Goal: Task Accomplishment & Management: Use online tool/utility

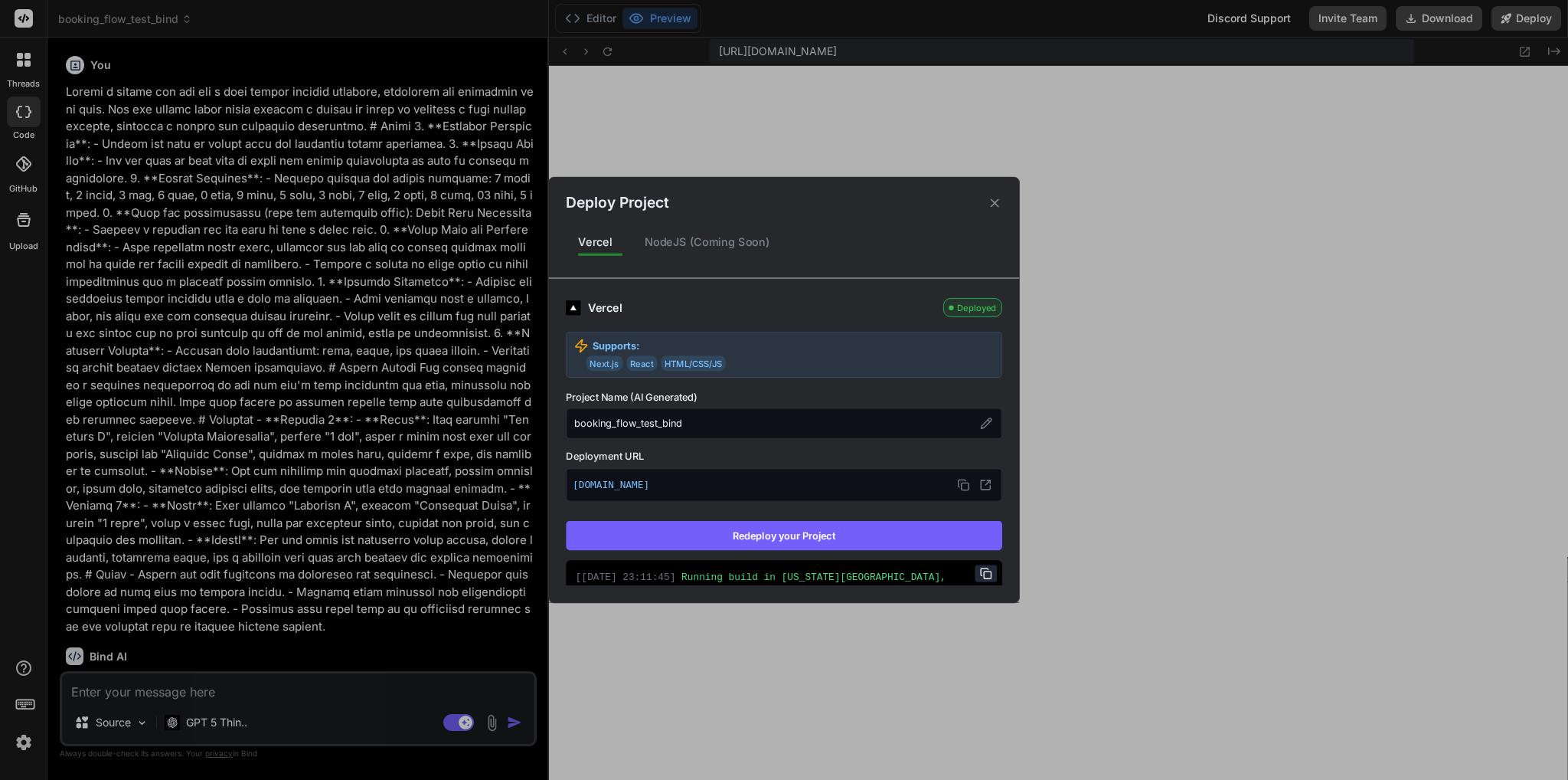
scroll to position [15, 0]
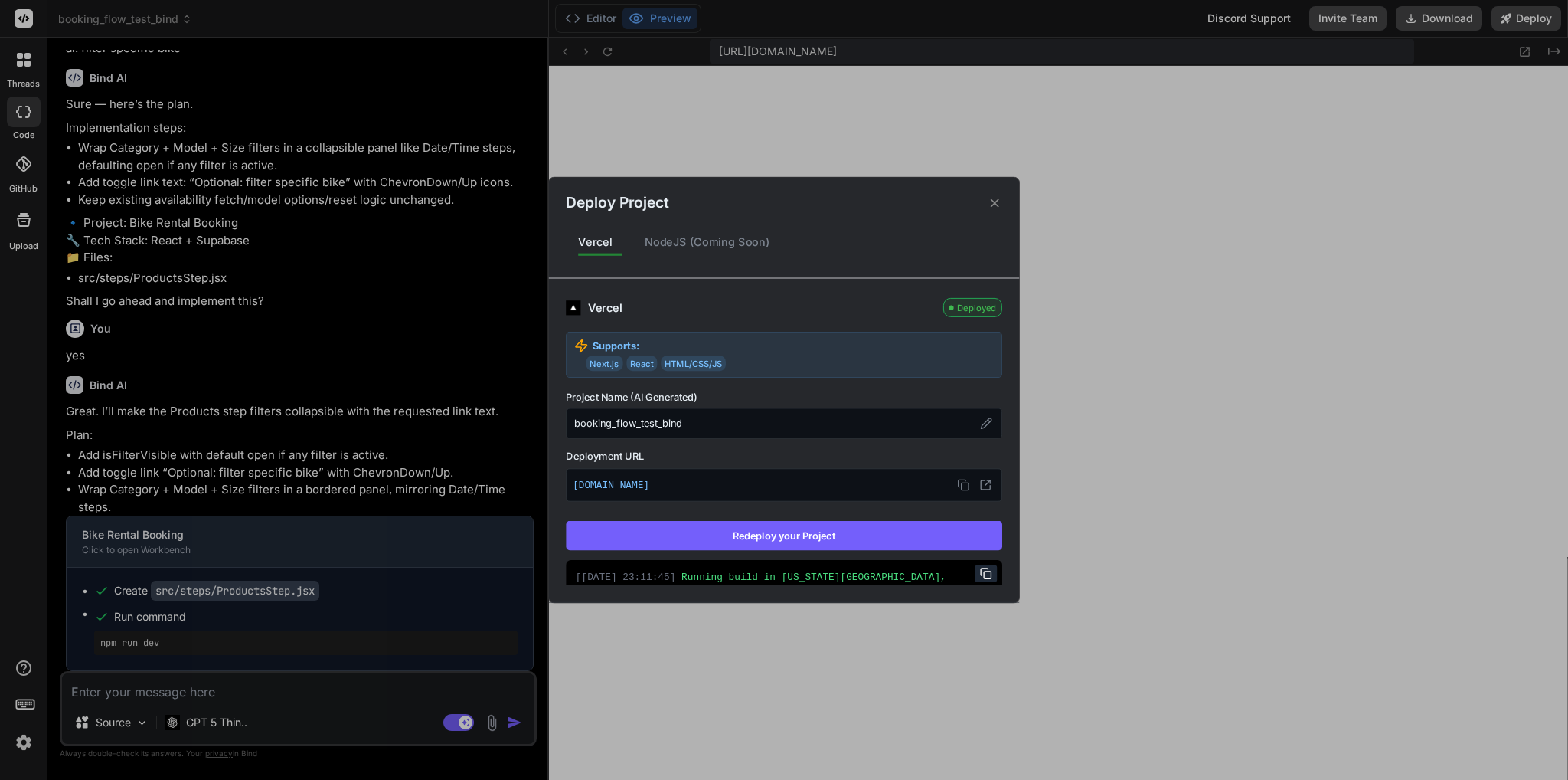
click at [153, 695] on div "Deploy Project Vercel NodeJS (Coming Soon) Vercel Deployed Supports: Next.js Re…" at bounding box center [784, 390] width 1568 height 780
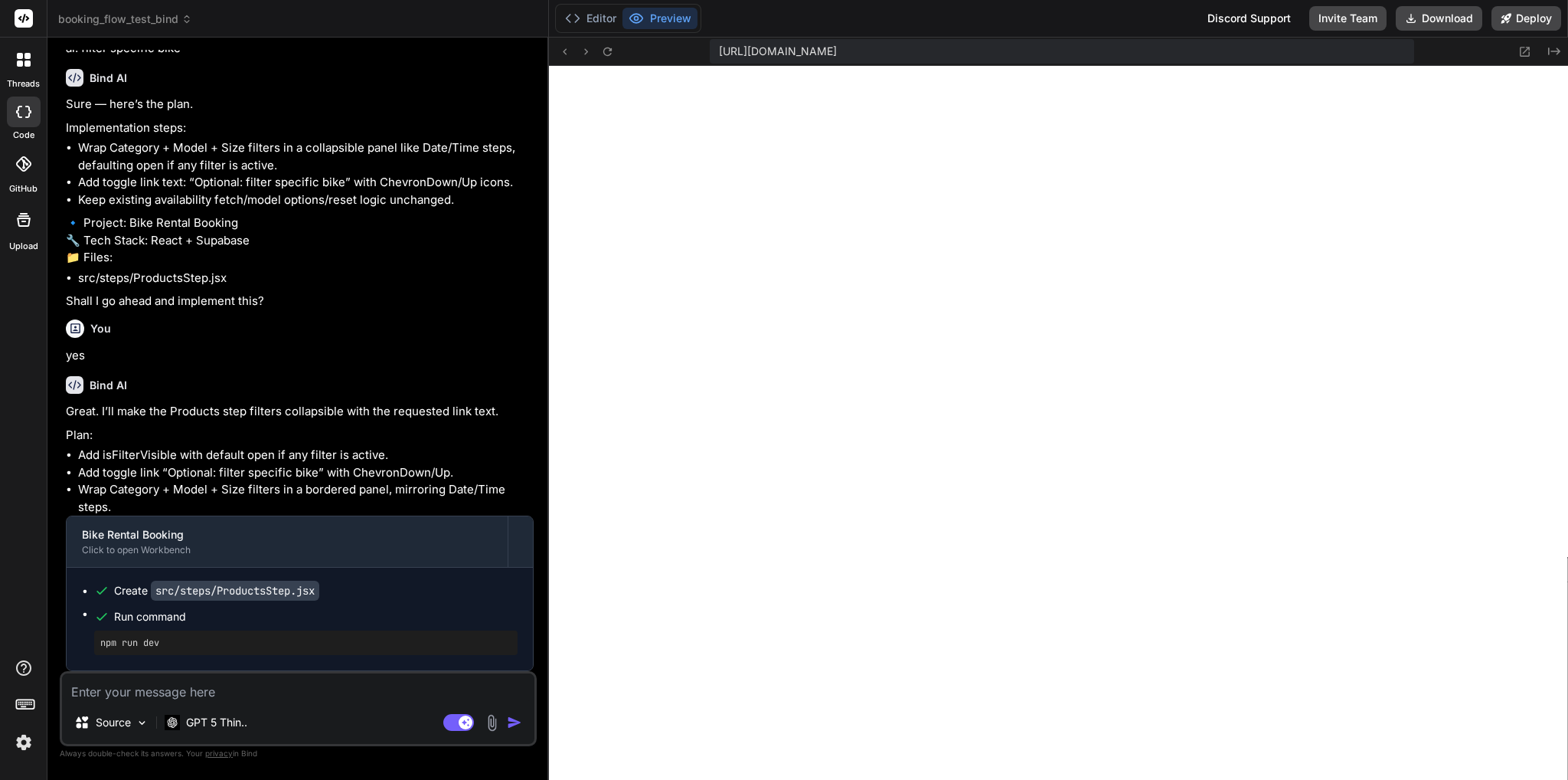
click at [219, 695] on textarea at bounding box center [298, 687] width 472 height 28
type textarea "o"
type textarea "x"
type textarea "on"
type textarea "x"
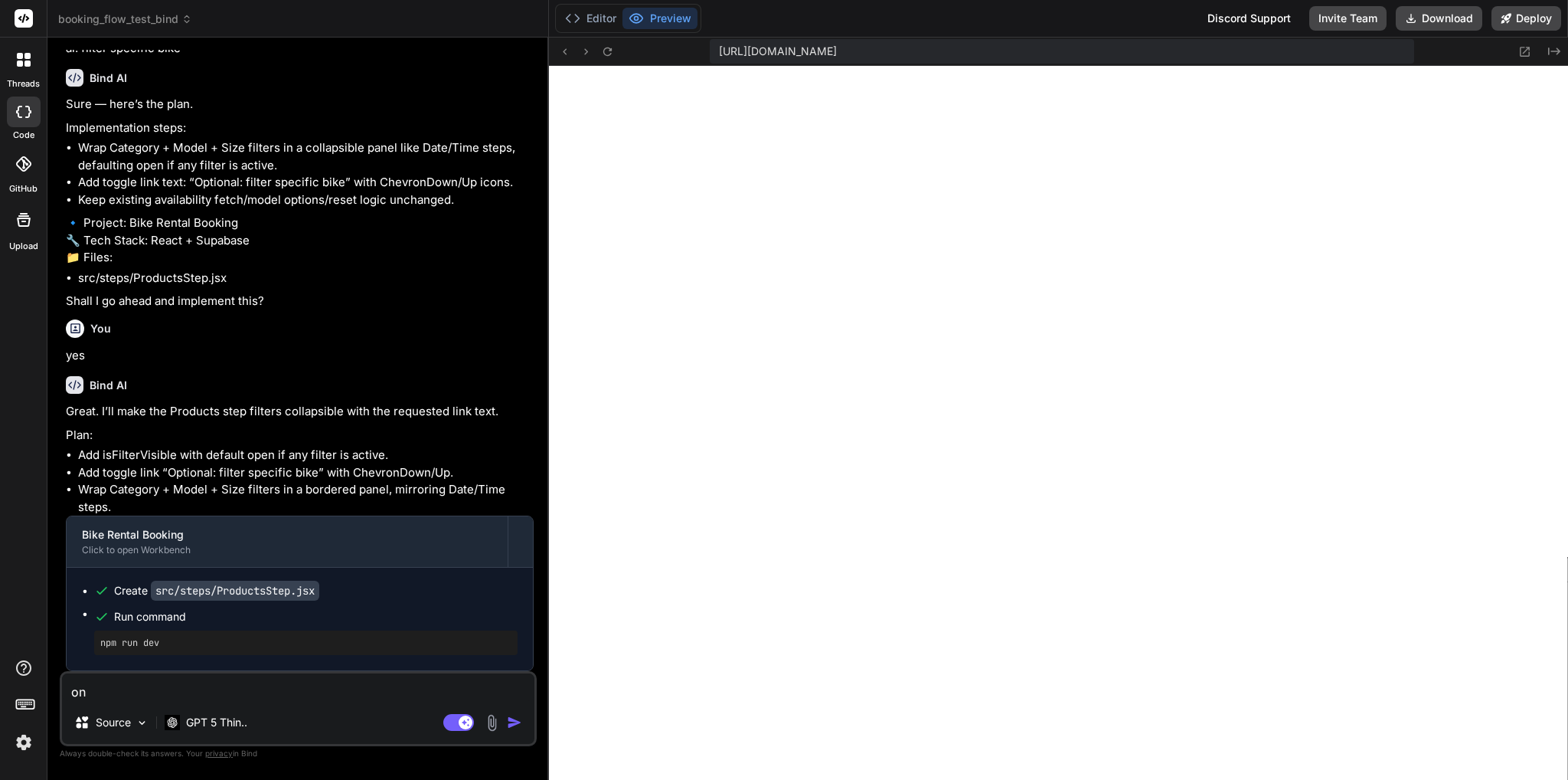
type textarea "on"
type textarea "x"
type textarea "on t"
type textarea "x"
type textarea "on th"
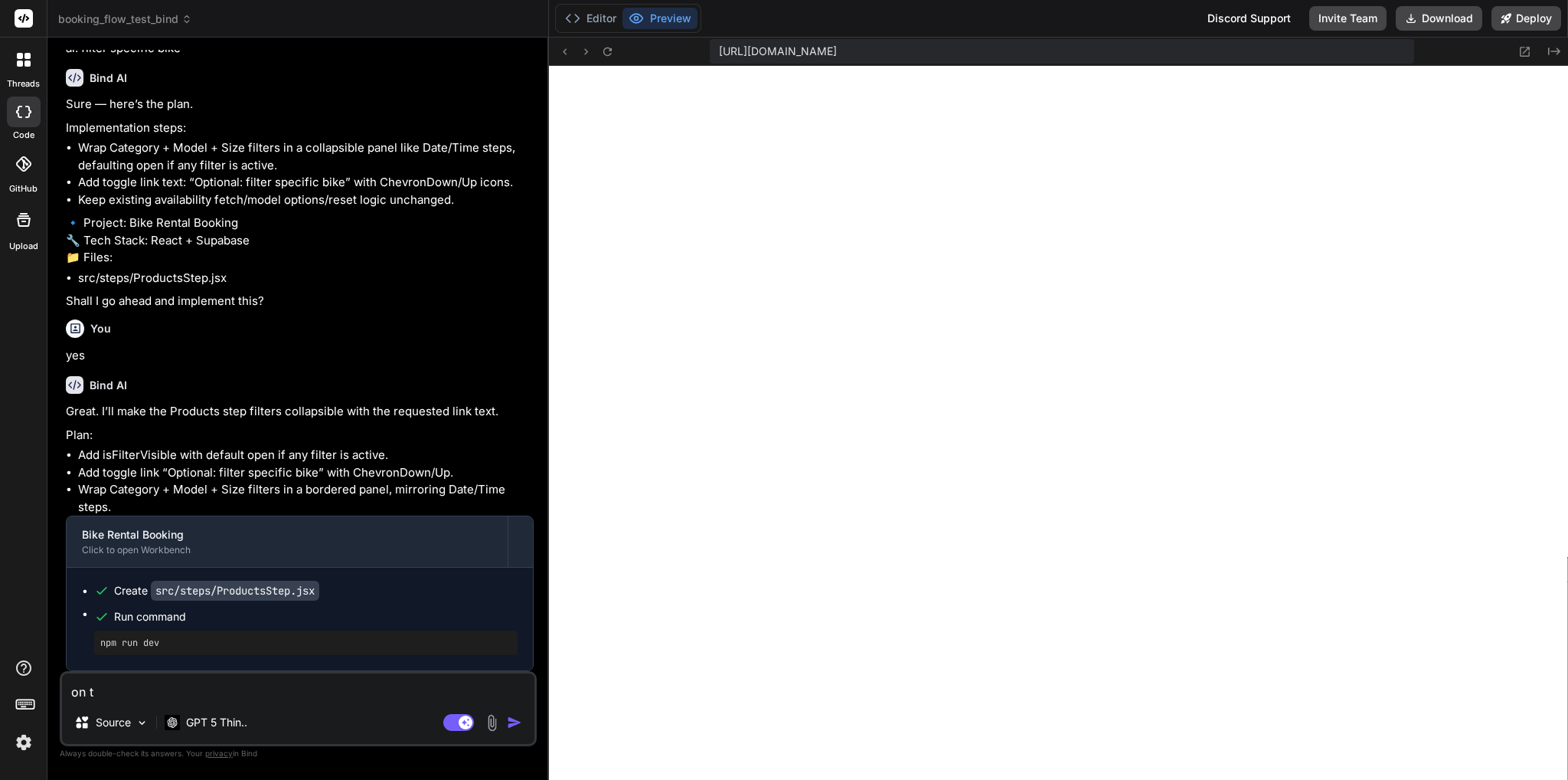
type textarea "x"
type textarea "on the"
type textarea "x"
type textarea "on the"
type textarea "x"
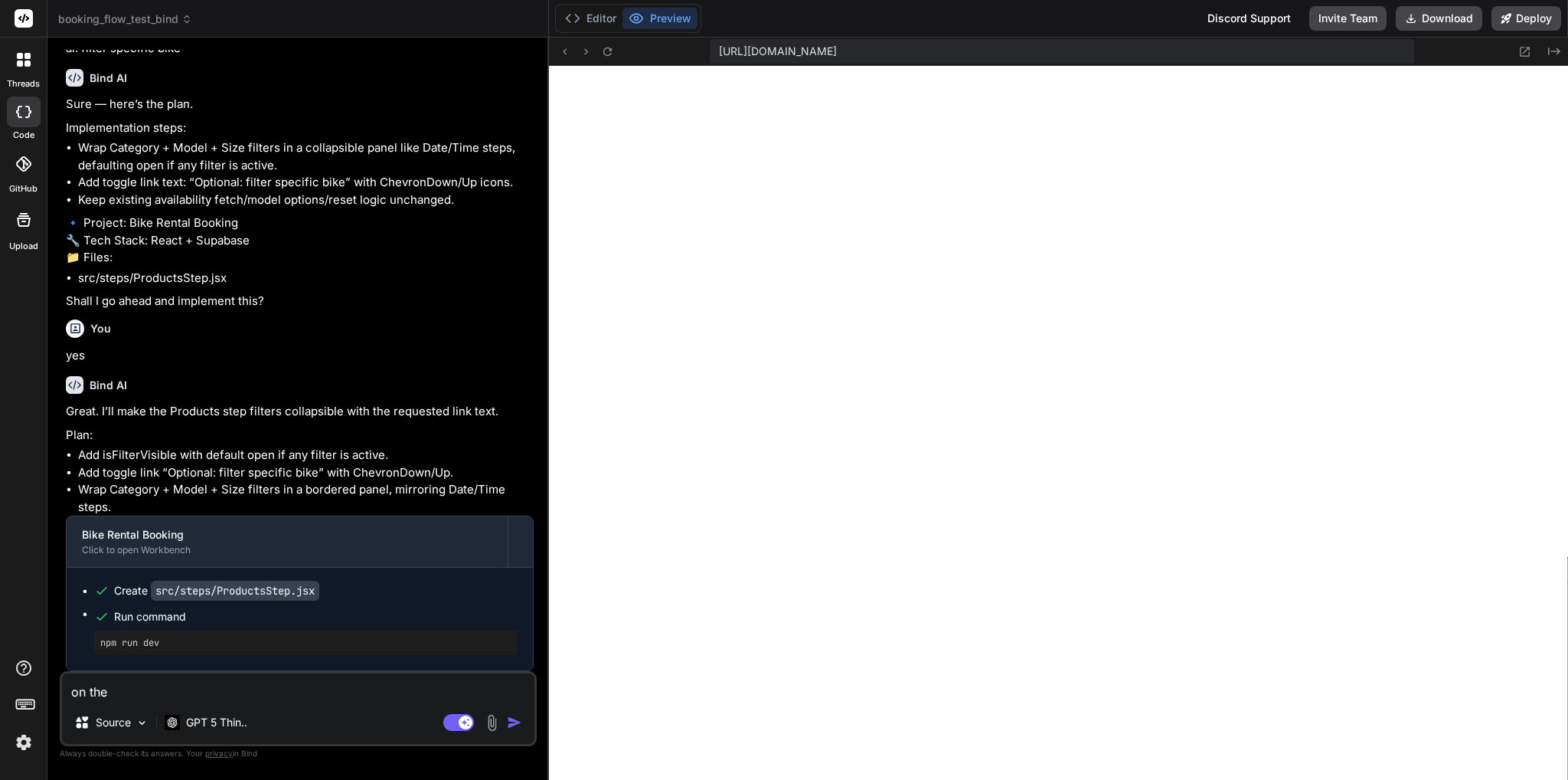
type textarea "on the c"
type textarea "x"
type textarea "on the cgh"
type textarea "x"
type textarea "on the cghe"
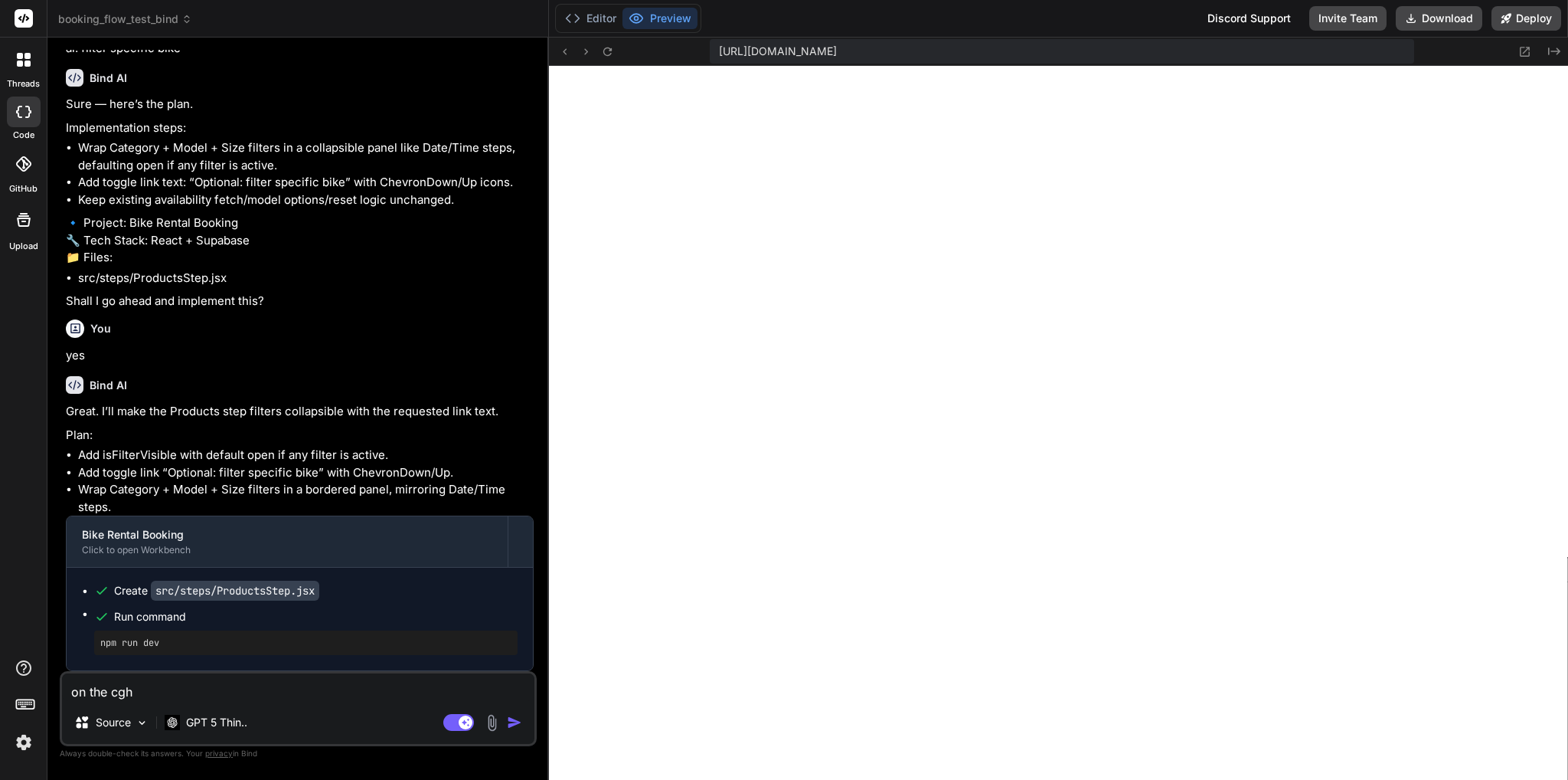
type textarea "x"
type textarea "on the cgh"
type textarea "x"
type textarea "on the cg"
type textarea "x"
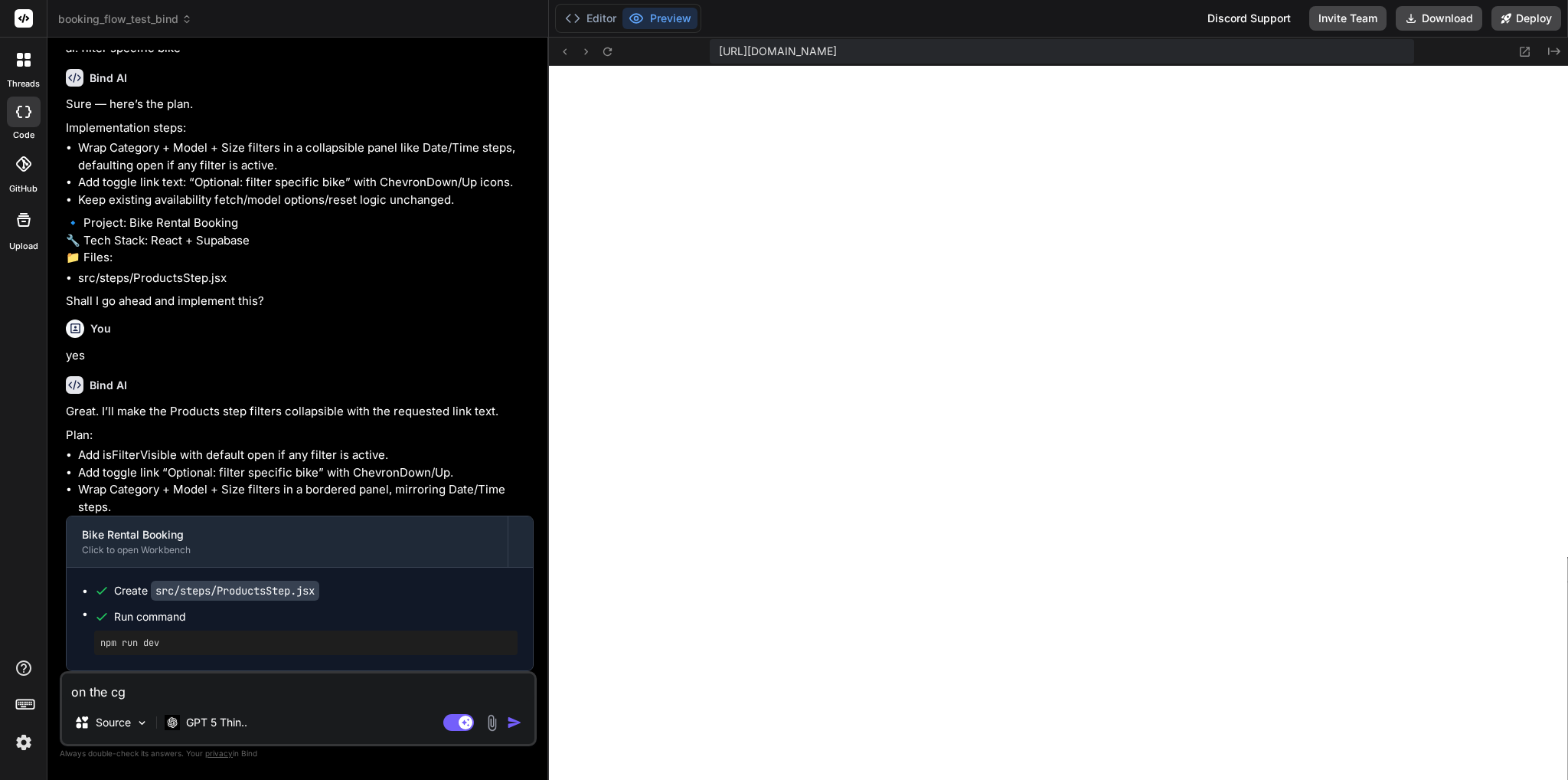
type textarea "on the c"
type textarea "x"
type textarea "on the ch"
type textarea "x"
type textarea "on the che"
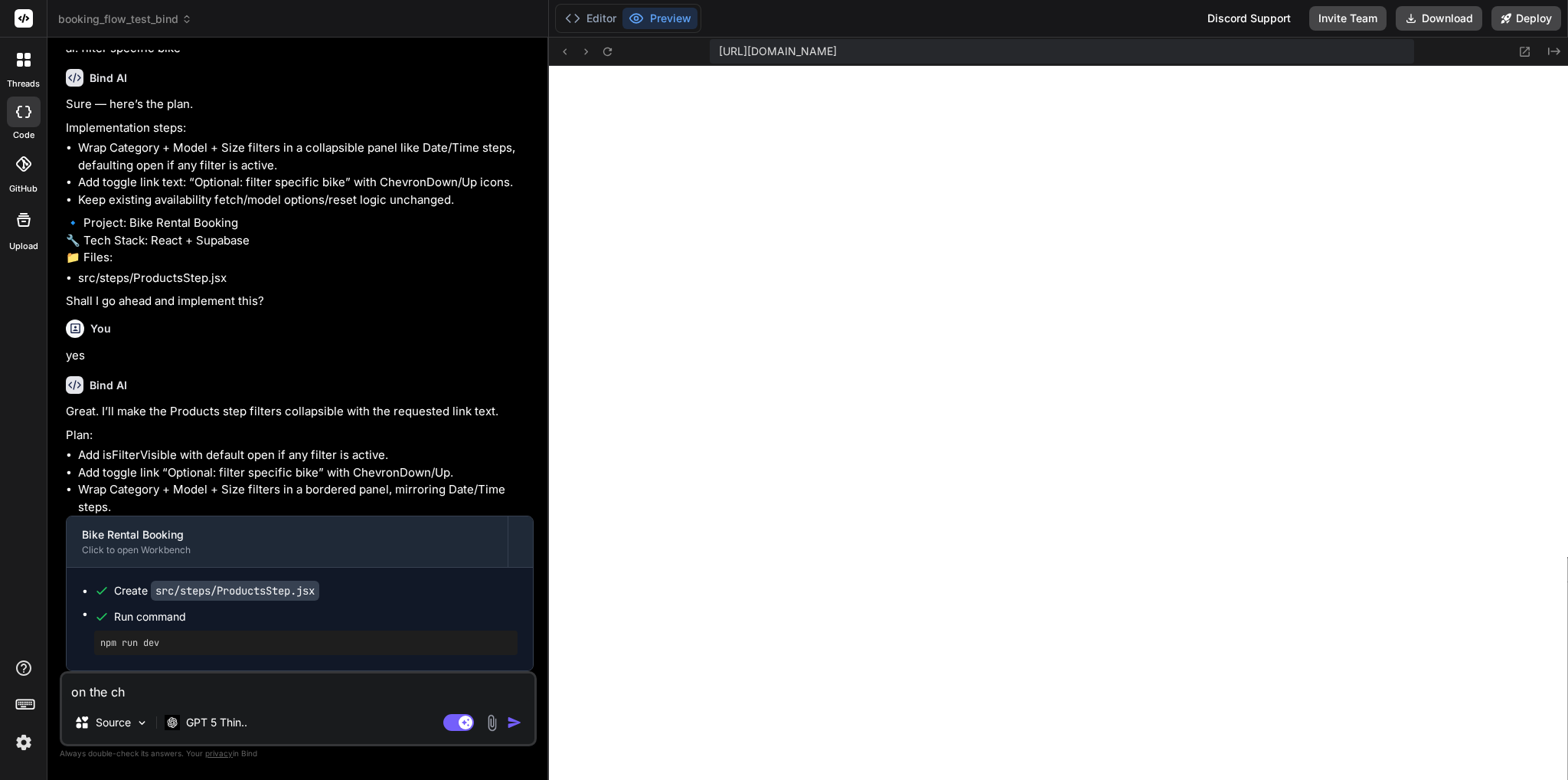
type textarea "x"
type textarea "on the chec"
type textarea "x"
type textarea "on the check"
type textarea "x"
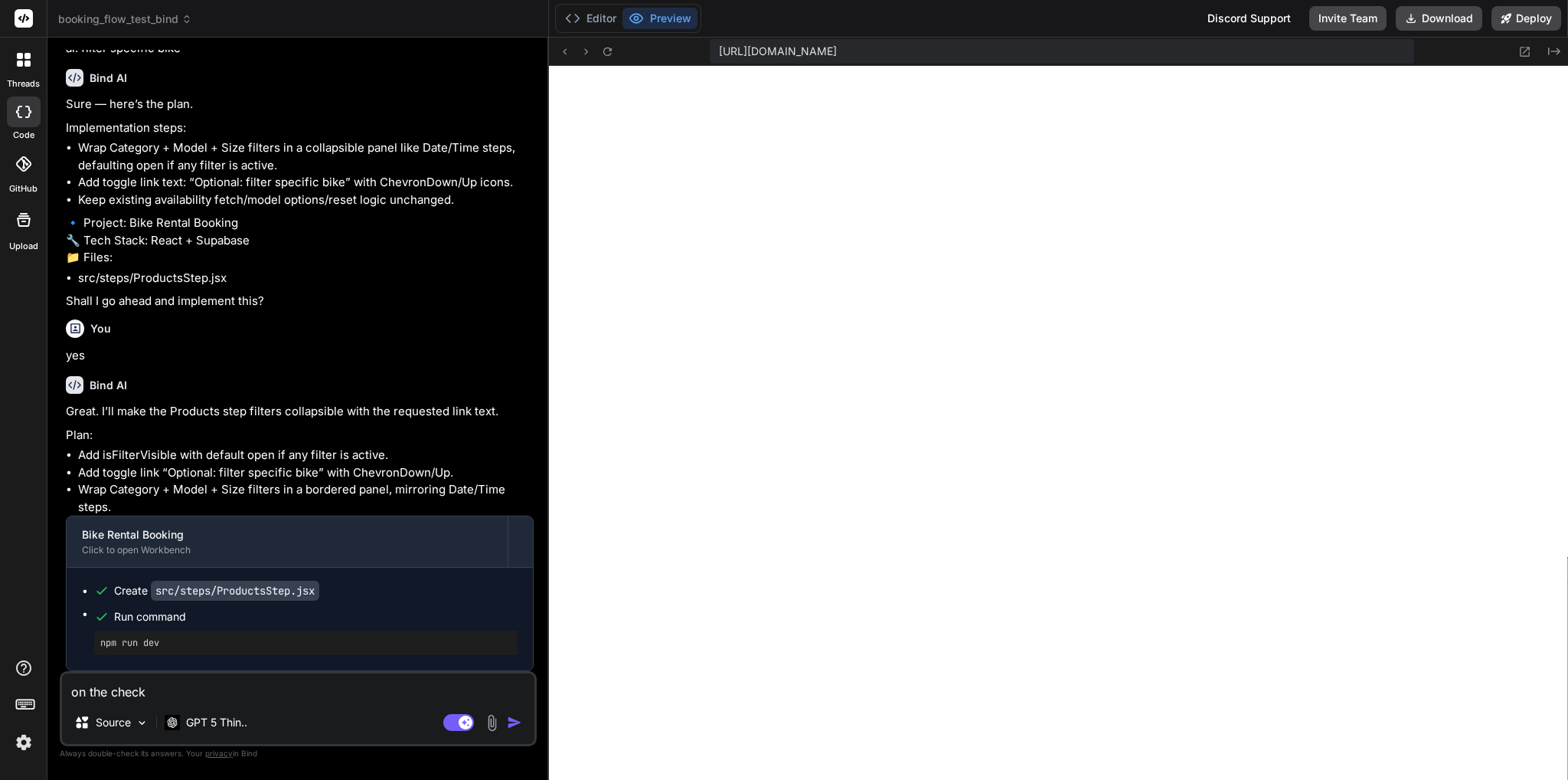
type textarea "on the checko"
type textarea "x"
type textarea "on the checkou"
type textarea "x"
type textarea "on the checkout"
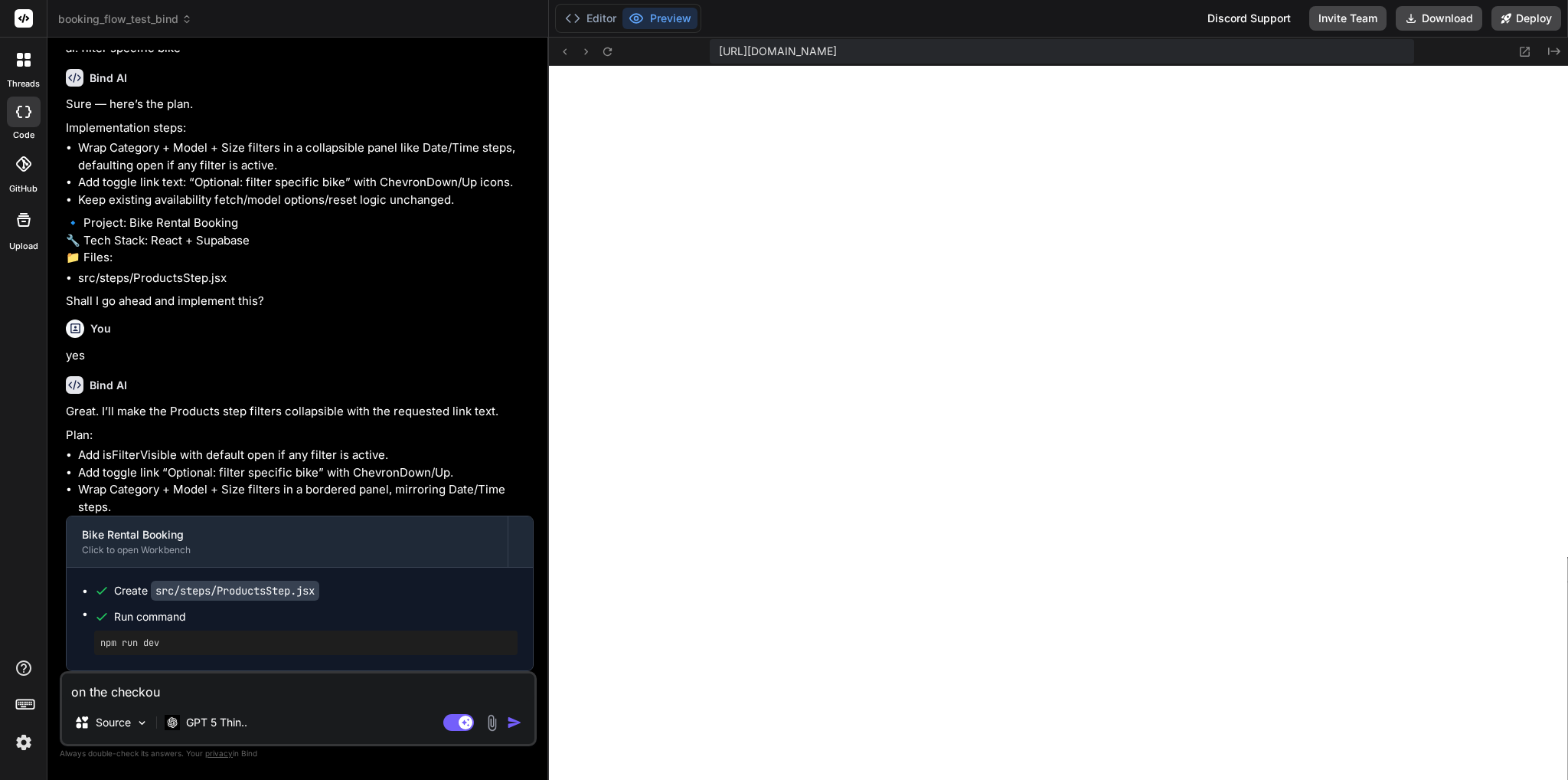
type textarea "x"
type textarea "on the checkout"
type textarea "x"
type textarea "on the checkout p"
type textarea "x"
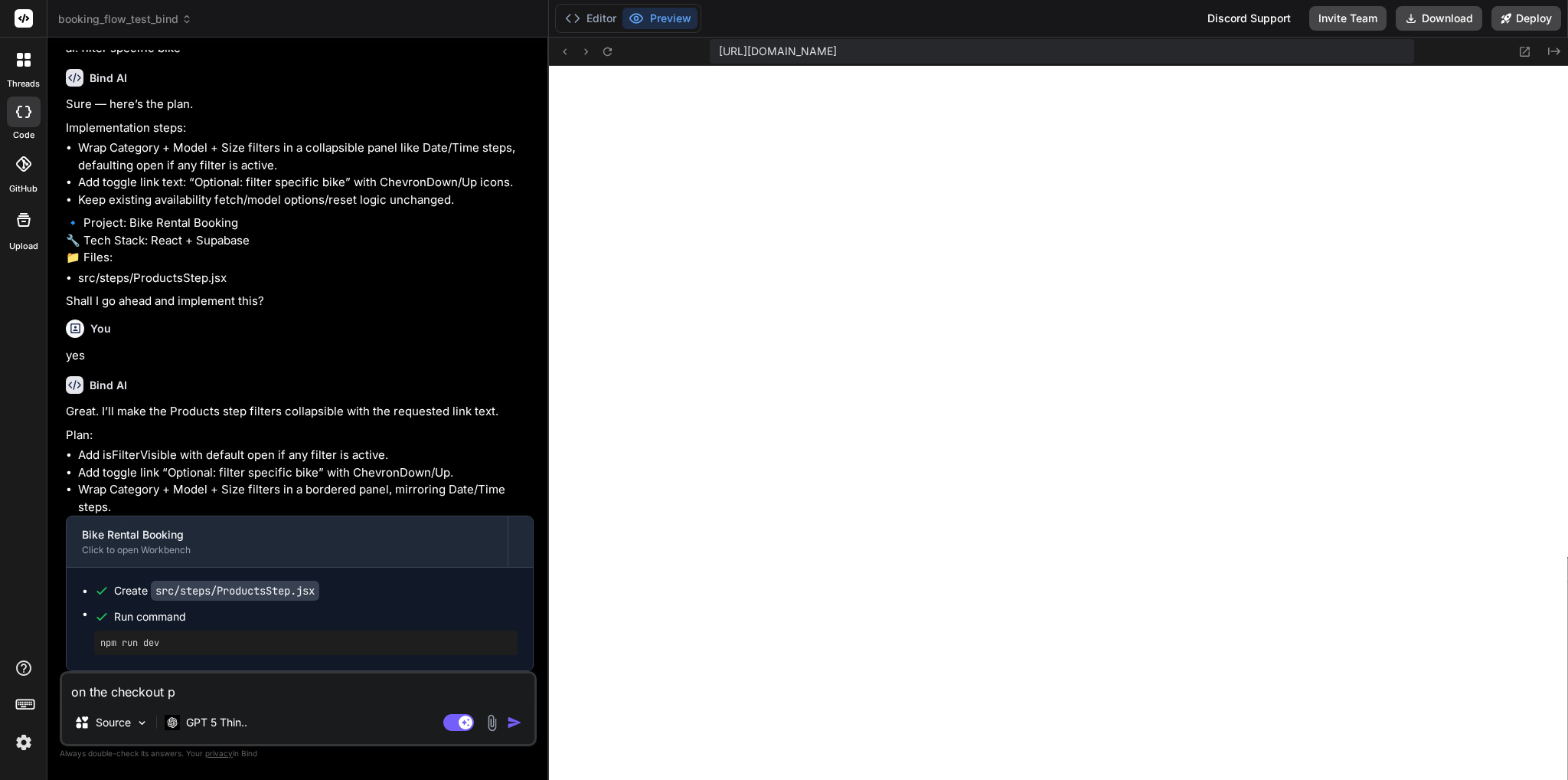
type textarea "on the checkout pa"
type textarea "x"
type textarea "on the checkout pag"
type textarea "x"
type textarea "on the checkout page"
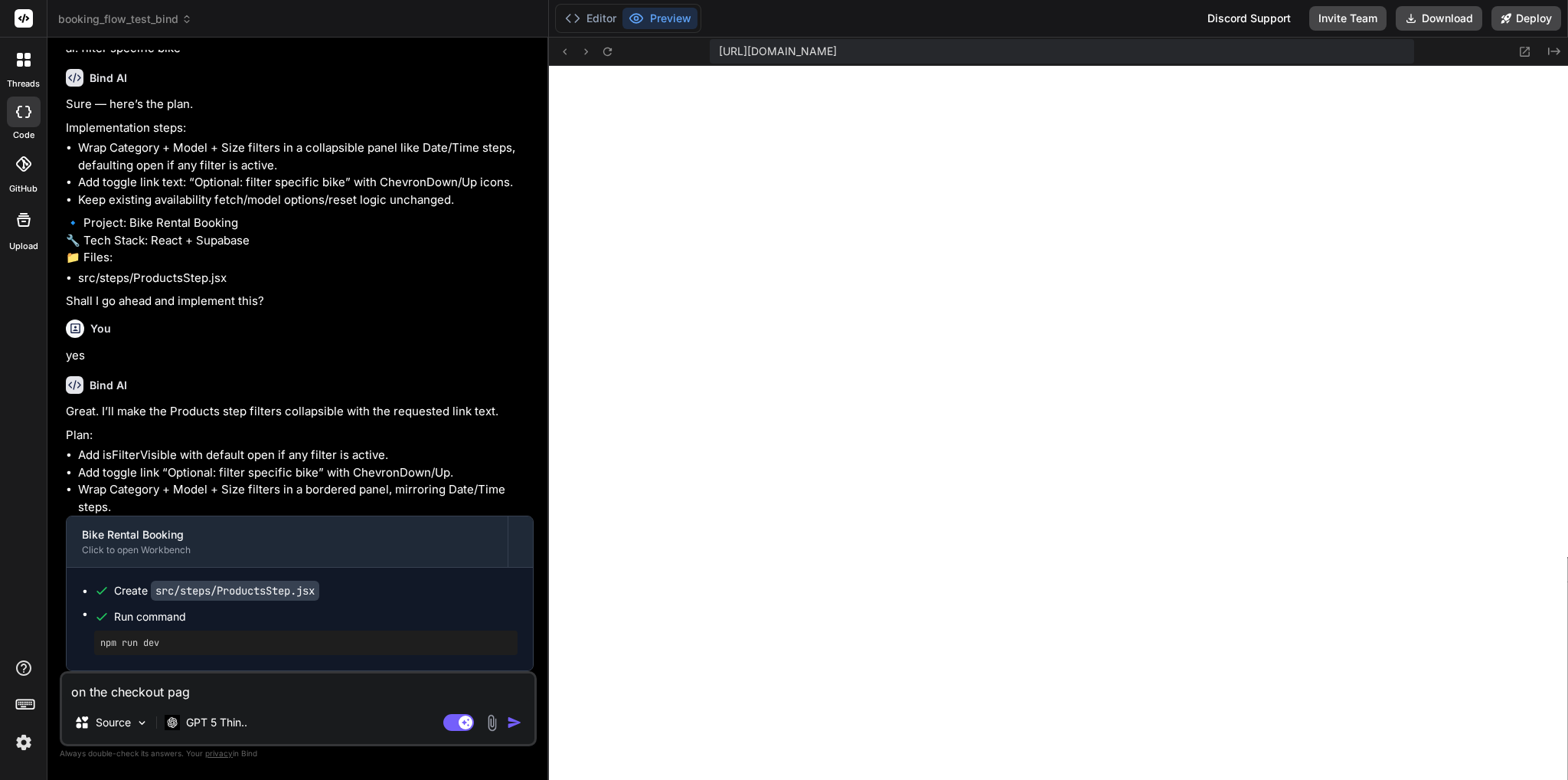
type textarea "x"
type textarea "on the checkout page"
type textarea "x"
type textarea "on the checkout page"
type textarea "x"
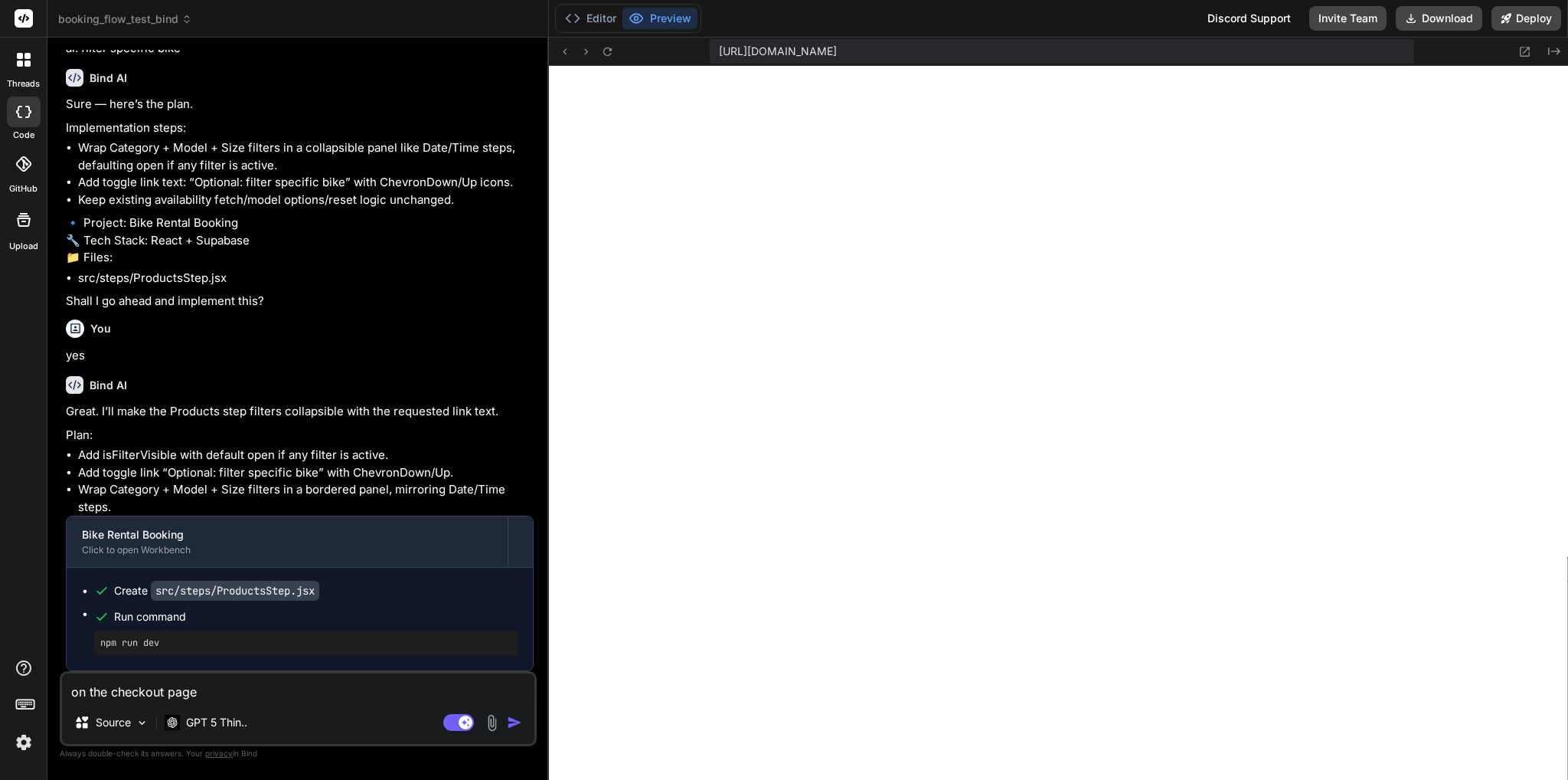
type textarea "on the checkout page,"
type textarea "x"
type textarea "on the checkout page,"
type textarea "x"
type textarea "on the checkout page, ""
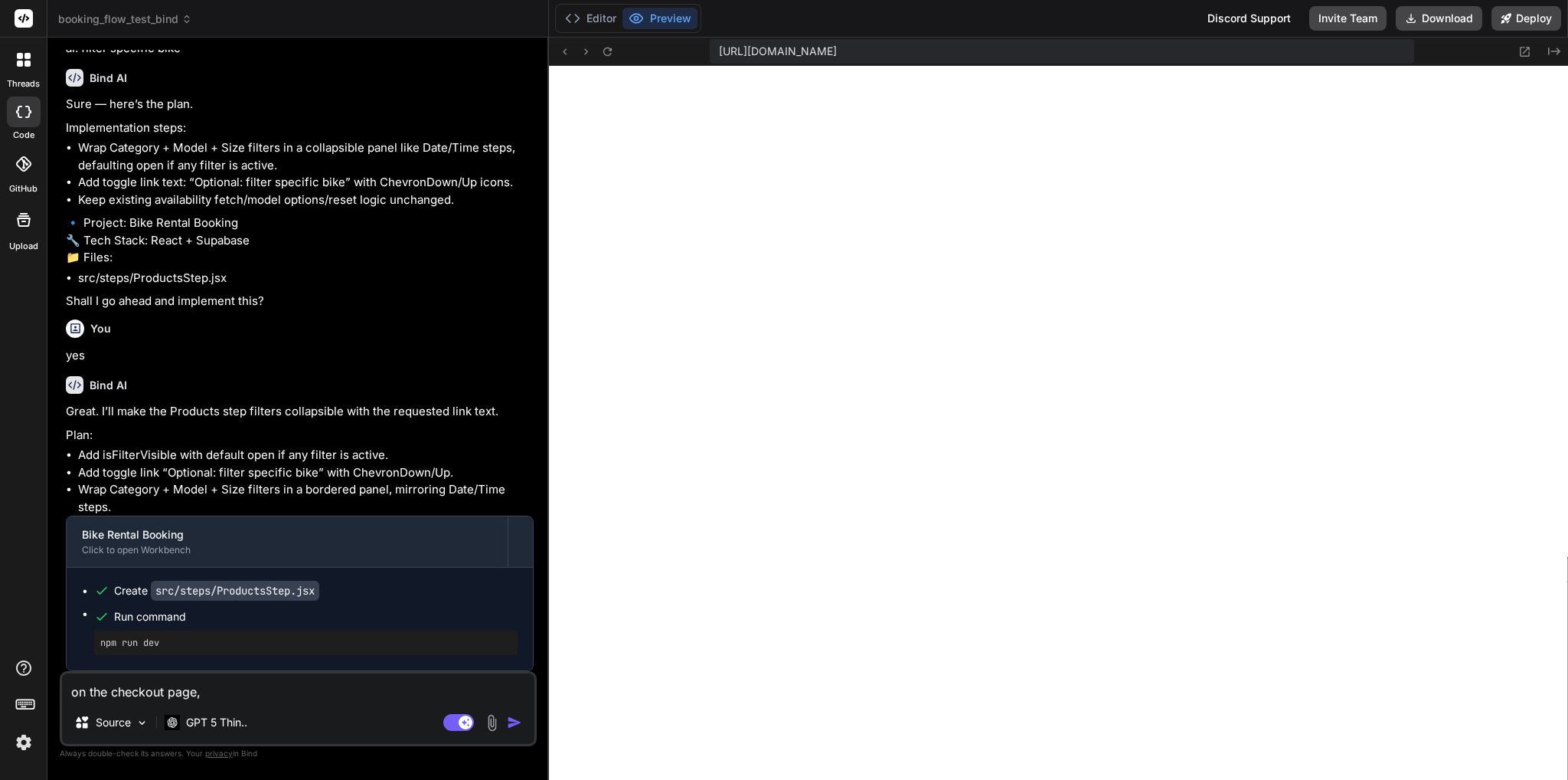
type textarea "x"
type textarea "on the checkout page, "T"
type textarea "x"
type textarea "on the checkout page, ""
type textarea "x"
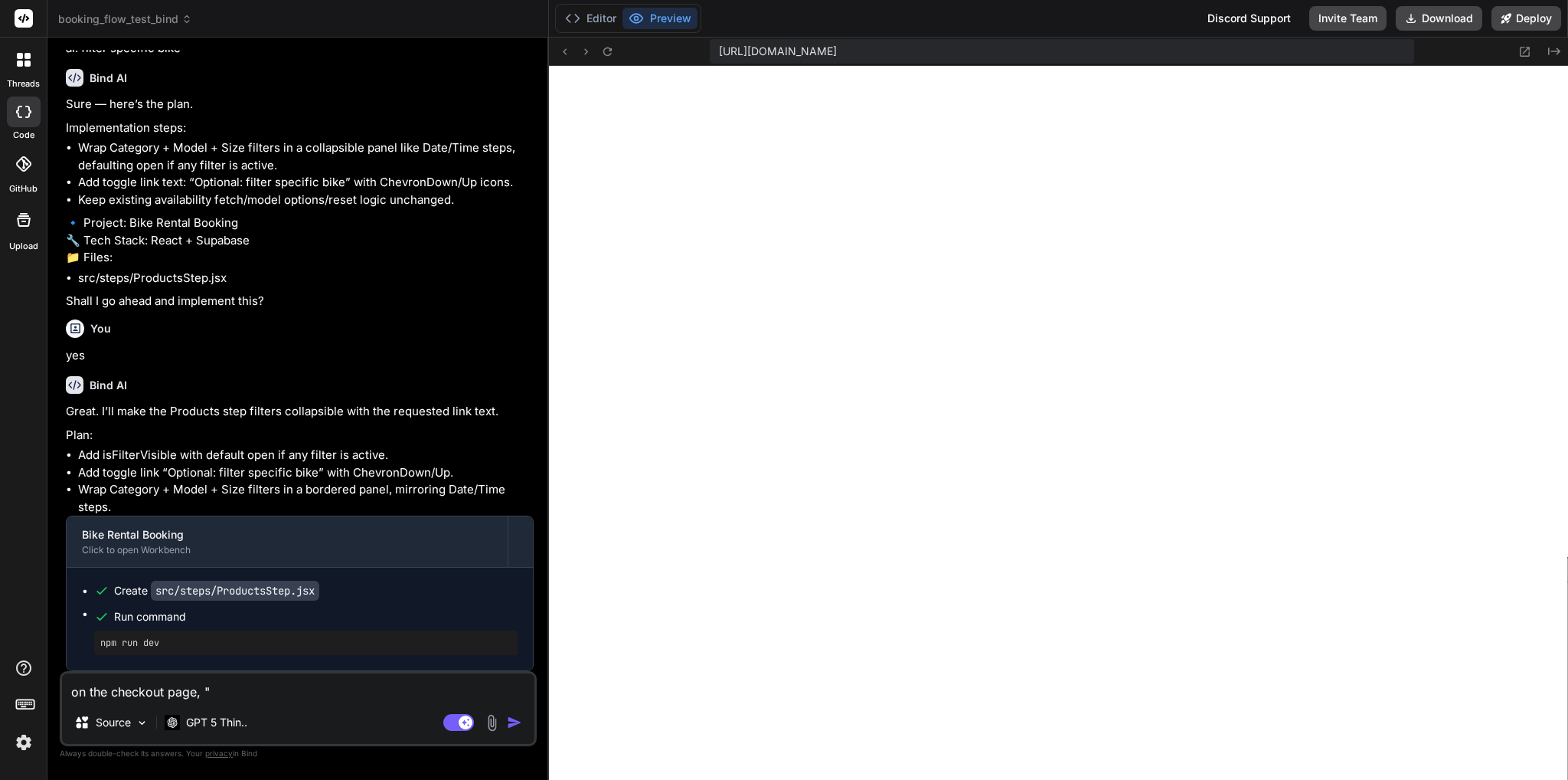
type textarea "on the checkout page, "t"
type textarea "x"
type textarea "on the checkout page, "te"
type textarea "x"
type textarea "on the checkout page, "ter"
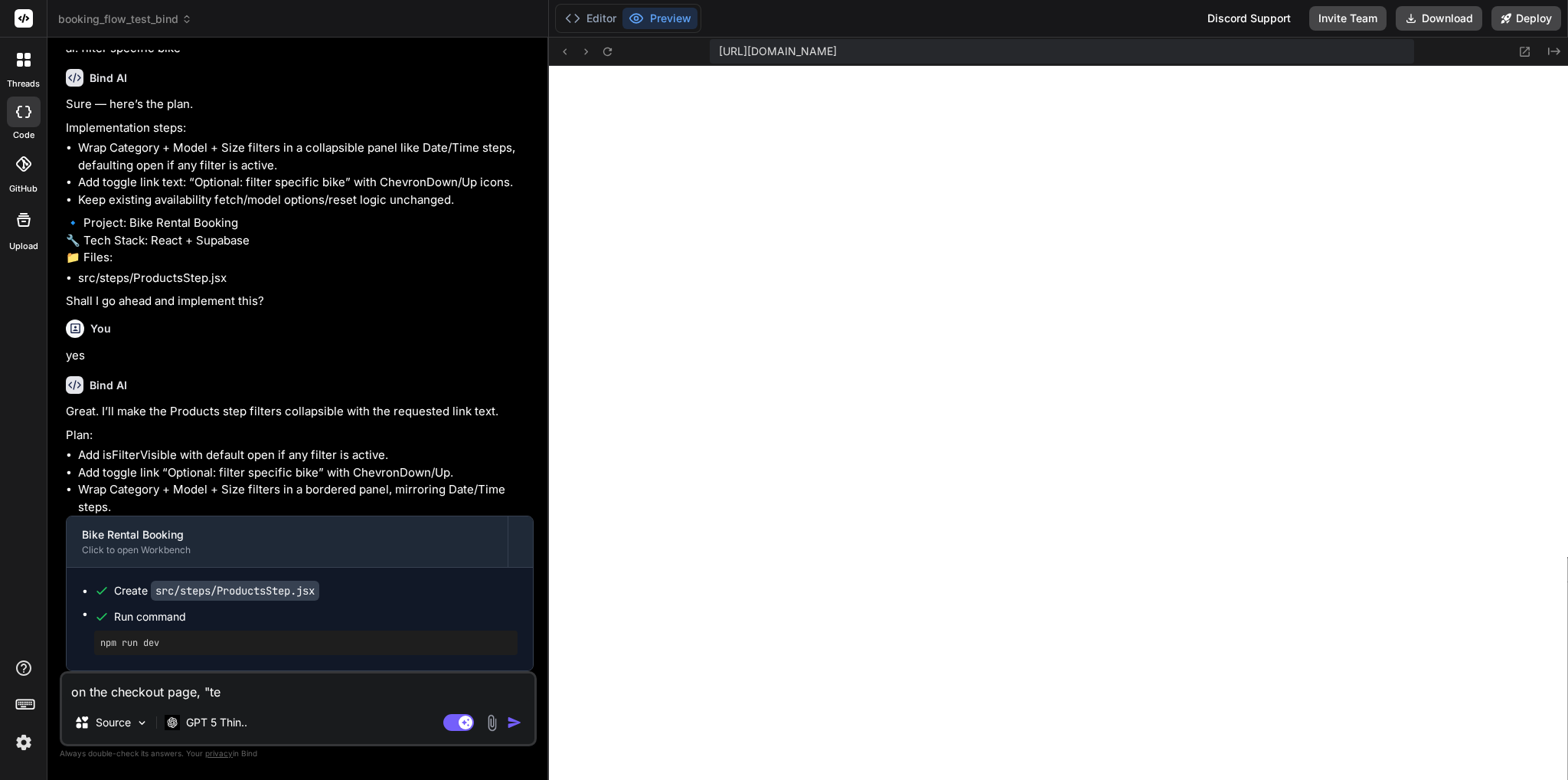
type textarea "x"
type textarea "on the checkout page, "term"
type textarea "x"
type textarea "on the checkout page, "terms"
type textarea "x"
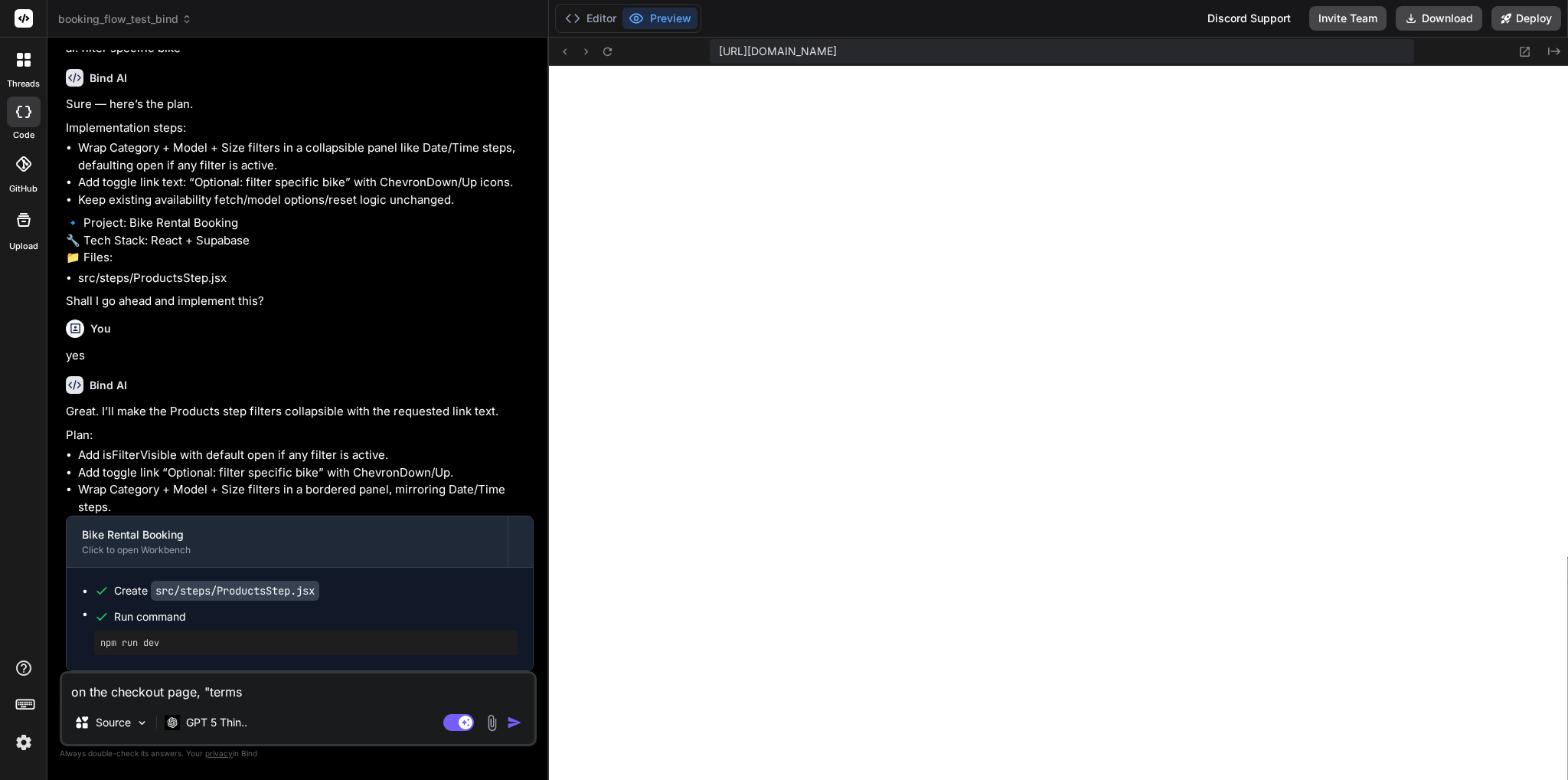
type textarea "on the checkout page, "terms"
type textarea "x"
type textarea "on the checkout page, "terms a"
type textarea "x"
type textarea "on the checkout page, "terms an"
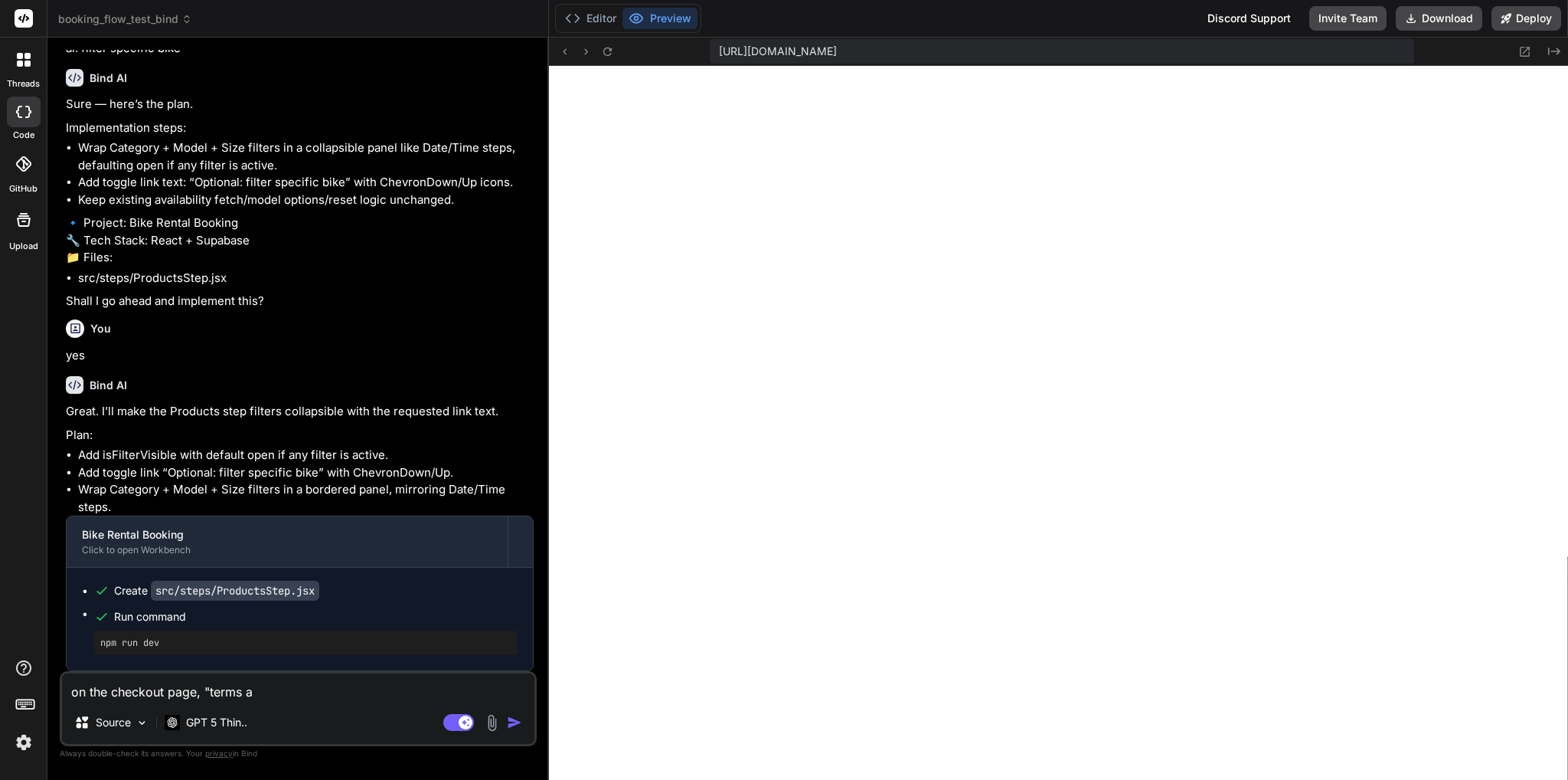
type textarea "x"
type textarea "on the checkout page, "terms and"
type textarea "x"
type textarea "on the checkout page, "terms and"
type textarea "x"
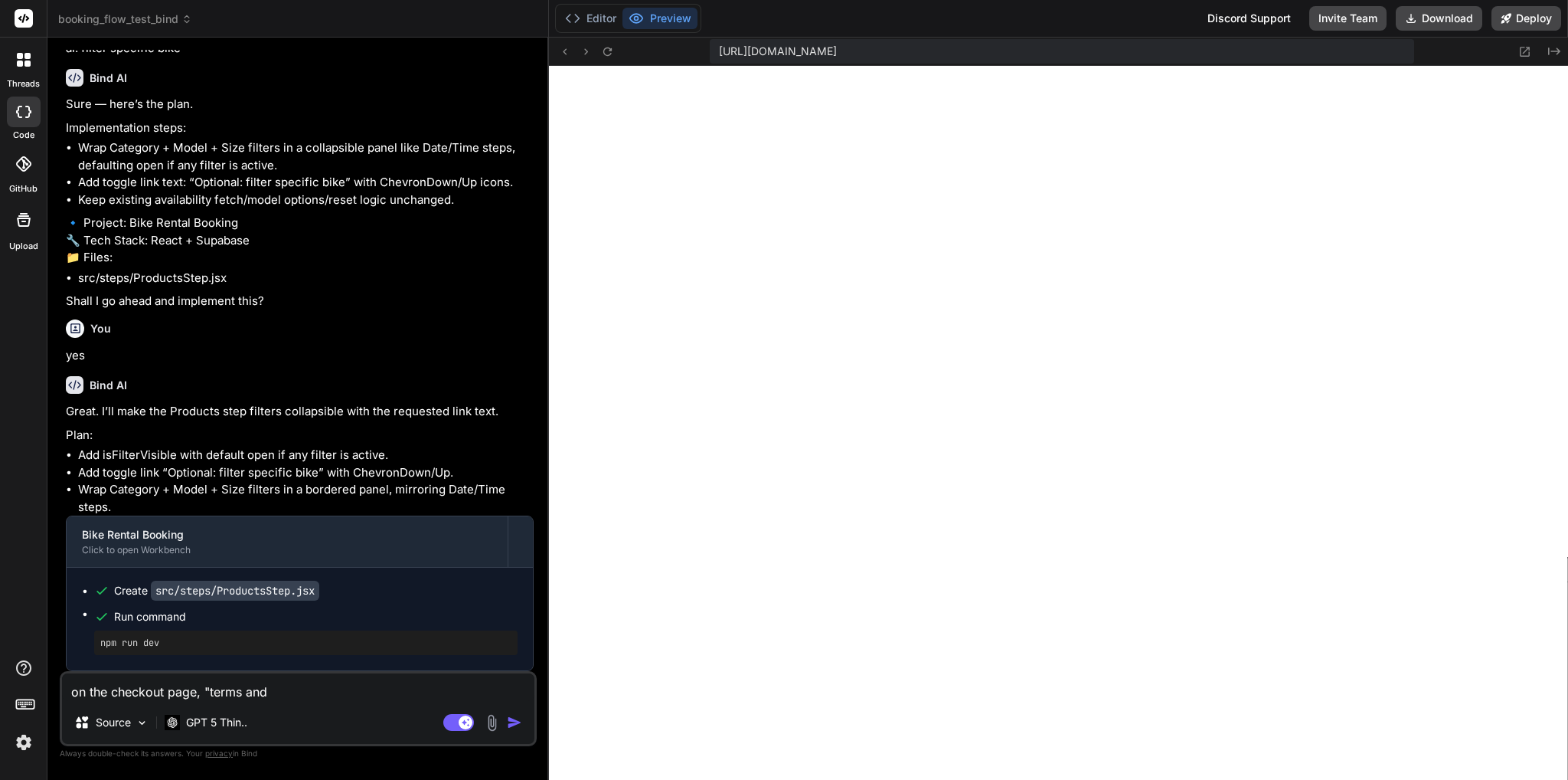
type textarea "on the checkout page, "terms and c"
type textarea "x"
type textarea "on the checkout page, "terms and co"
type textarea "x"
type textarea "on the checkout page, "terms and con"
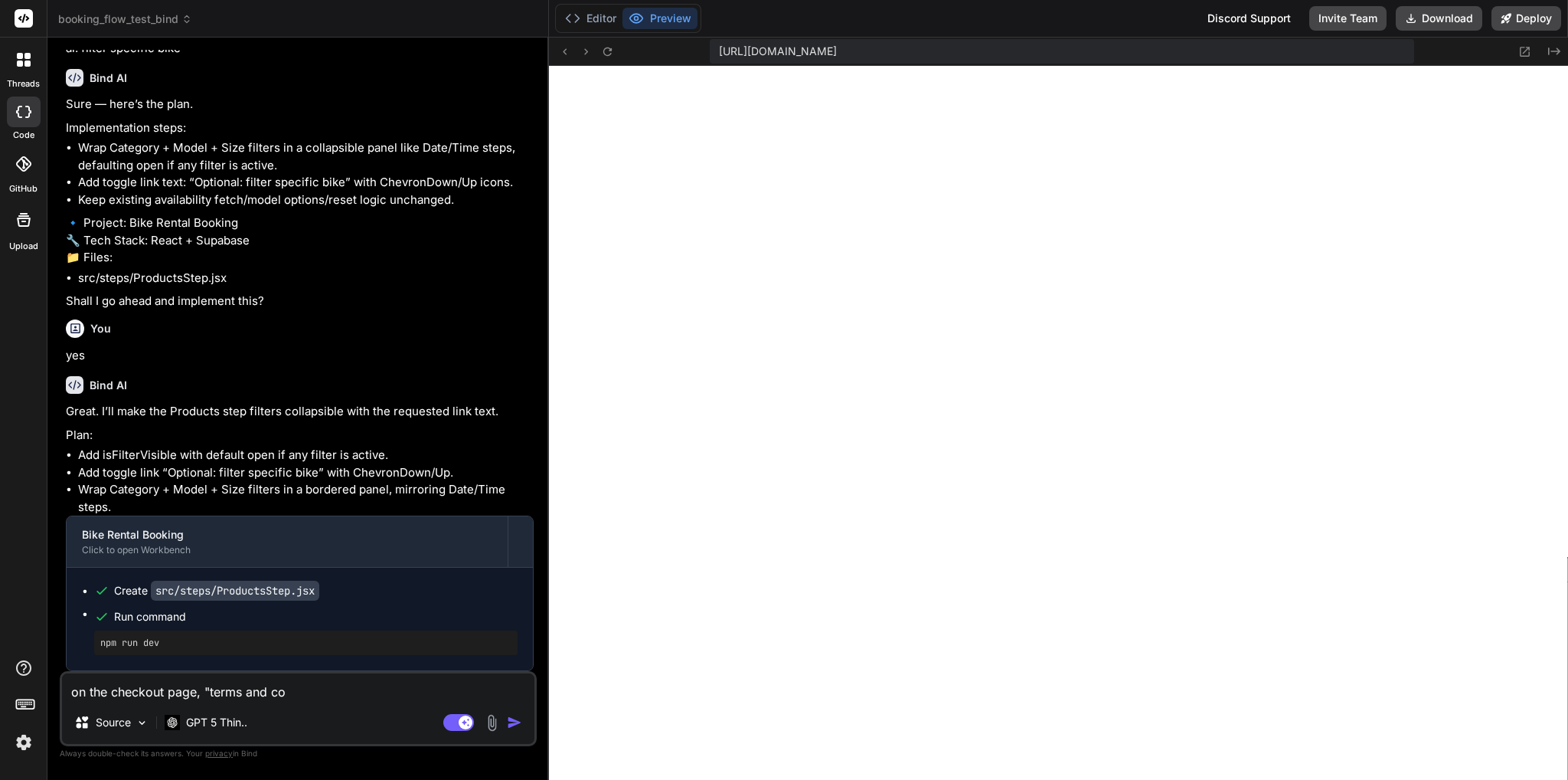
type textarea "x"
type textarea "on the checkout page, "terms and cond"
type textarea "x"
type textarea "on the checkout page, "terms and condi"
type textarea "x"
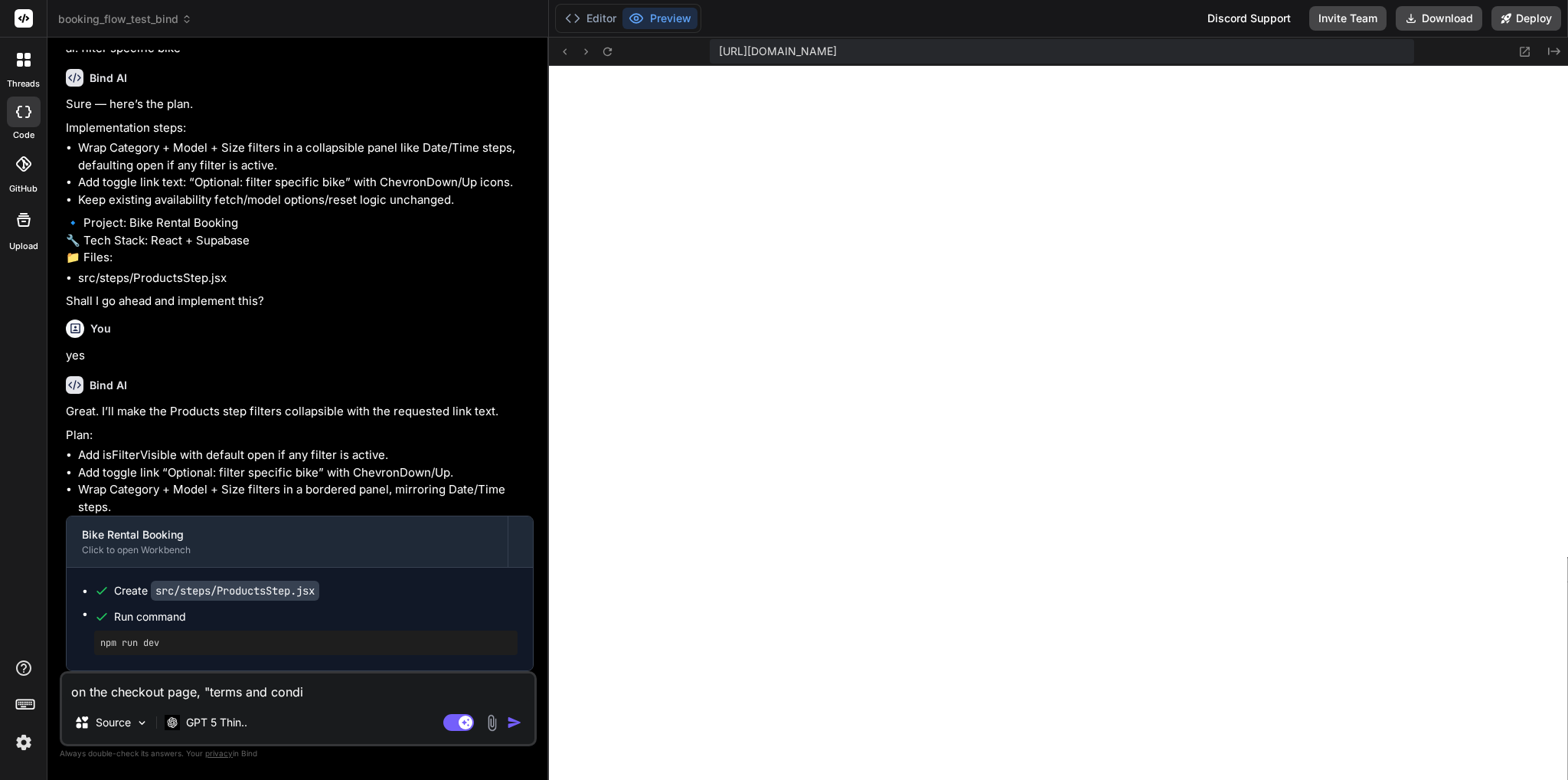
type textarea "on the checkout page, "terms and [PERSON_NAME]"
type textarea "x"
type textarea "on the checkout page, "terms and conditi"
type textarea "x"
type textarea "on the checkout page, "terms and conditio"
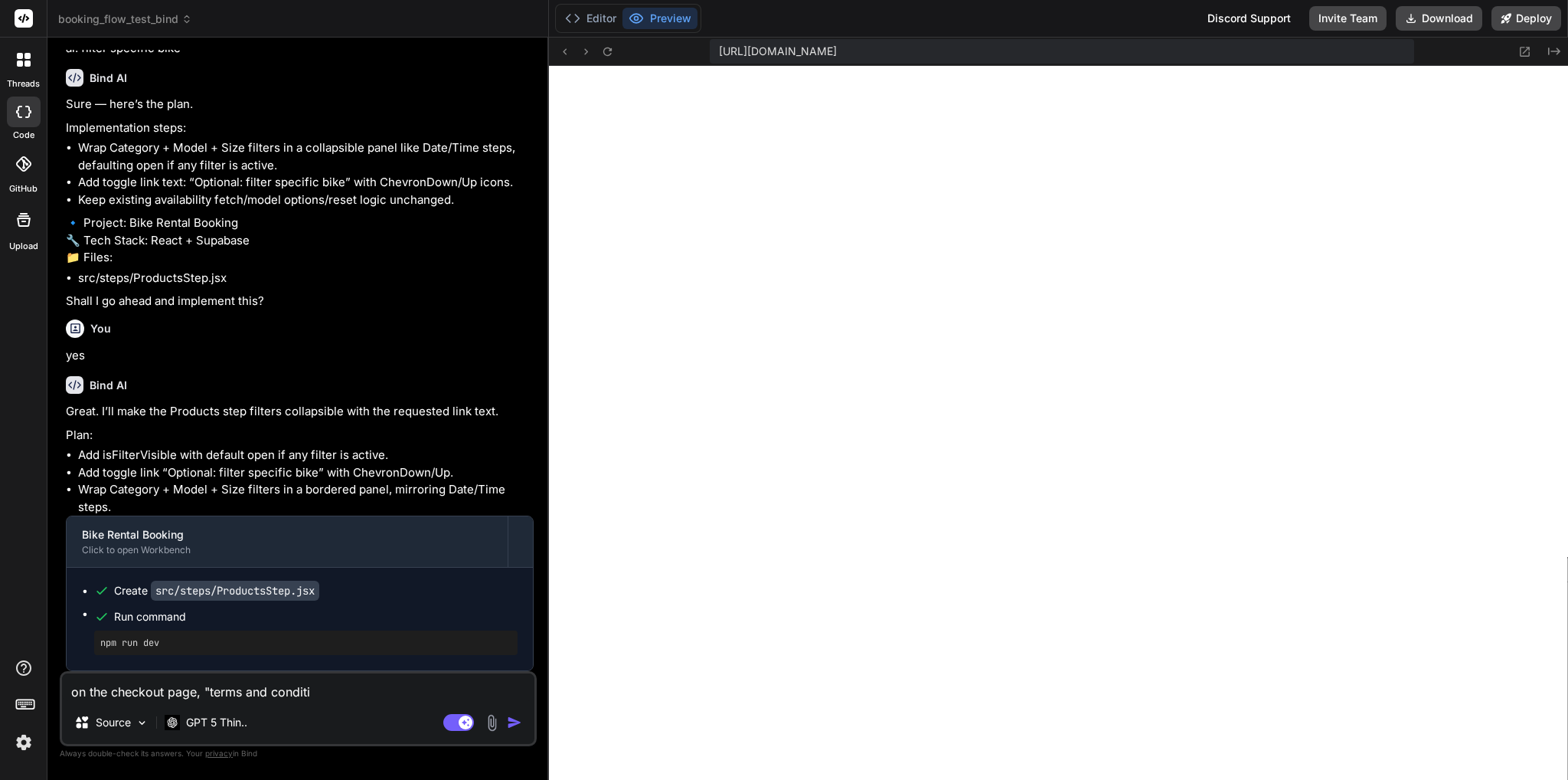
type textarea "x"
type textarea "on the checkout page, "terms and condition"
type textarea "x"
type textarea "on the checkout page, "terms and conditions"
type textarea "x"
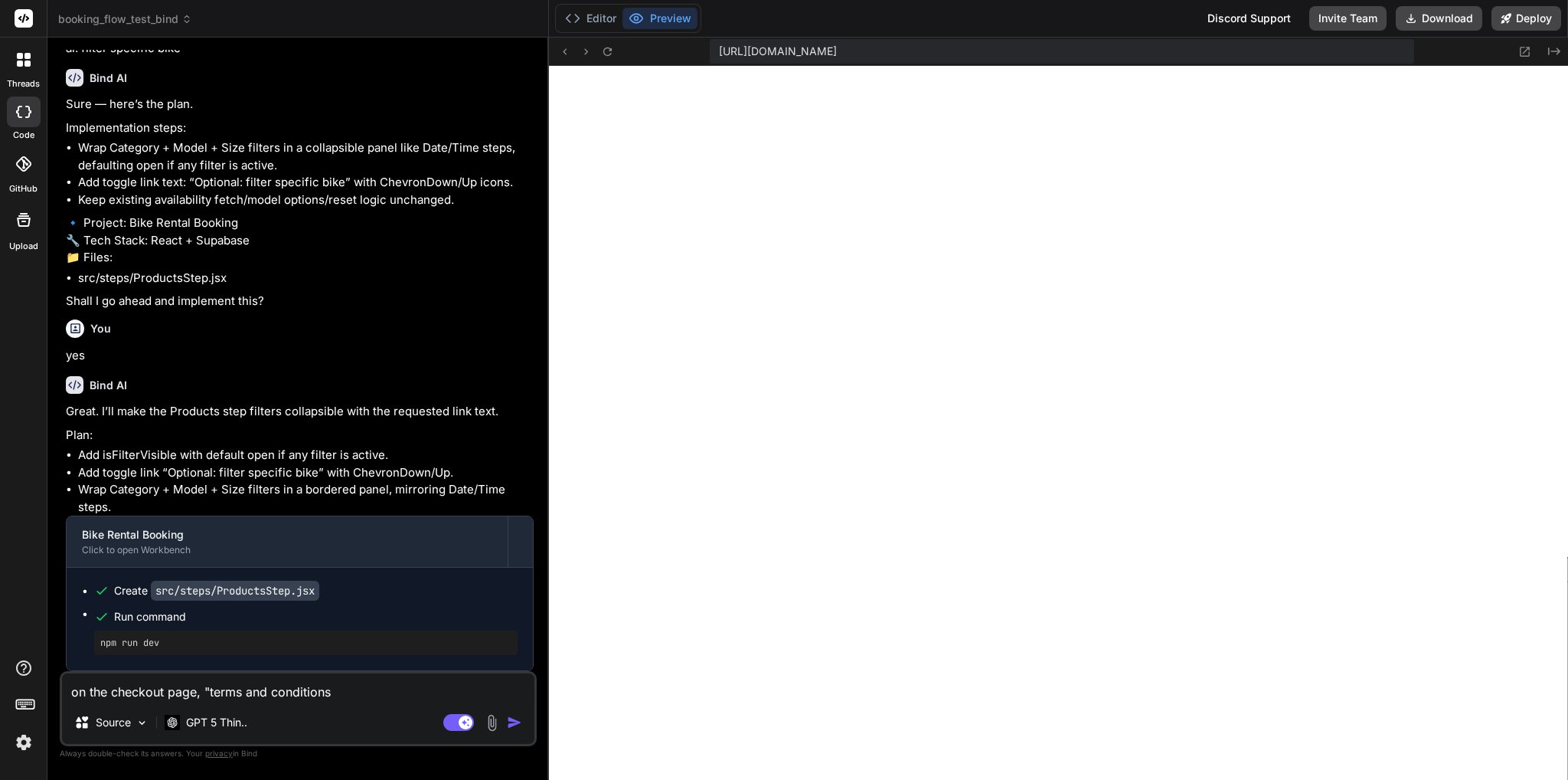
type textarea "on the checkout page, "terms and conditions""
type textarea "x"
type textarea "on the checkout page, "terms and conditions""
type textarea "x"
type textarea "on the checkout page, "terms and conditions" s"
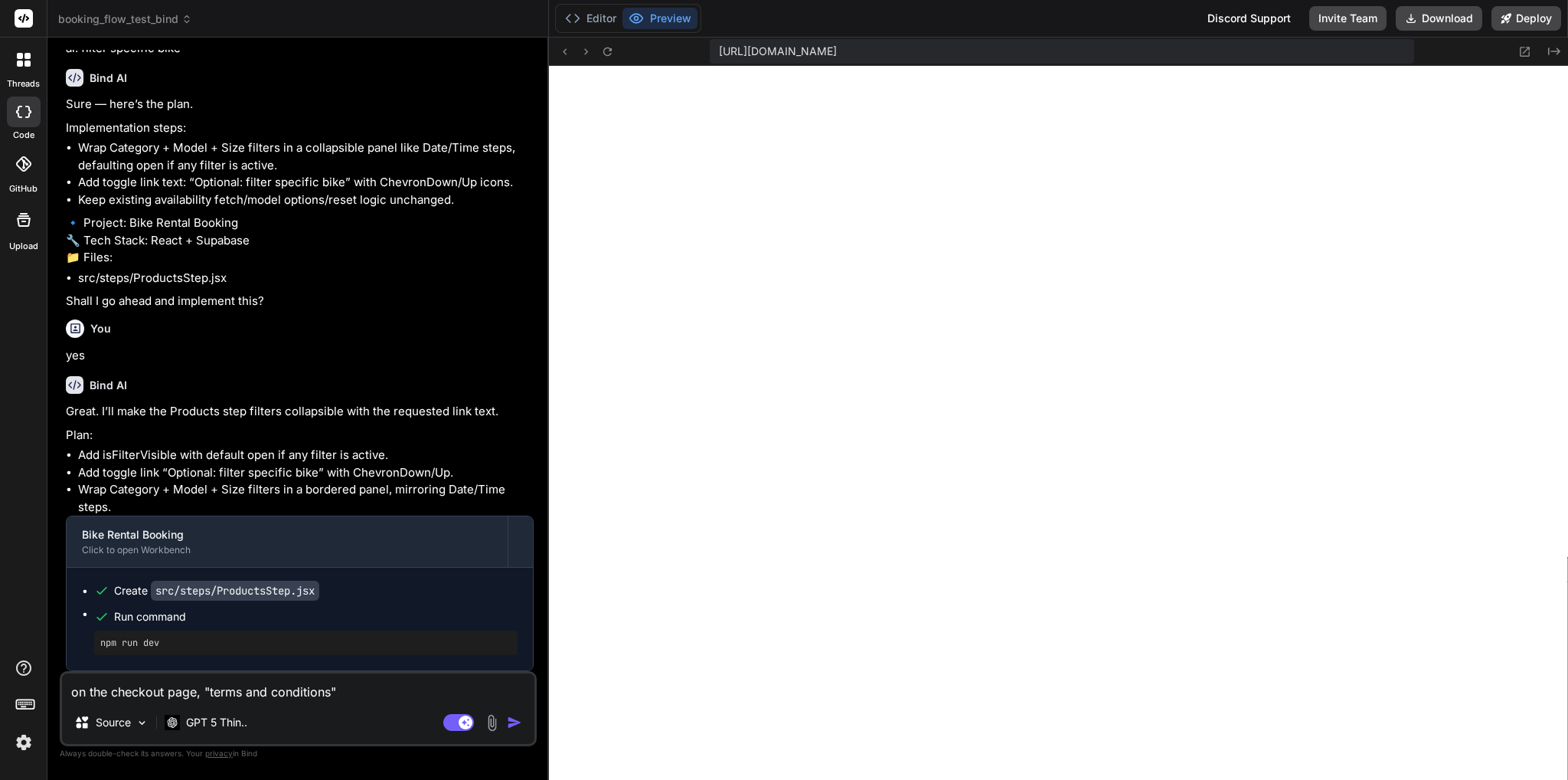
type textarea "x"
type textarea "on the checkout page, "terms and conditions" sh"
type textarea "x"
type textarea "on the checkout page, "terms and conditions" sha"
type textarea "x"
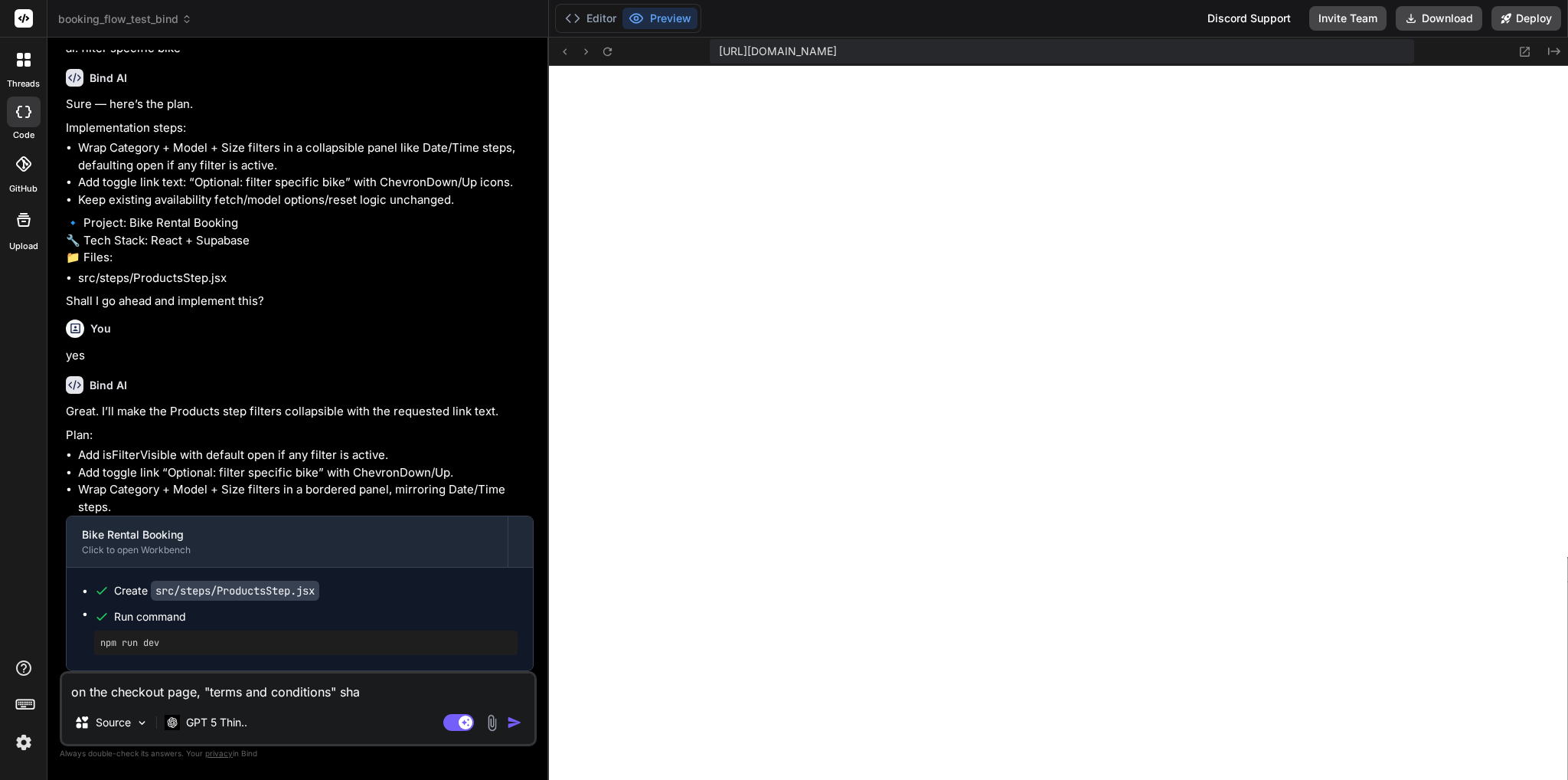
type textarea "on the checkout page, "terms and conditions" shal"
type textarea "x"
type textarea "on the checkout page, "terms and conditions" shall"
type textarea "x"
type textarea "on the checkout page, "terms and conditions" shall"
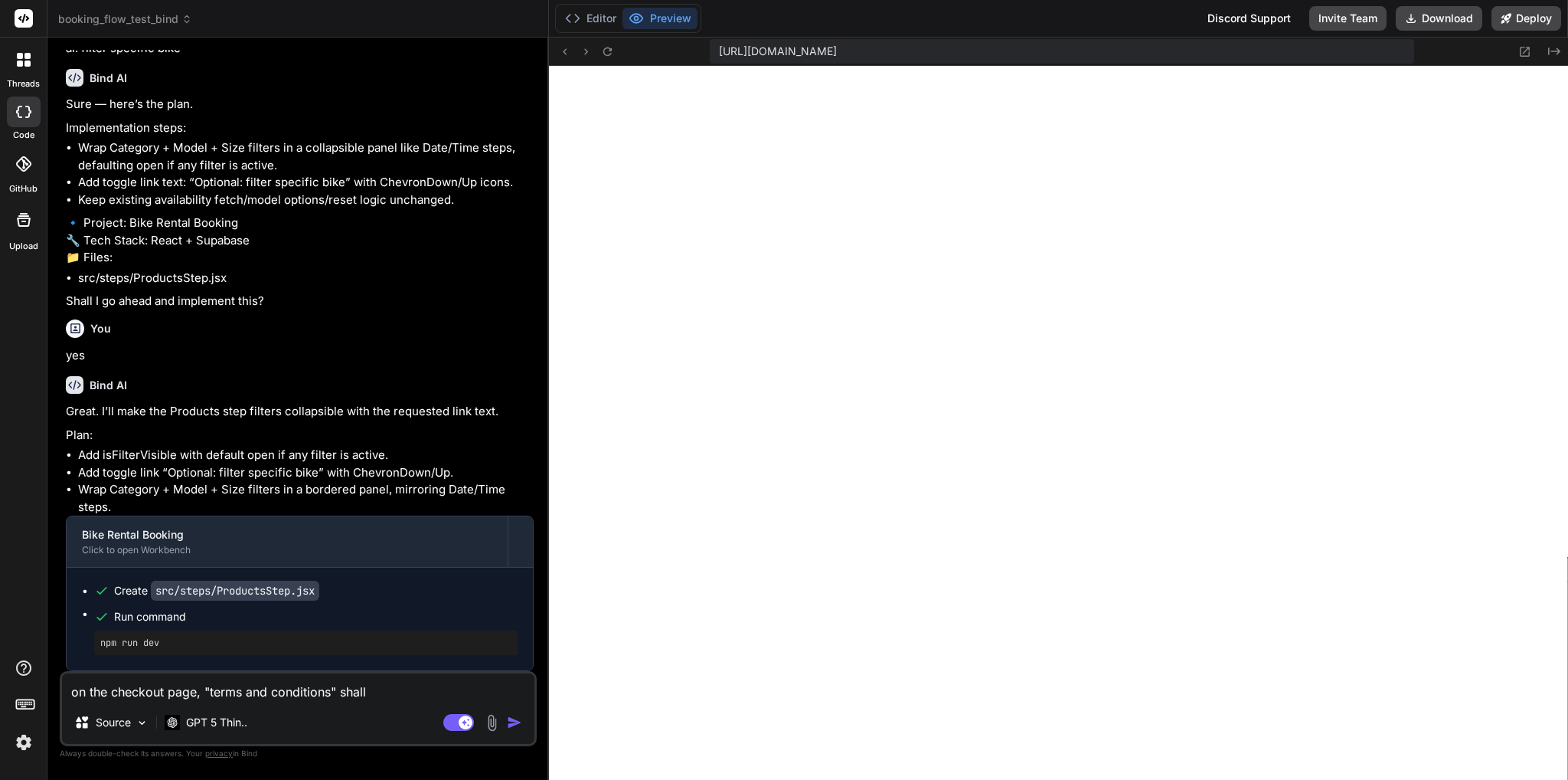
type textarea "x"
type textarea "on the checkout page, "terms and conditions" shall b"
type textarea "x"
type textarea "on the checkout page, "terms and conditions" shall be"
type textarea "x"
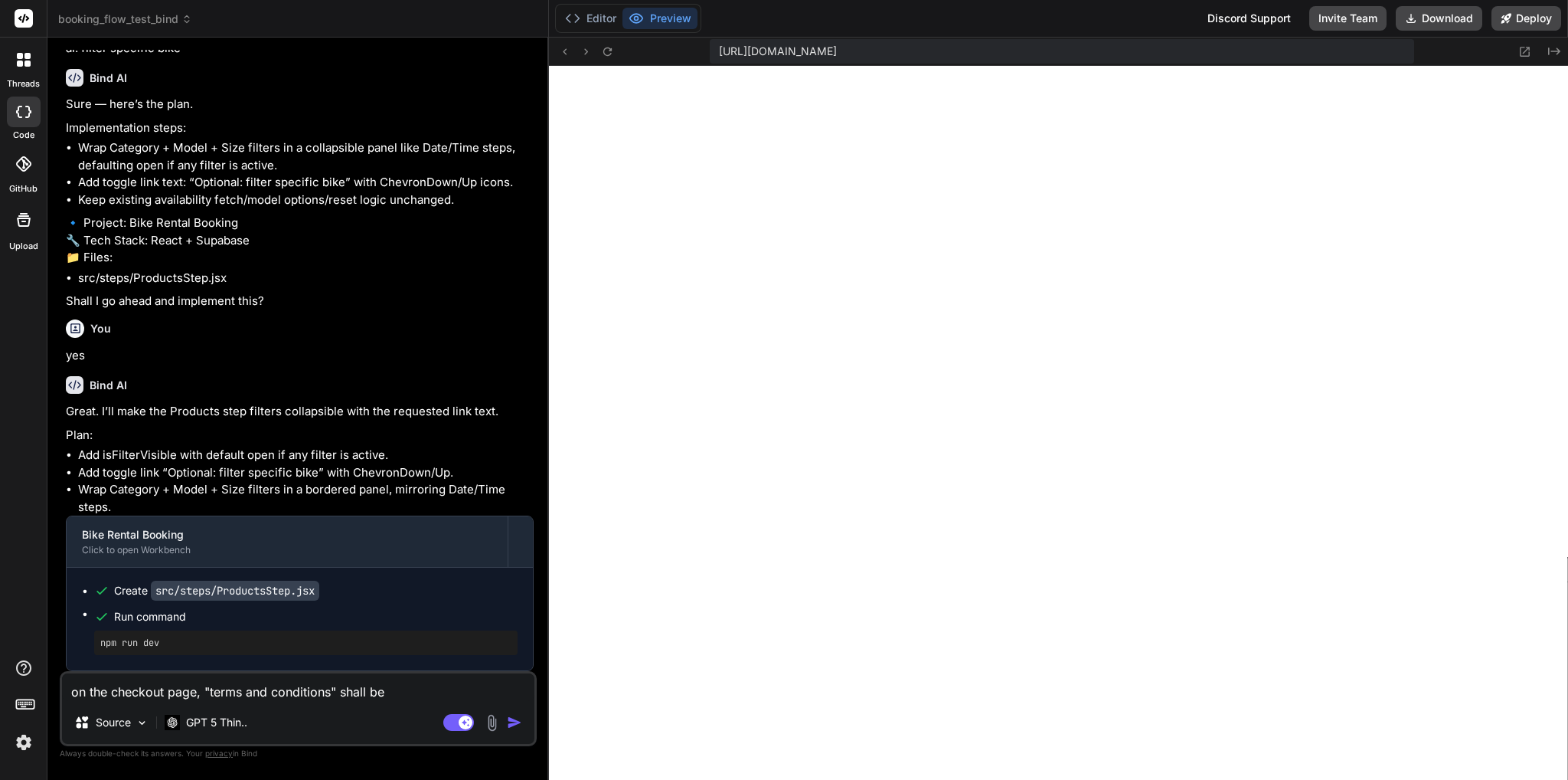
type textarea "on the checkout page, "terms and conditions" shall be"
type textarea "x"
type textarea "on the checkout page, "terms and conditions" shall be a"
type textarea "x"
type textarea "on the checkout page, "terms and conditions" shall be a"
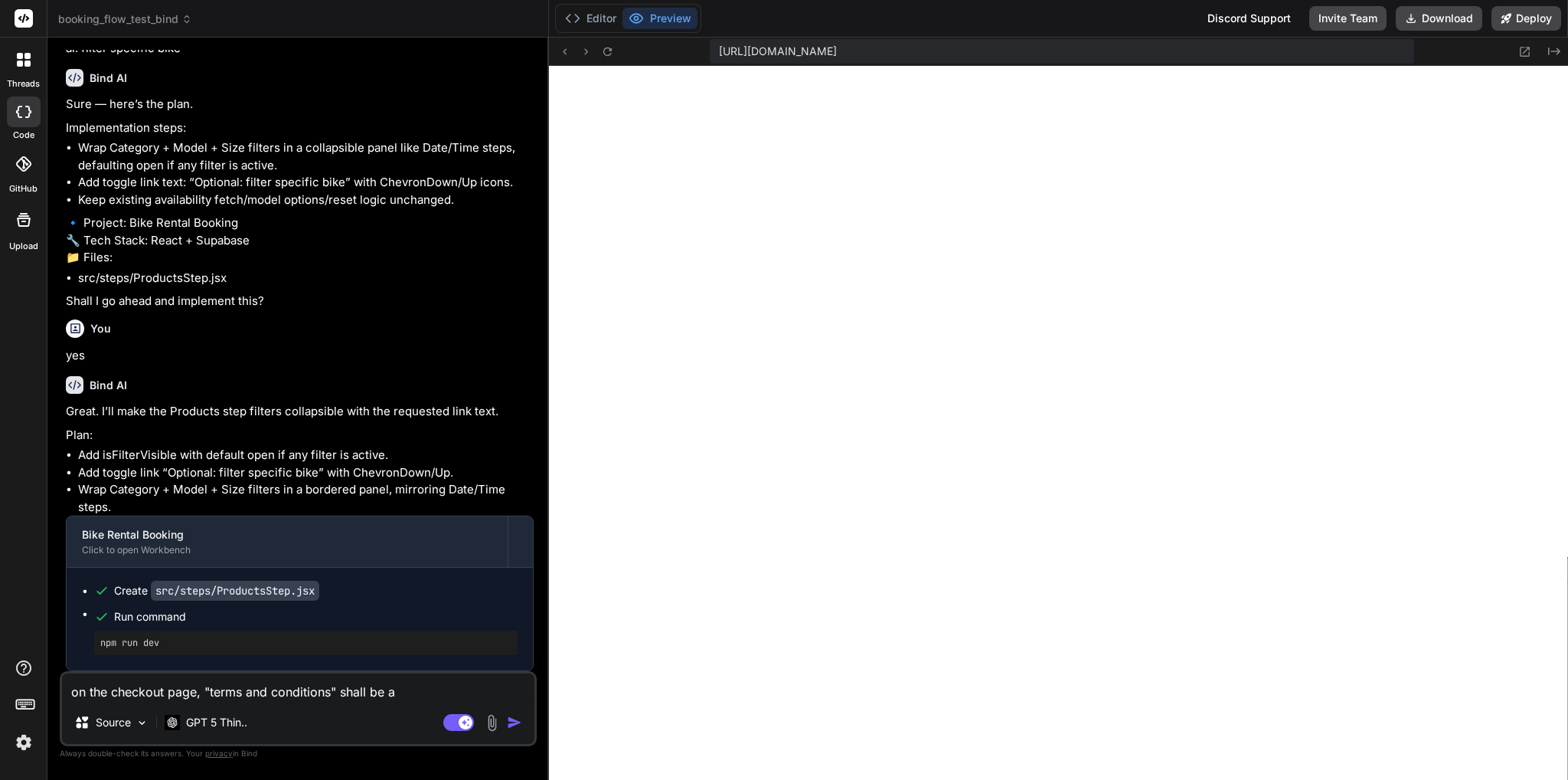
type textarea "x"
type textarea "on the checkout page, "terms and conditions" shall be a l"
type textarea "x"
type textarea "on the checkout page, "terms and conditions" shall be a li"
type textarea "x"
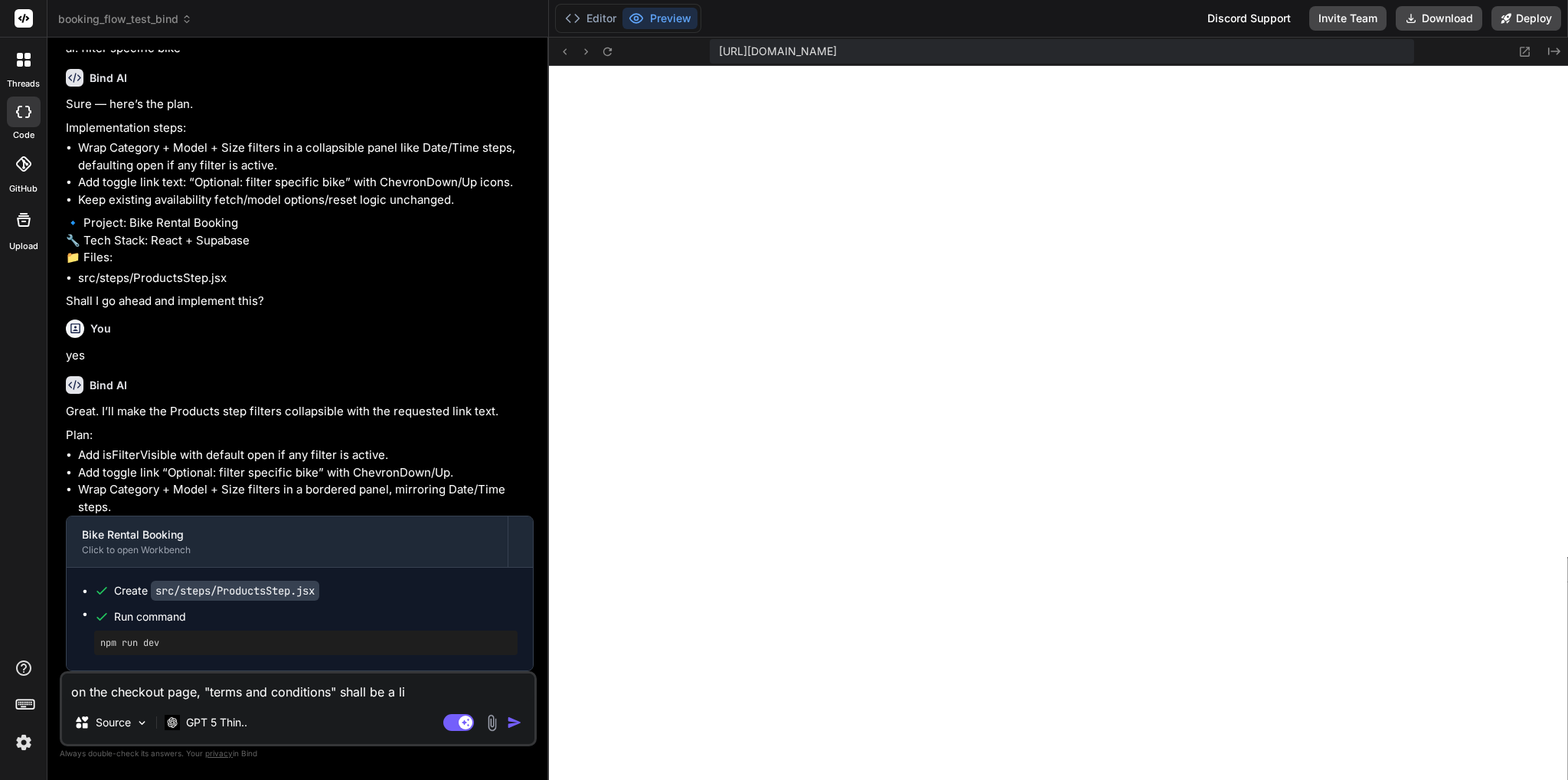
type textarea "on the checkout page, "terms and conditions" shall be a lin"
type textarea "x"
type textarea "on the checkout page, "terms and conditions" shall be a link"
type textarea "x"
type textarea "on the checkout page, "terms and conditions" shall be a link"
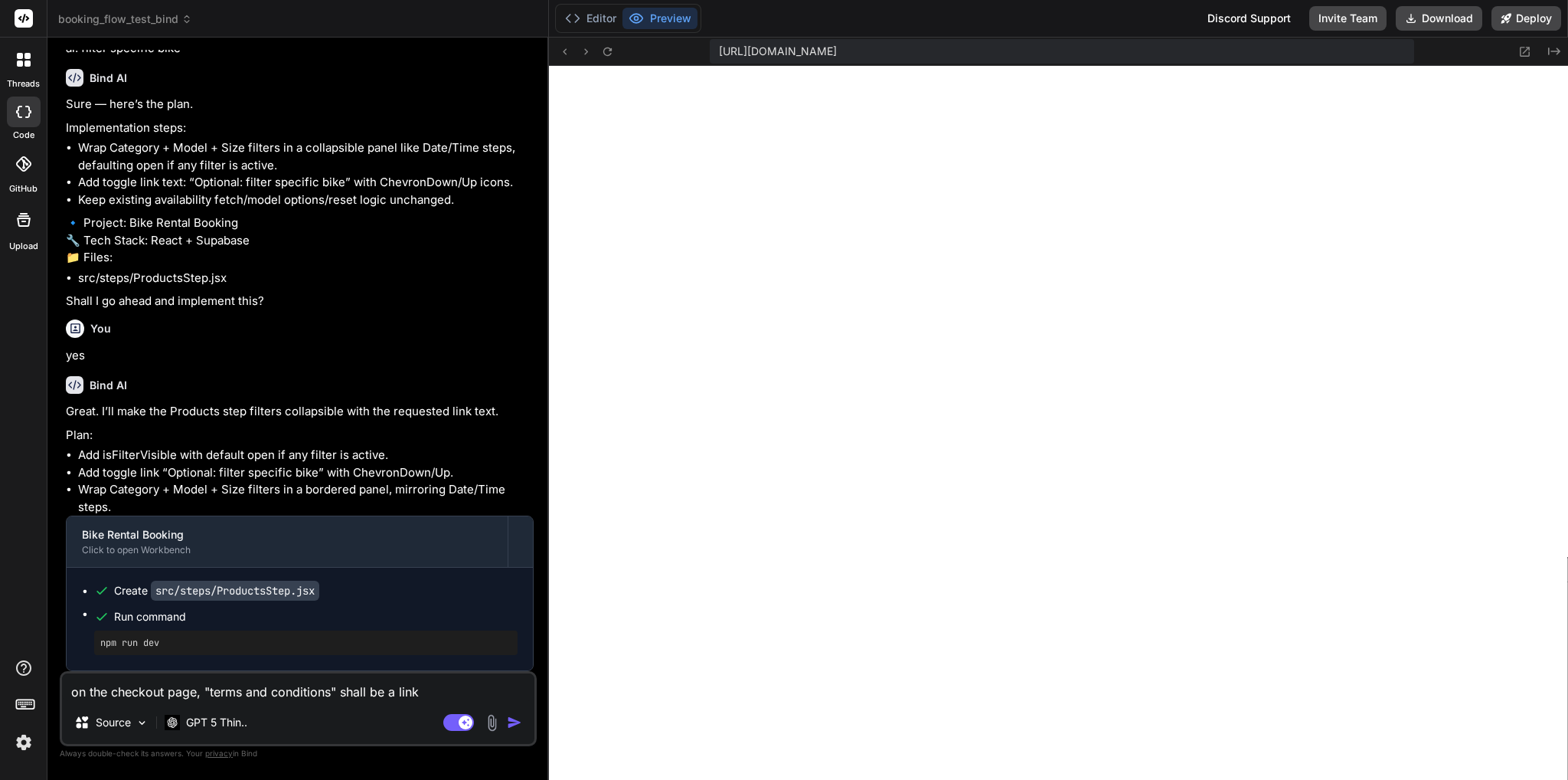
type textarea "x"
type textarea "on the checkout page, "terms and conditions" shall be a link t"
type textarea "x"
type textarea "on the checkout page, "terms and conditions" shall be a link to"
type textarea "x"
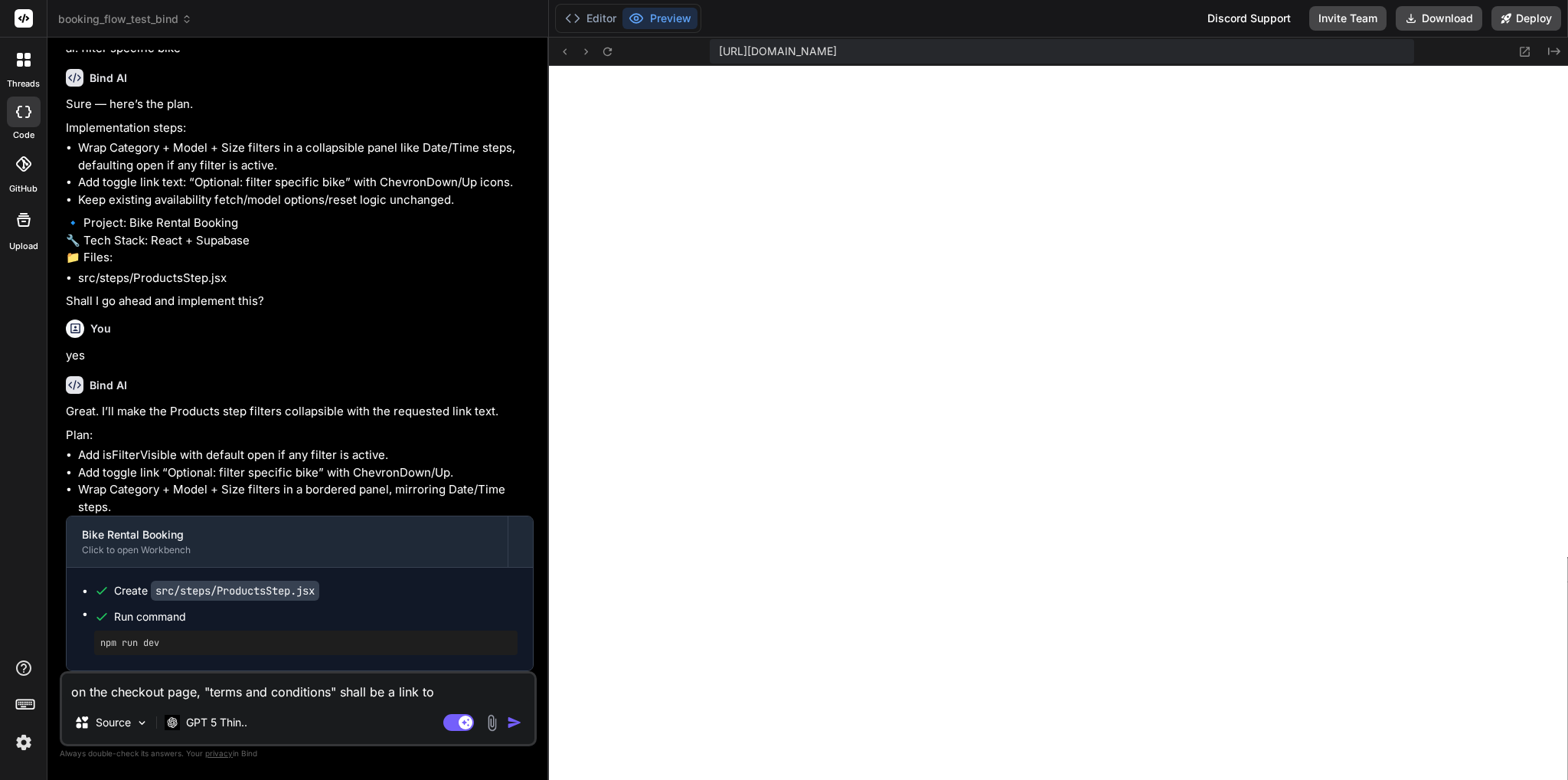
type textarea "on the checkout page, "terms and conditions" shall be a link to"
type textarea "x"
type textarea "on the checkout page, "terms and conditions" shall be a link to a"
type textarea "x"
type textarea "on the checkout page, "terms and conditions" shall be a link to a"
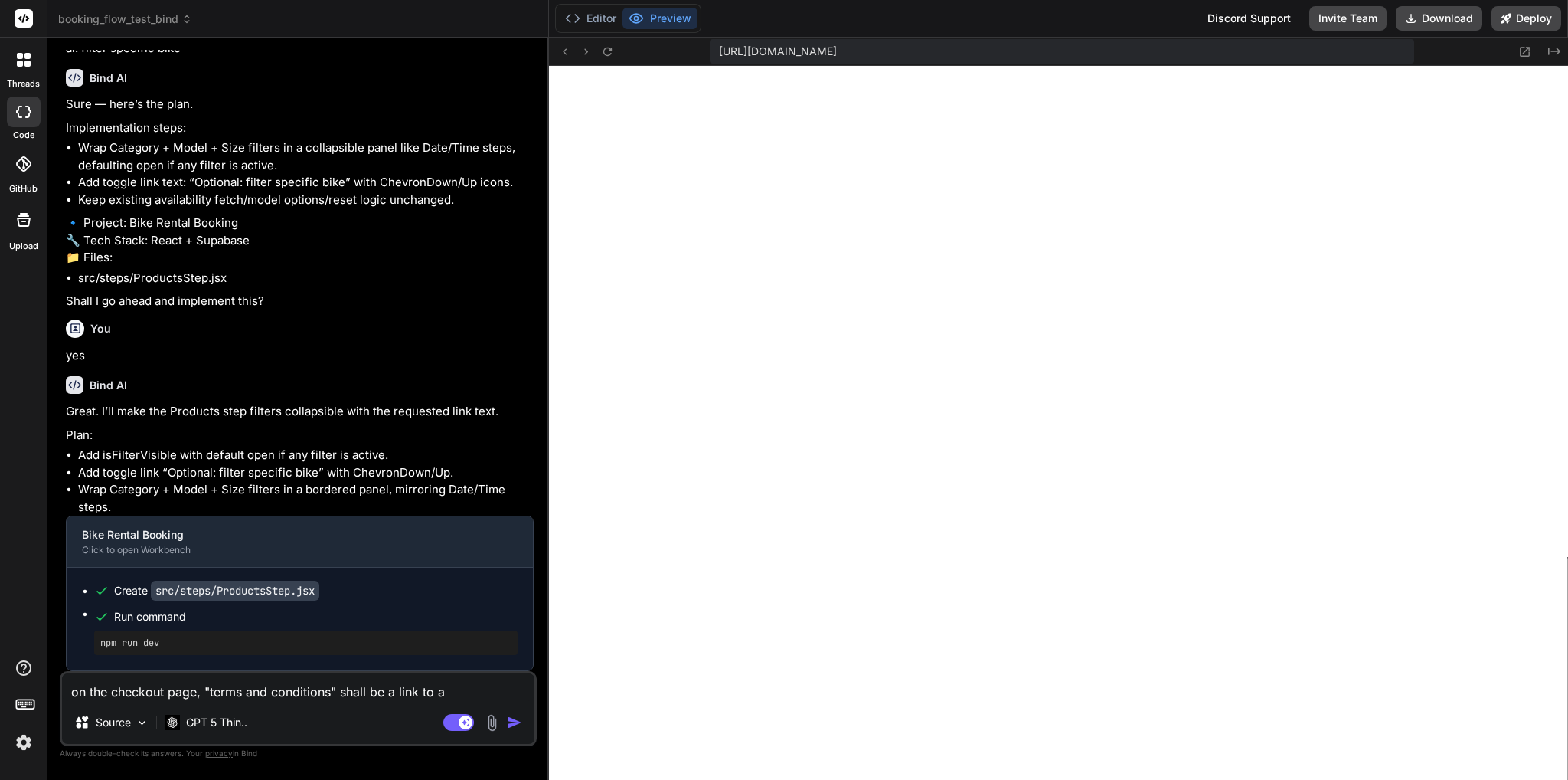
type textarea "x"
type textarea "on the checkout page, "terms and conditions" shall be a link to a p"
type textarea "x"
type textarea "on the checkout page, "terms and conditions" shall be a link to a pfd"
type textarea "x"
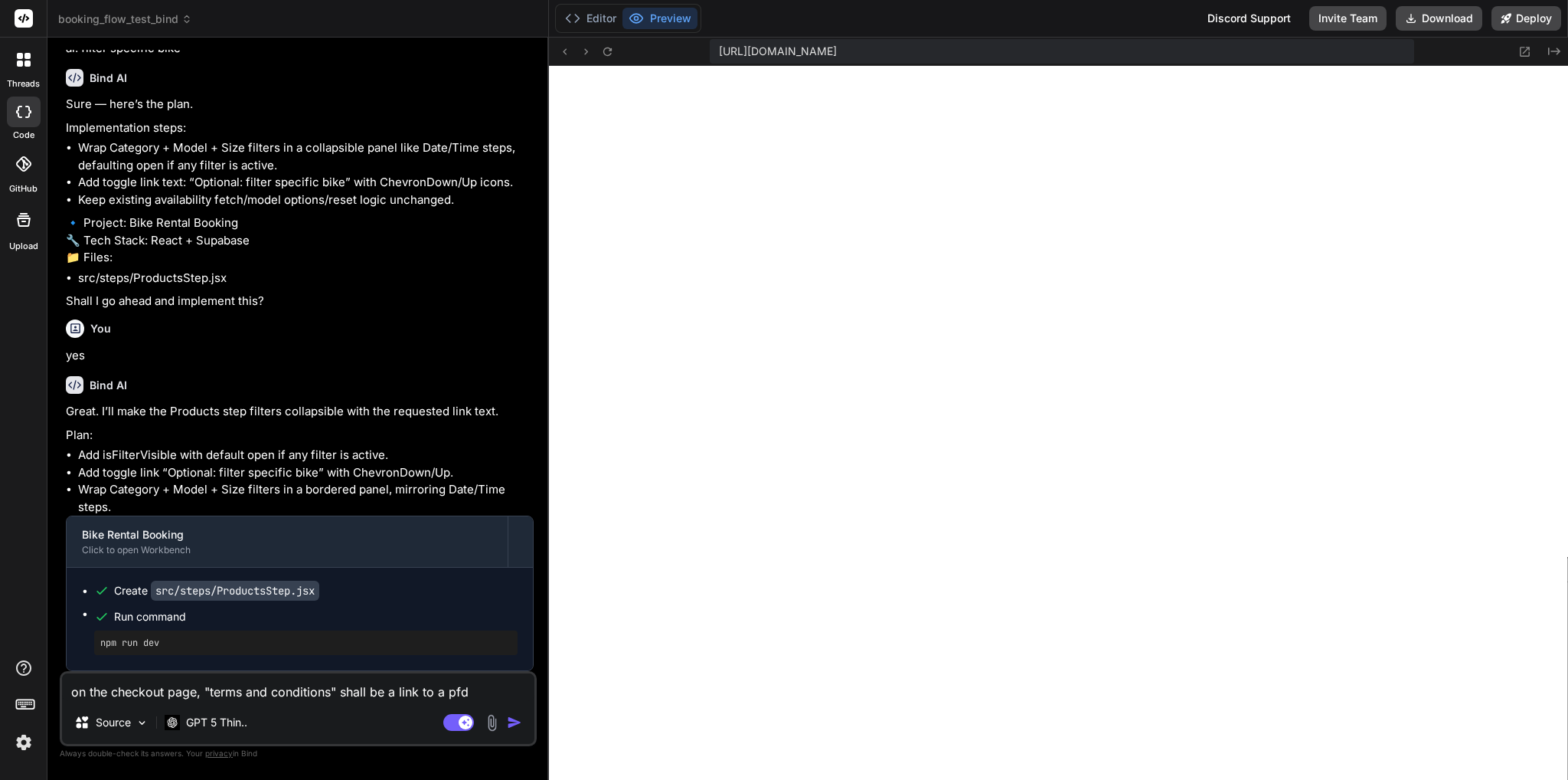
type textarea "on the checkout page, "terms and conditions" shall be a link to a pf"
type textarea "x"
type textarea "on the checkout page, "terms and conditions" shall be a link to a p"
type textarea "x"
type textarea "on the checkout page, "terms and conditions" shall be a link to a pd"
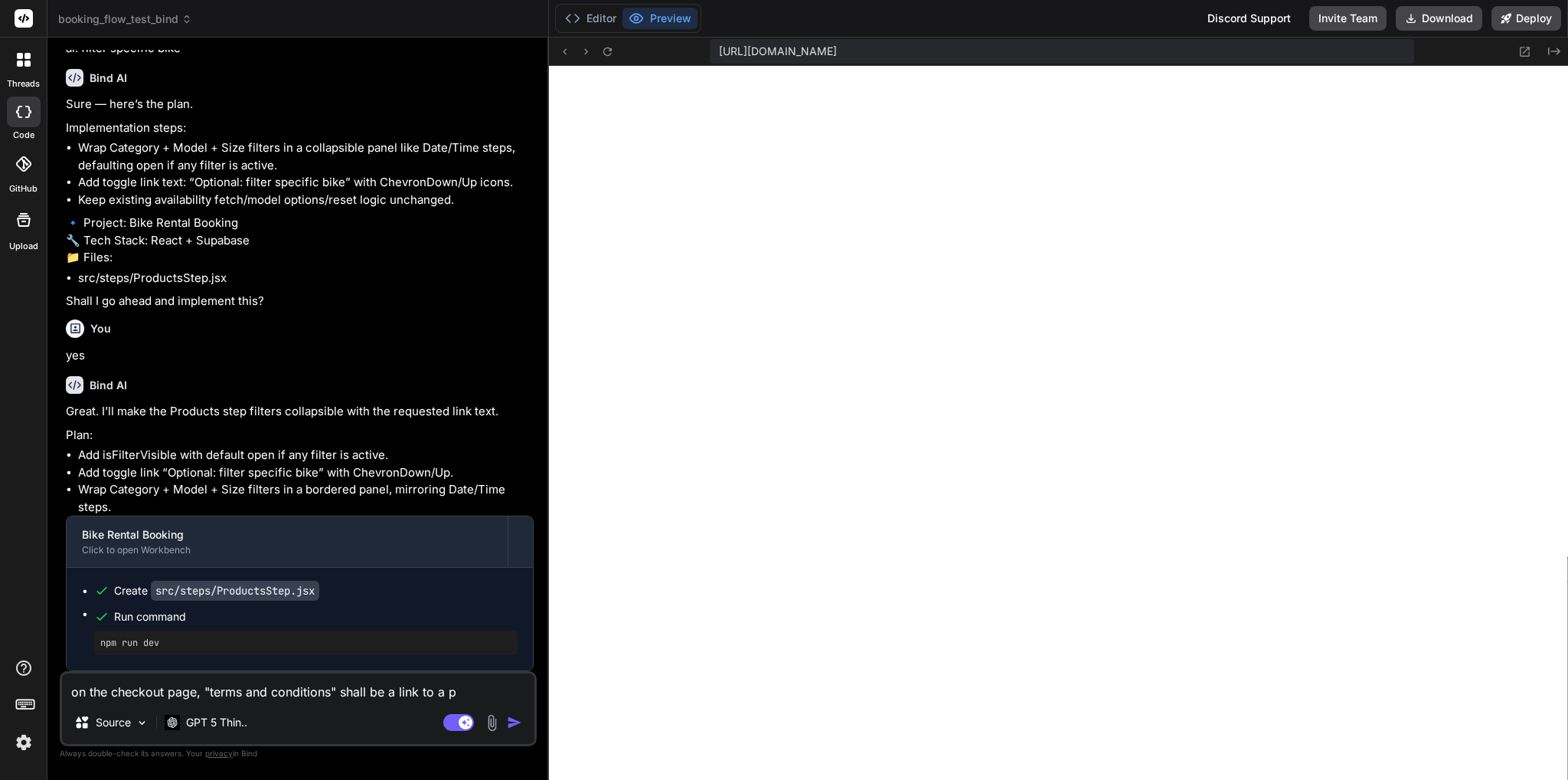
type textarea "x"
type textarea "on the checkout page, "terms and conditions" shall be a link to a pdf"
type textarea "x"
type textarea "on the checkout page, "terms and conditions" shall be a link to a pdf"
type textarea "x"
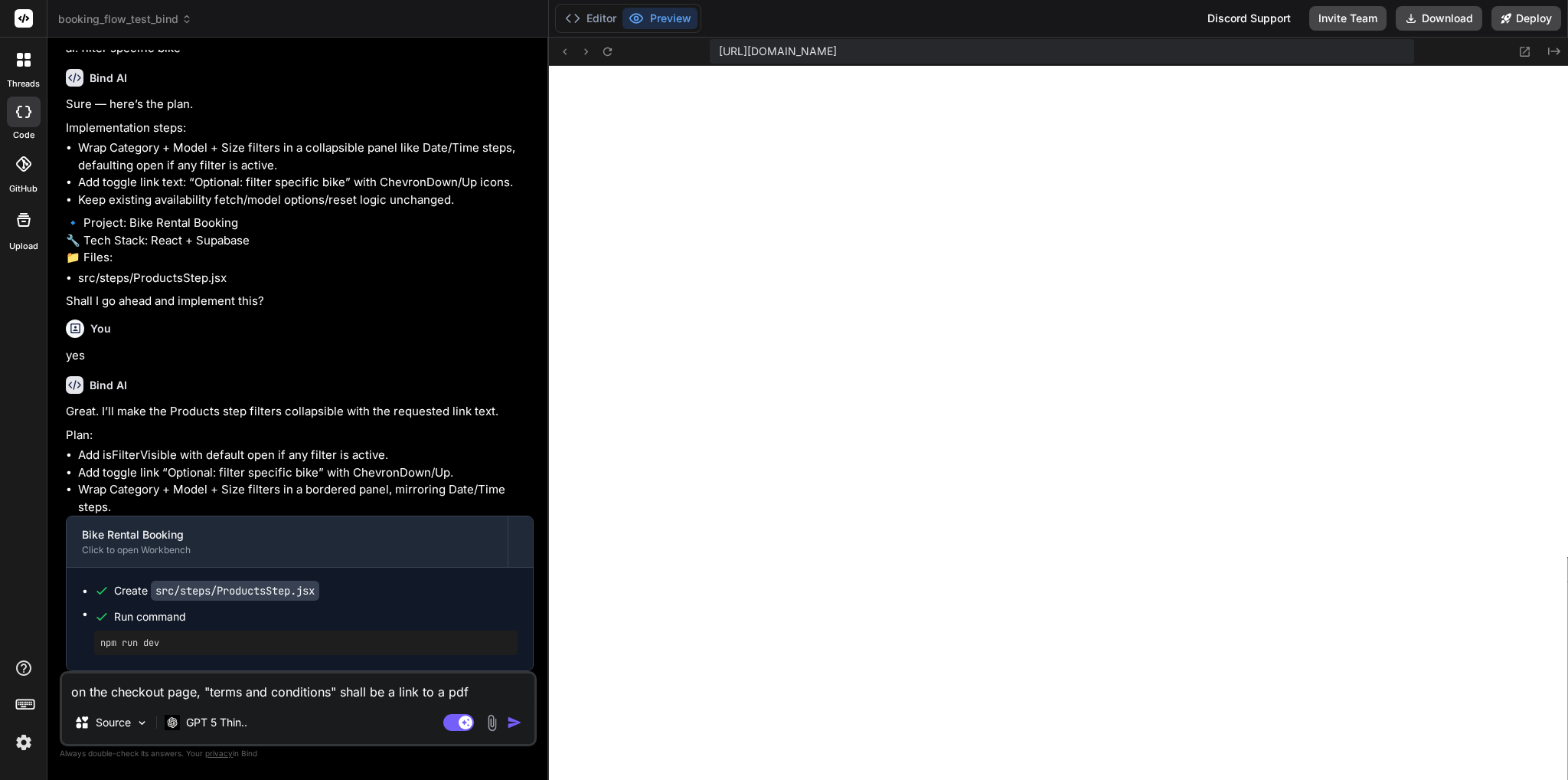
type textarea "on the checkout page, "terms and conditions" shall be a link to a pdf f"
type textarea "x"
type textarea "on the checkout page, "terms and conditions" shall be a link to a pdf fi"
type textarea "x"
type textarea "on the checkout page, "terms and conditions" shall be a link to a pdf fil"
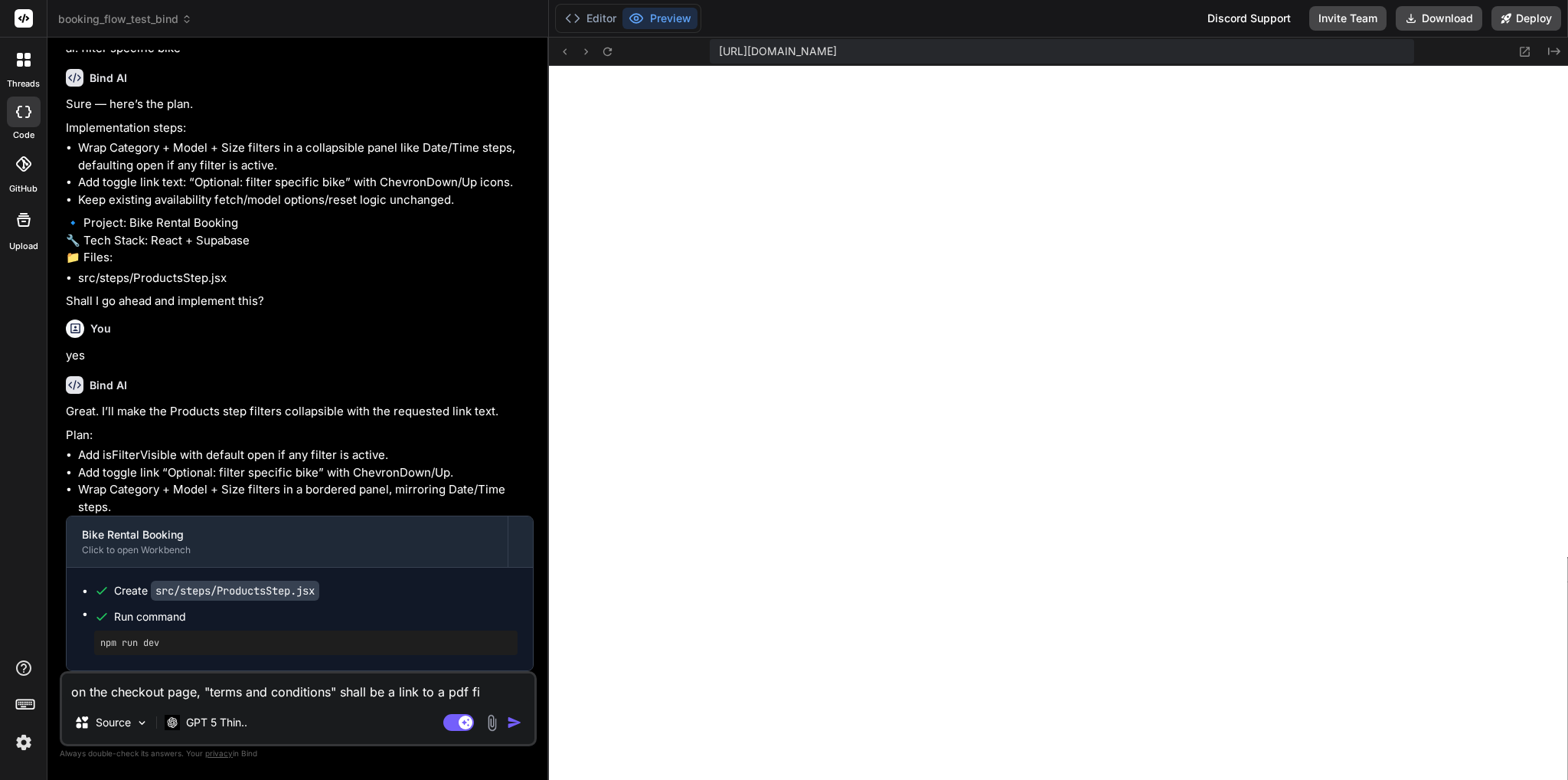
type textarea "x"
type textarea "on the checkout page, "terms and conditions" shall be a link to a pdf file"
type textarea "x"
type textarea "on the checkout page, "terms and conditions" shall be a link to a pdf file."
type textarea "x"
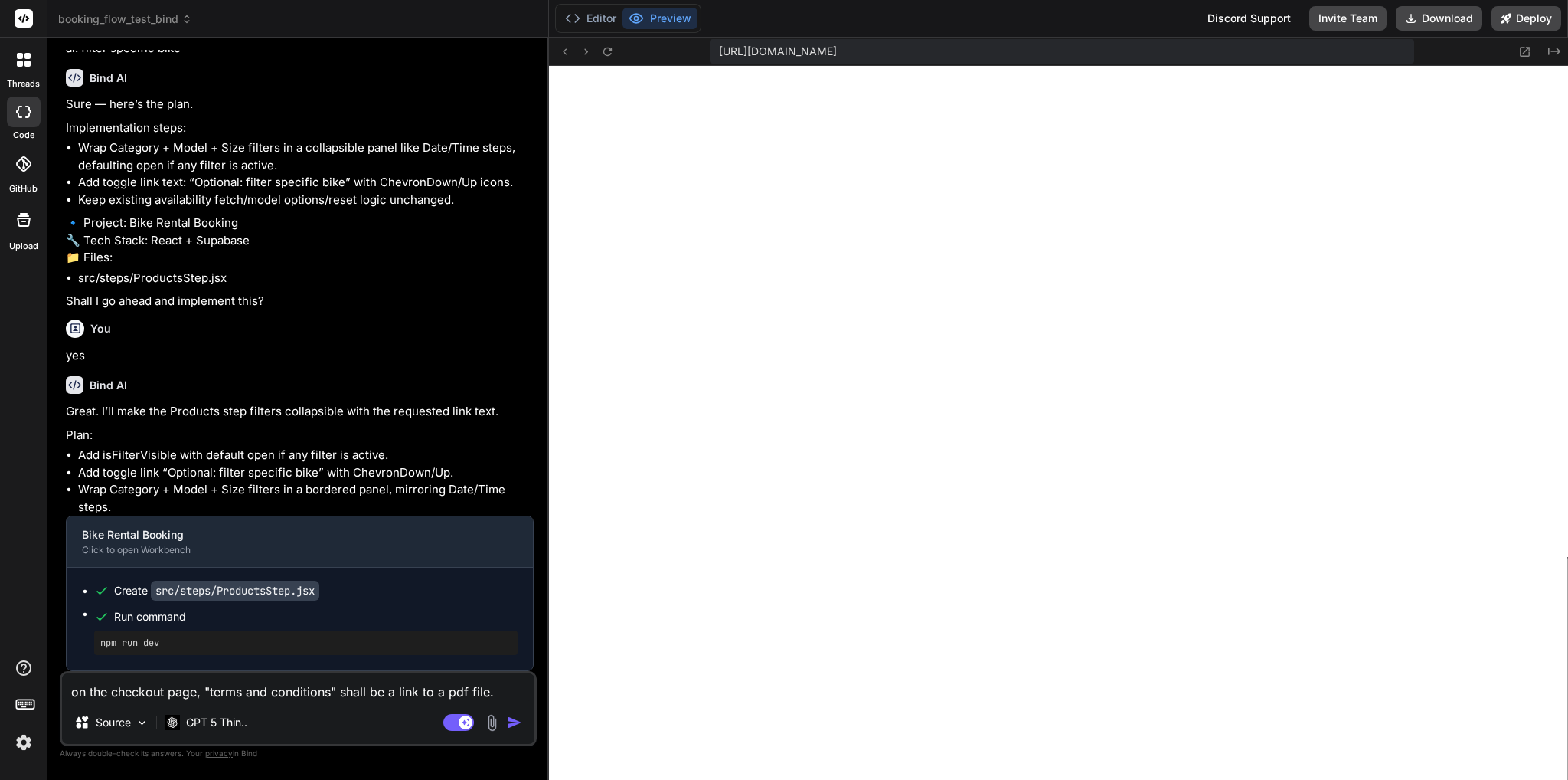
type textarea "on the checkout page, "terms and conditions" shall be a link to a pdf file."
type textarea "x"
type textarea "on the checkout page, "terms and conditions" shall be a link to a pdf file. T"
type textarea "x"
type textarea "on the checkout page, "terms and conditions" shall be a link to a pdf file. Th"
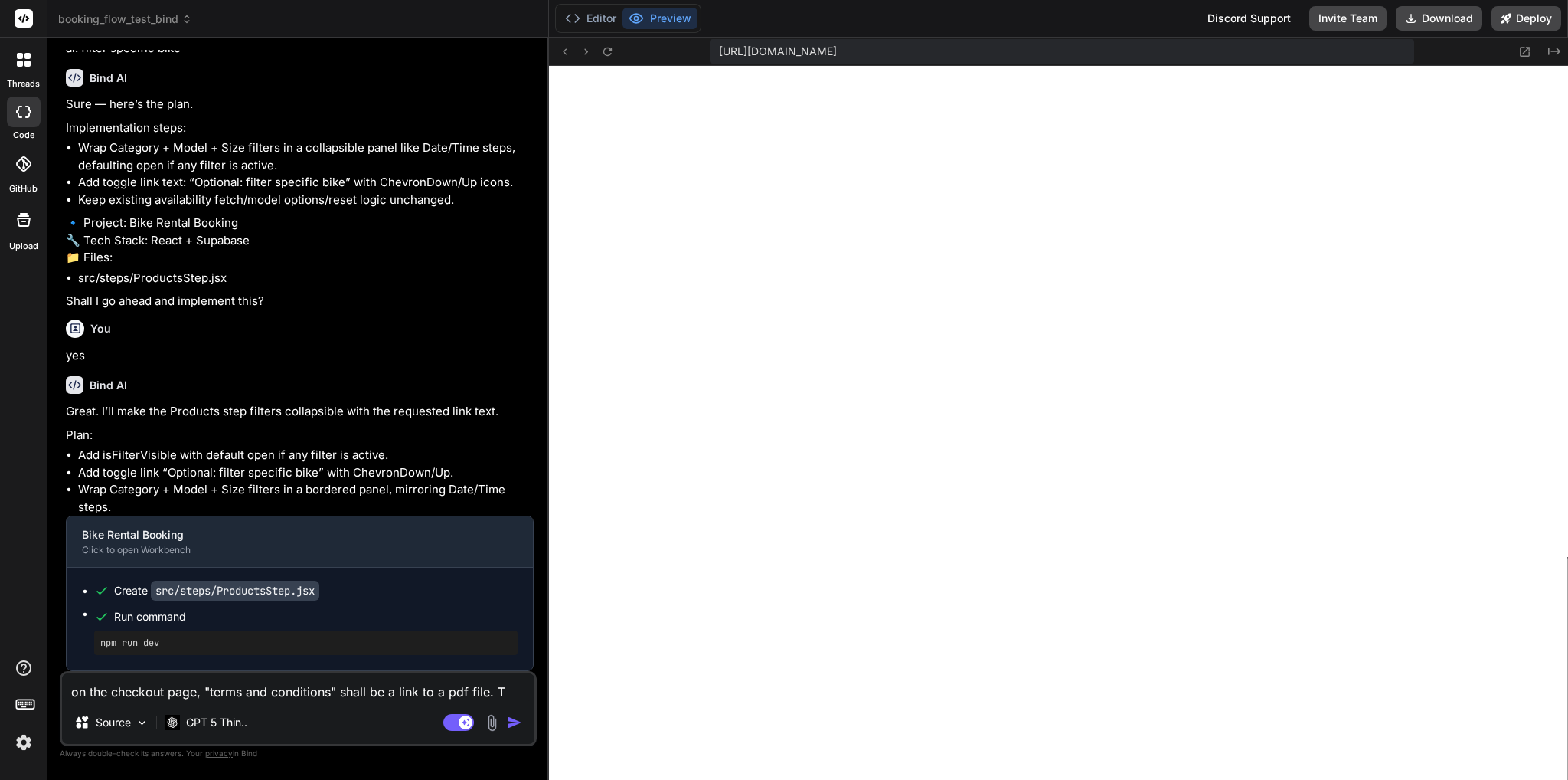
type textarea "x"
type textarea "on the checkout page, "terms and conditions" shall be a link to a pdf file. Thi"
type textarea "x"
type textarea "on the checkout page, "terms and conditions" shall be a link to a pdf file. This"
type textarea "x"
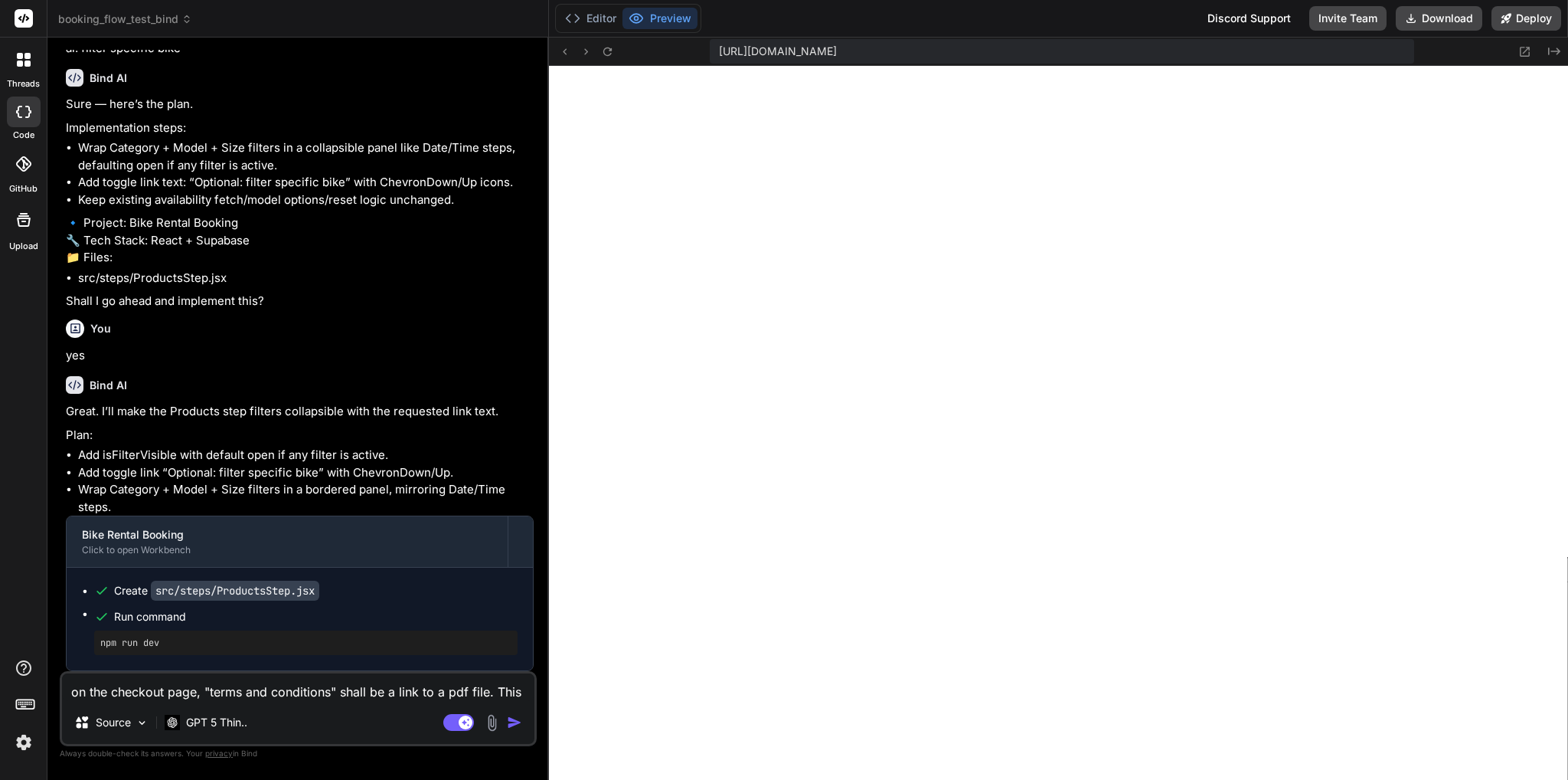
type textarea "on the checkout page, "terms and conditions" shall be a link to a pdf file. This"
type textarea "x"
type textarea "on the checkout page, "terms and conditions" shall be a link to a pdf file. Thi…"
type textarea "x"
type textarea "on the checkout page, "terms and conditions" shall be a link to a pdf file. Thi…"
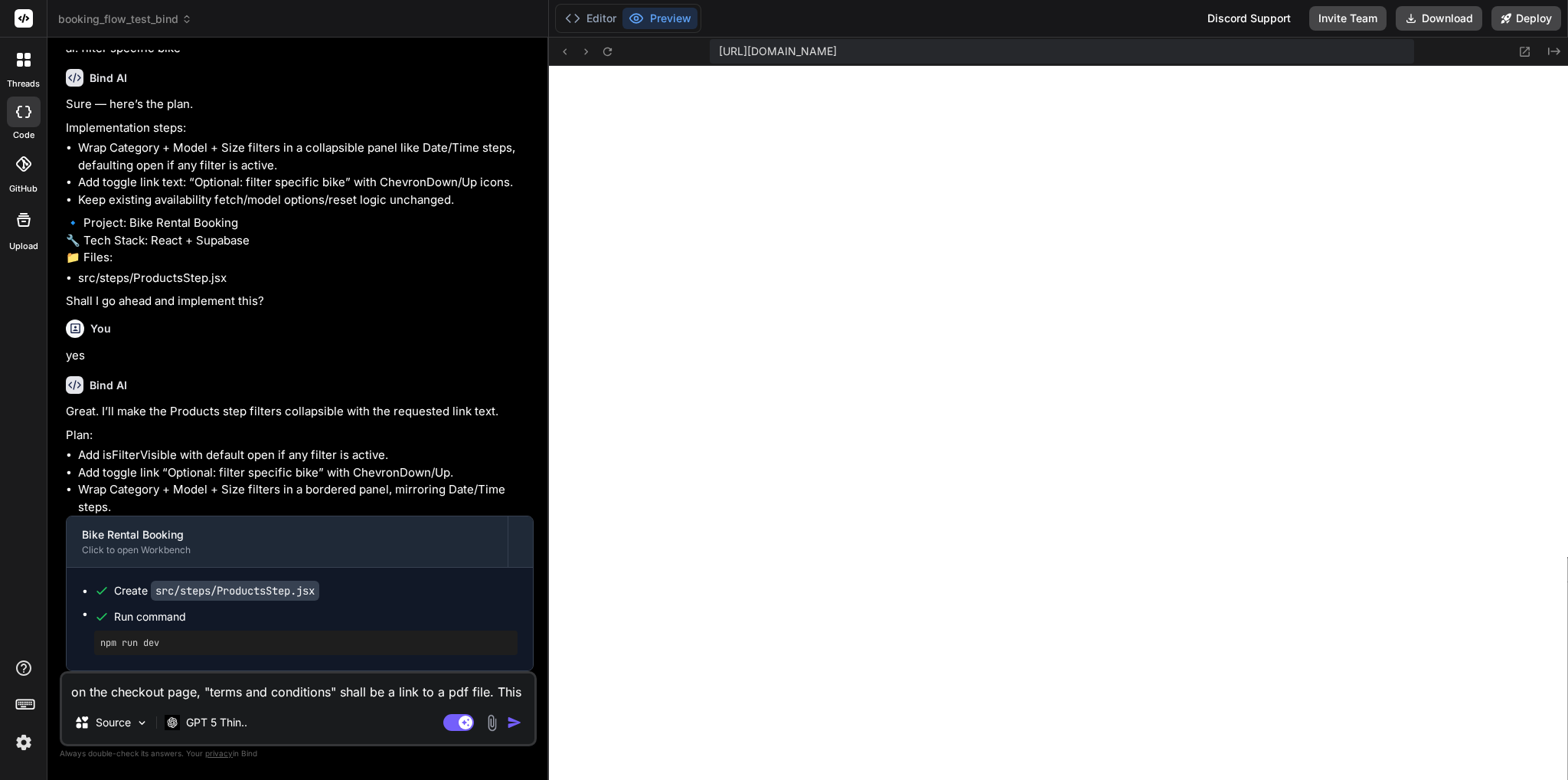
type textarea "x"
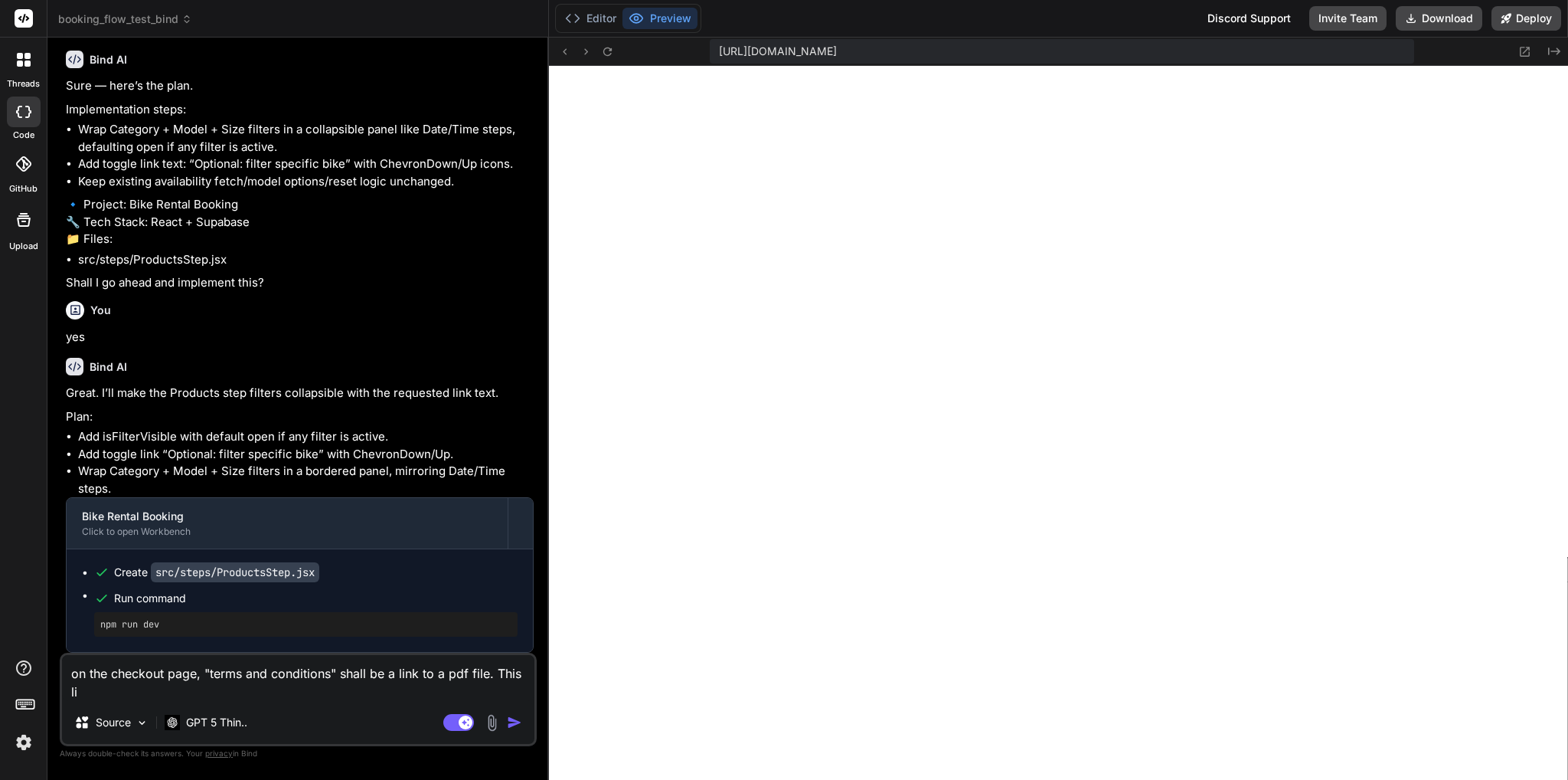
type textarea "on the checkout page, "terms and conditions" shall be a link to a pdf file. Thi…"
type textarea "x"
type textarea "on the checkout page, "terms and conditions" shall be a link to a pdf file. Thi…"
type textarea "x"
type textarea "on the checkout page, "terms and conditions" shall be a link to a pdf file. Thi…"
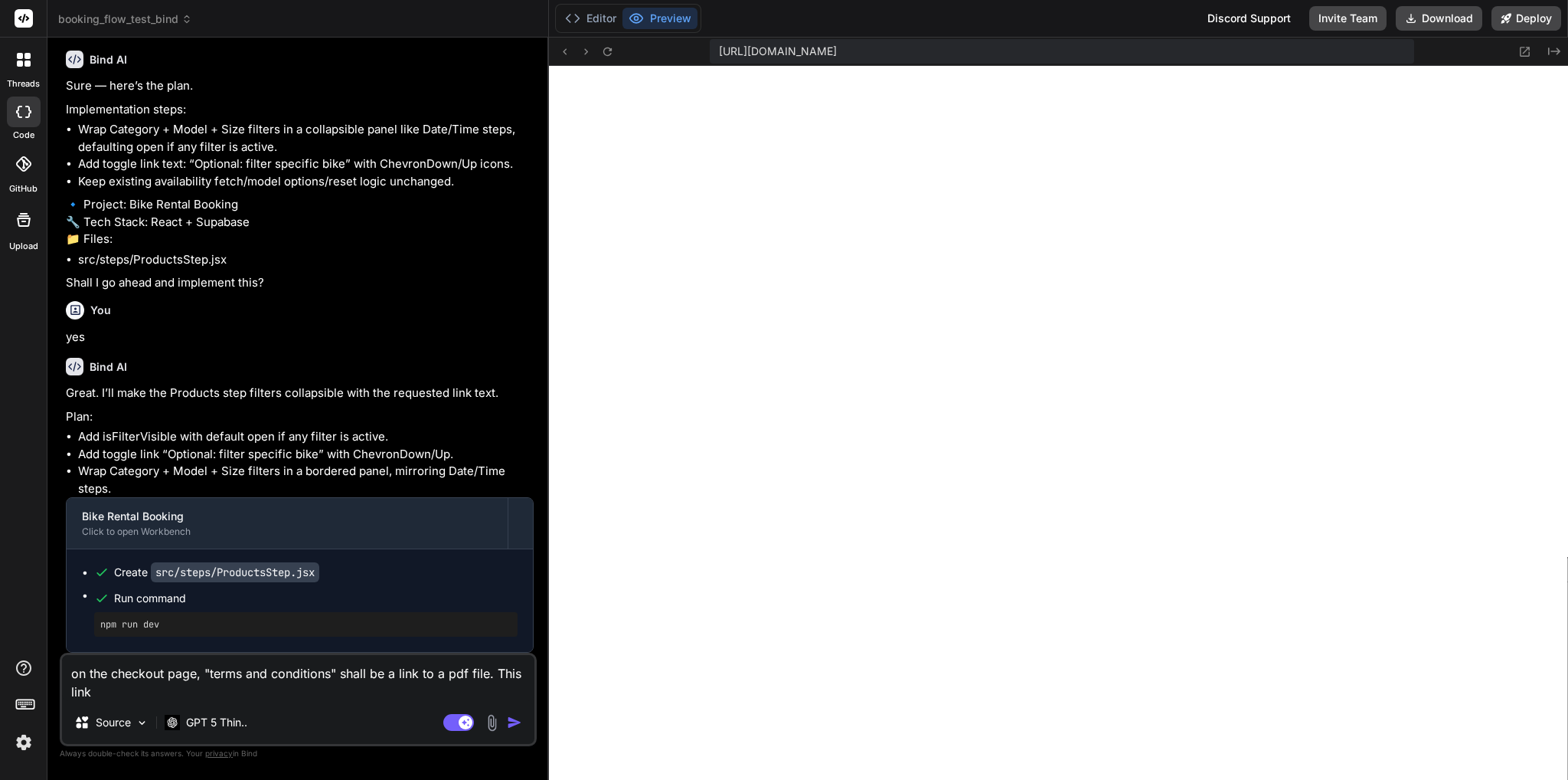
type textarea "x"
type textarea "on the checkout page, "terms and conditions" shall be a link to a pdf file. Thi…"
type textarea "x"
type textarea "on the checkout page, "terms and conditions" shall be a link to a pdf file. Thi…"
type textarea "x"
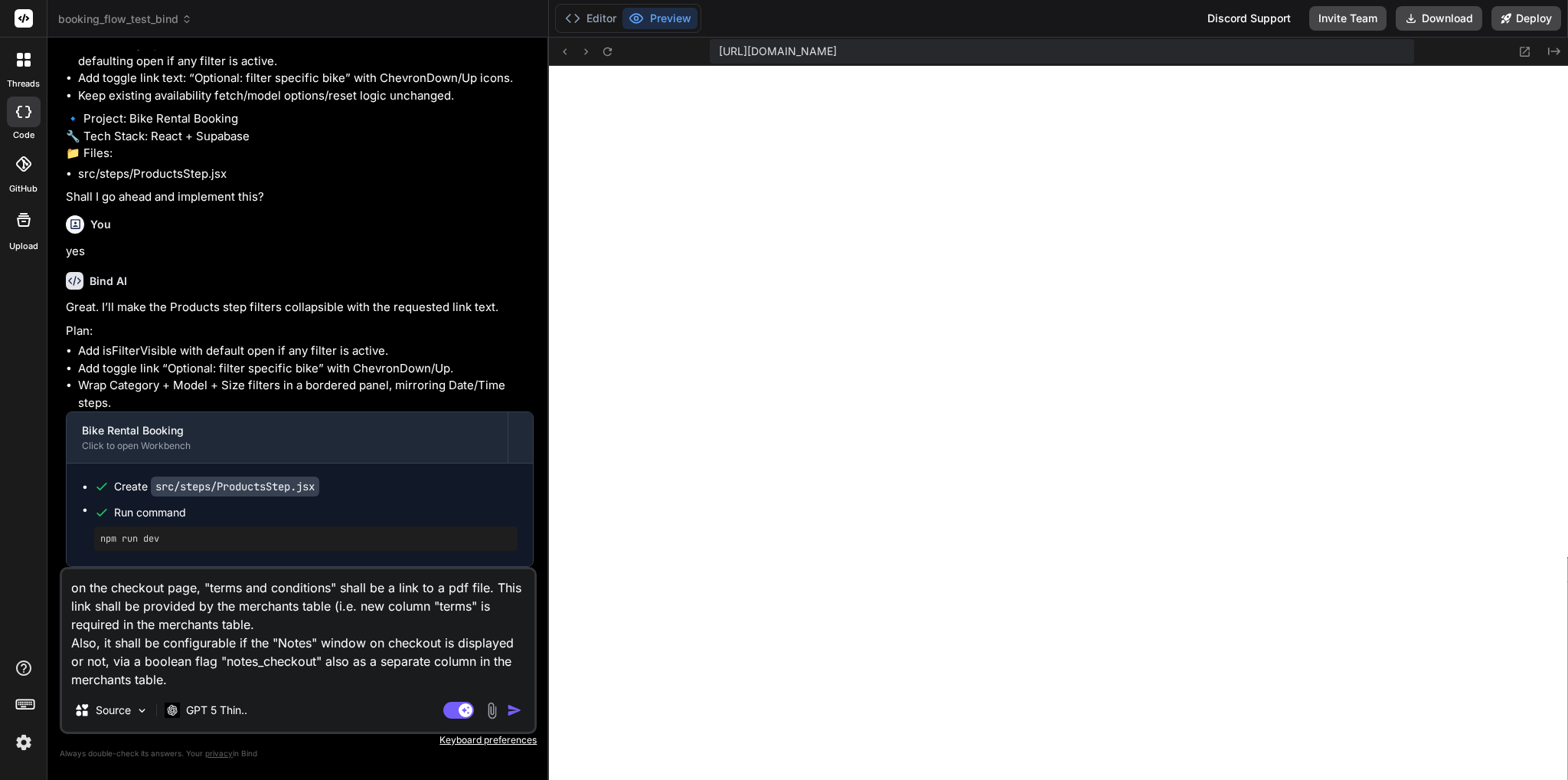
click at [335, 583] on textarea "on the checkout page, "terms and conditions" shall be a link to a pdf file. Thi…" at bounding box center [298, 628] width 472 height 119
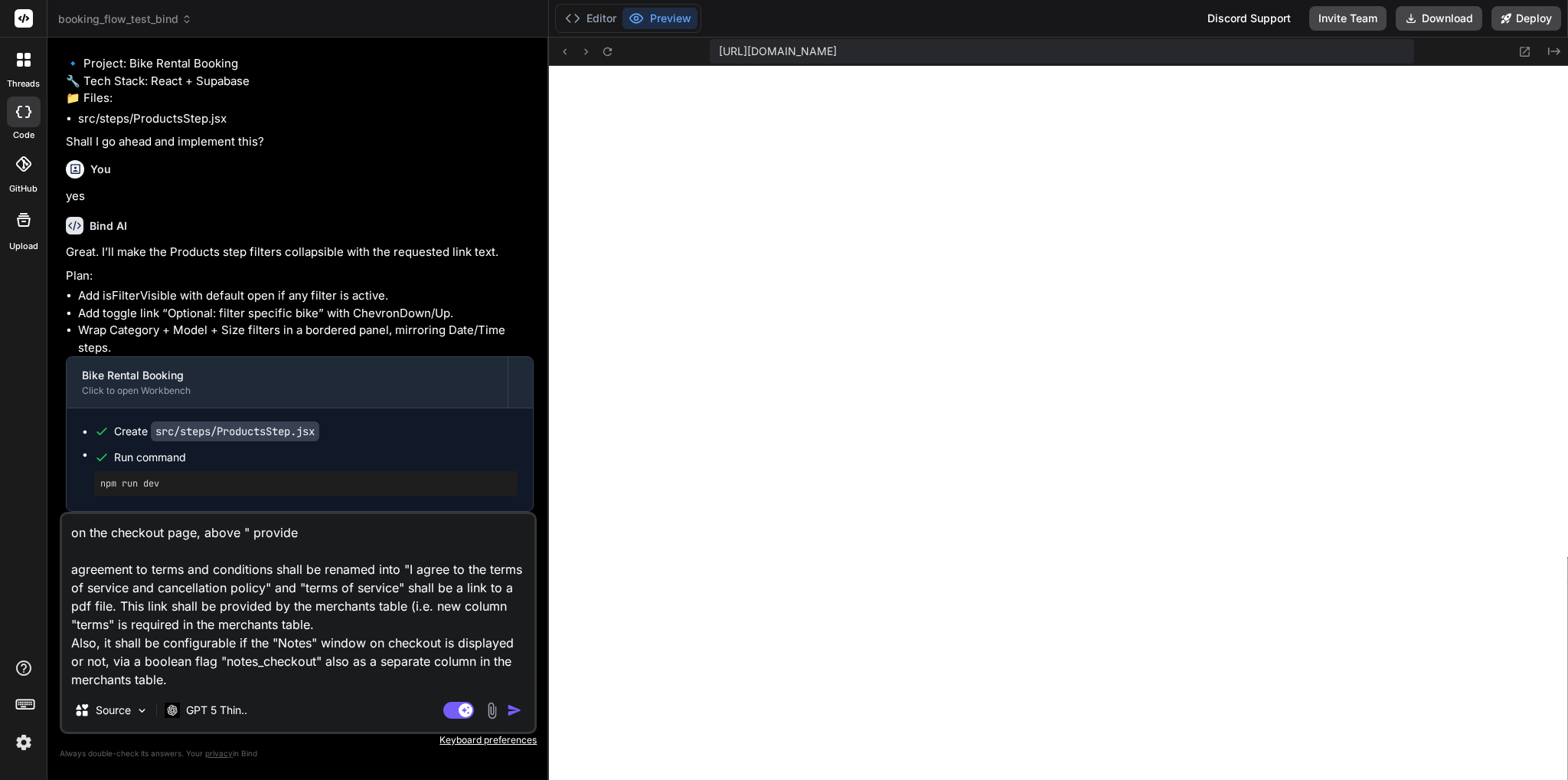
paste textarea "I accept the terms and conditions"
click at [499, 537] on textarea "on the checkout page, above "I accept the terms and conditions" provide agreeme…" at bounding box center [298, 601] width 472 height 175
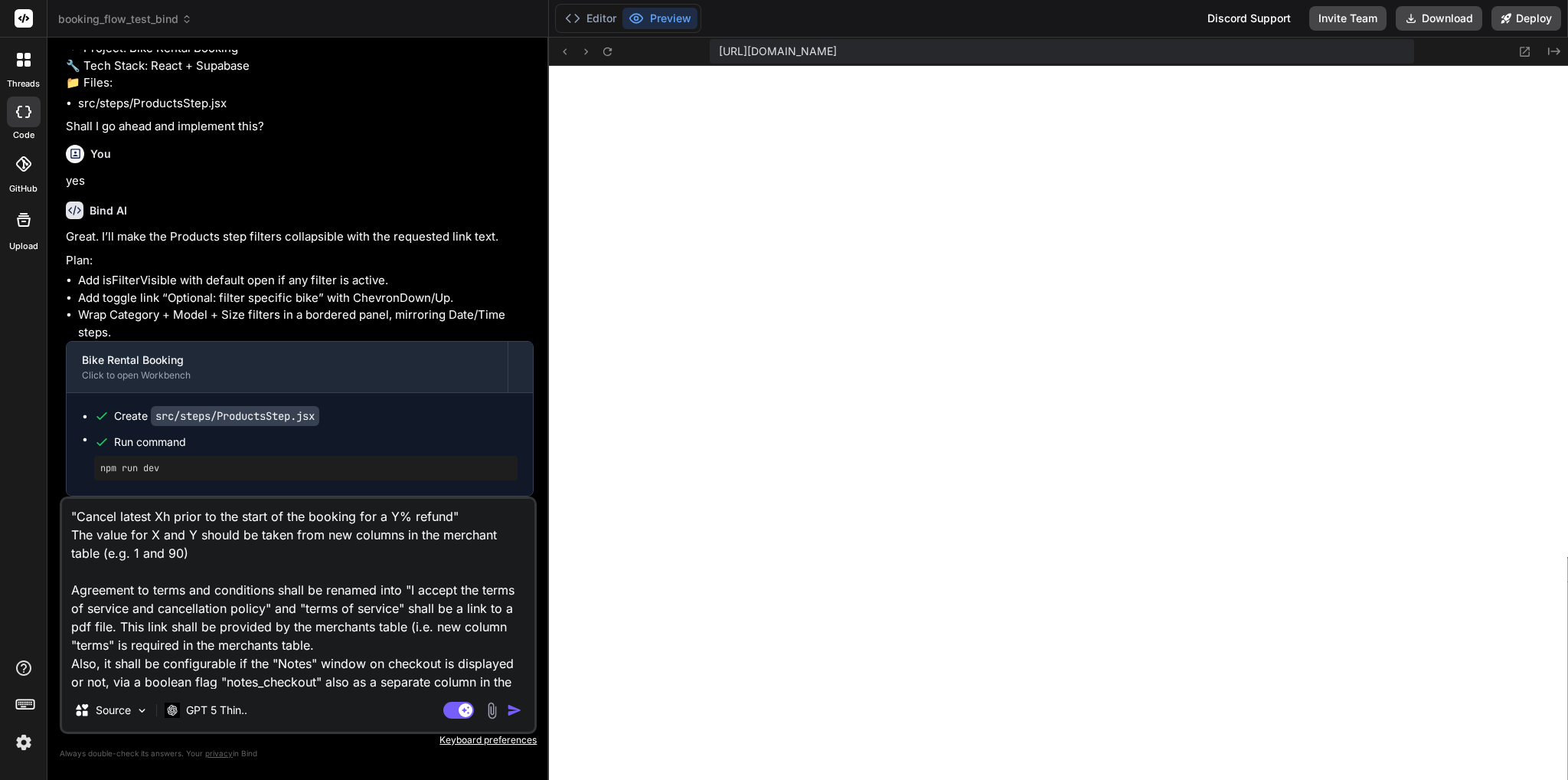
scroll to position [75, 0]
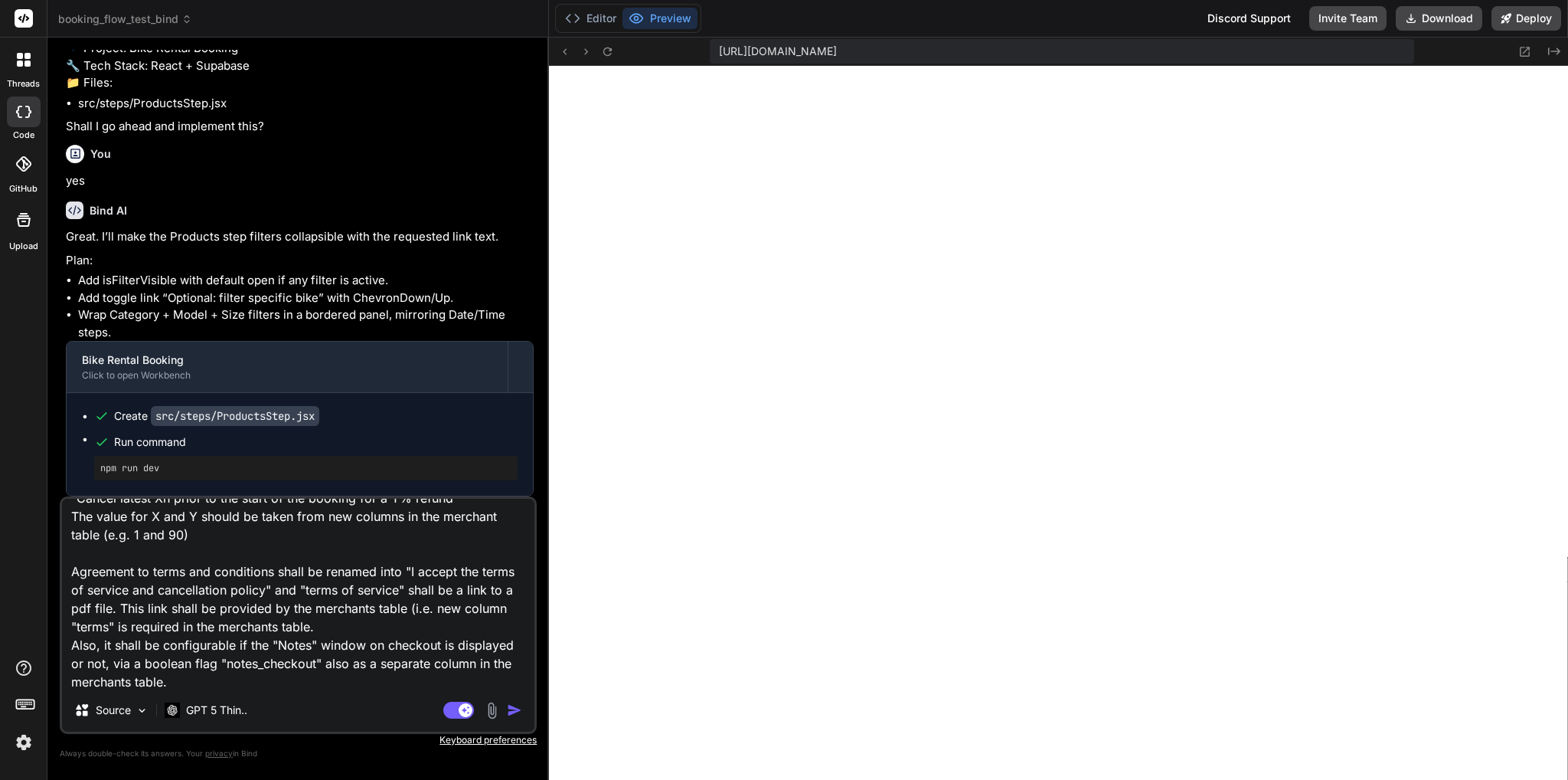
click at [506, 709] on div "Agent Mode. When this toggle is activated, AI automatically makes decisions, re…" at bounding box center [484, 709] width 88 height 19
click at [507, 712] on img "button" at bounding box center [514, 709] width 15 height 15
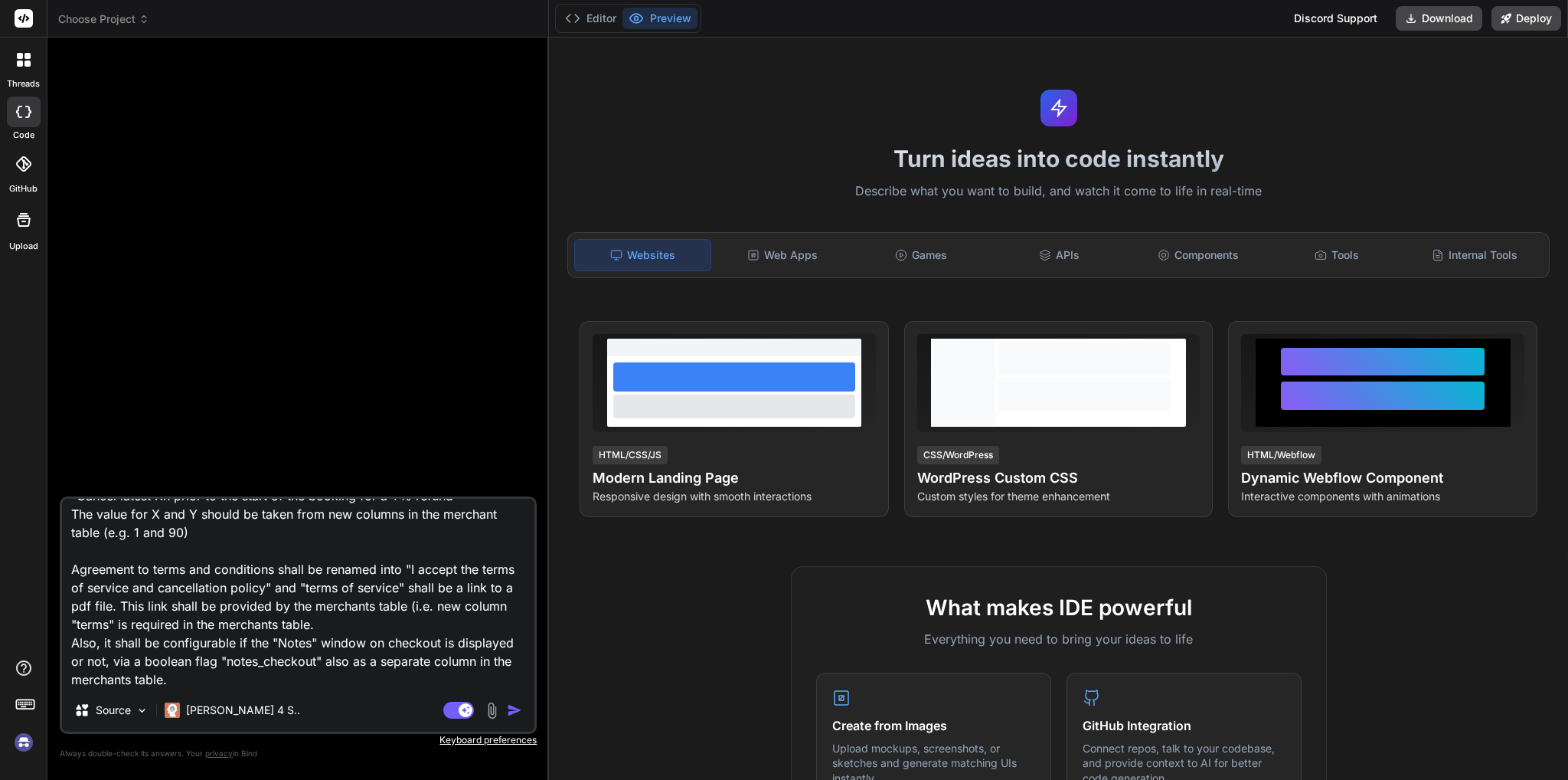
scroll to position [0, 0]
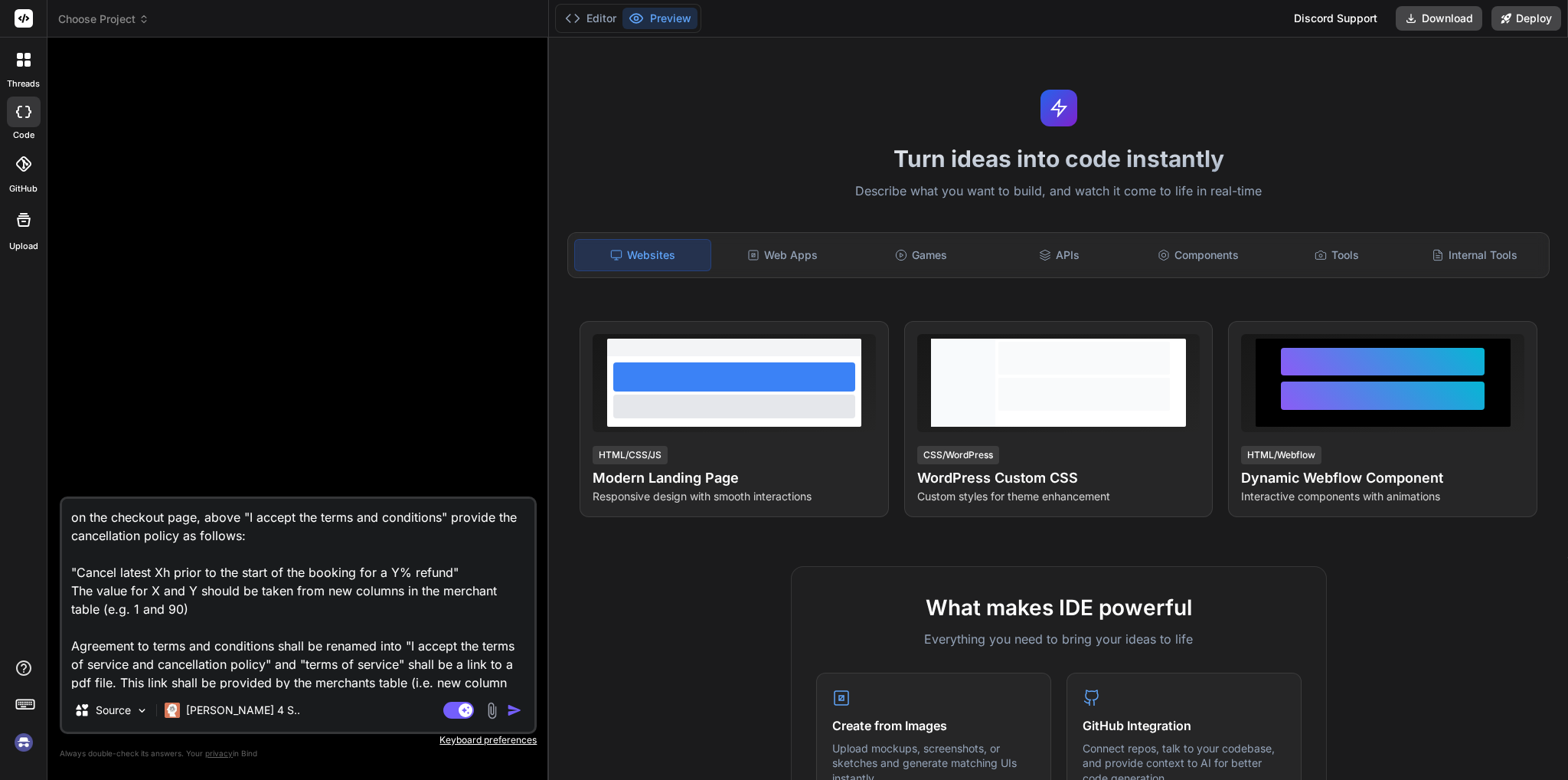
drag, startPoint x: 185, startPoint y: 687, endPoint x: 50, endPoint y: 472, distance: 253.9
click at [50, 472] on div "Bind AI Web Search Created with Pixso. Code Generator on the checkout page, abo…" at bounding box center [299, 407] width 501 height 741
click at [606, 25] on button "Editor" at bounding box center [591, 18] width 63 height 21
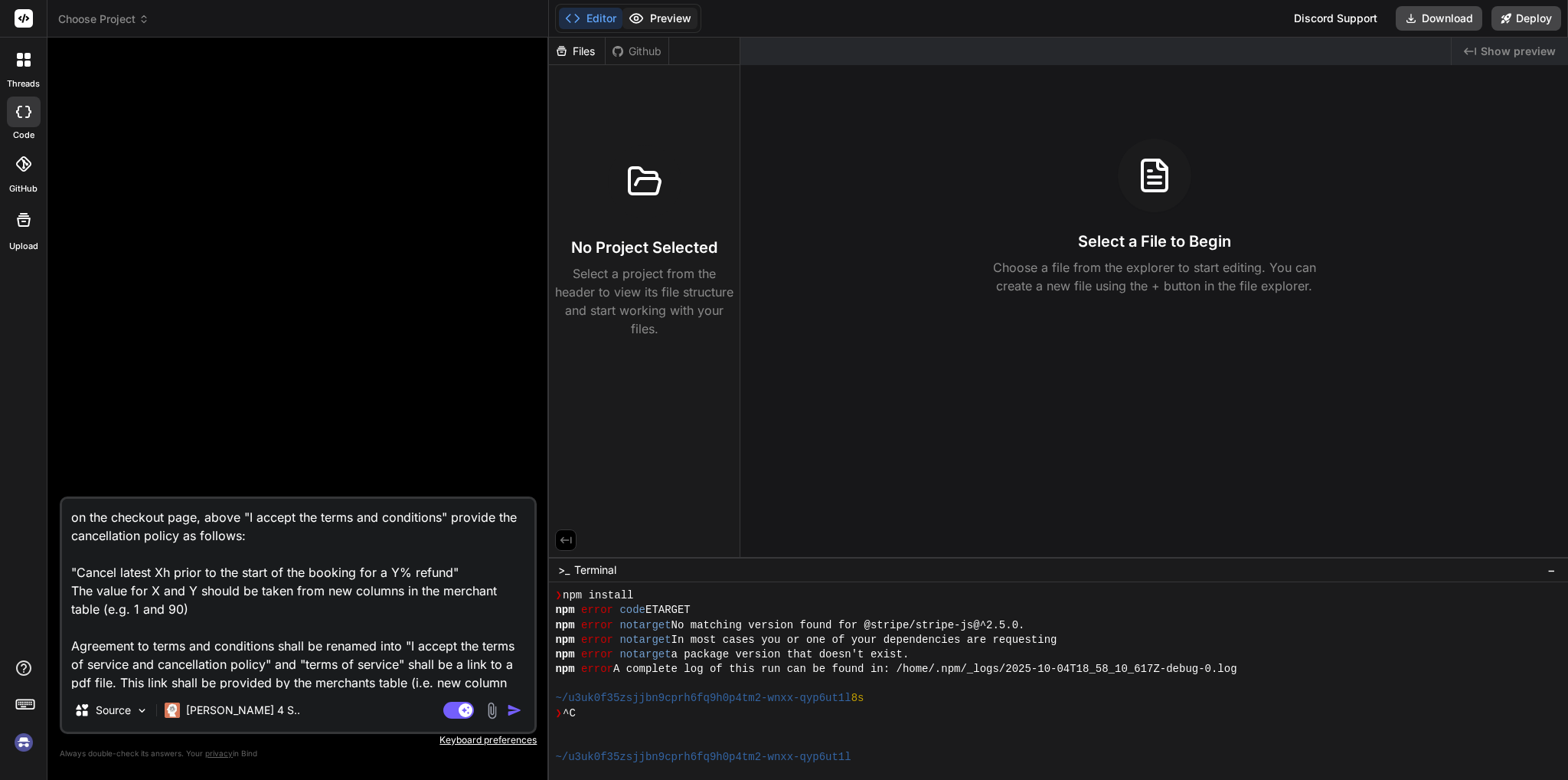
click at [646, 14] on button "Preview" at bounding box center [659, 18] width 75 height 21
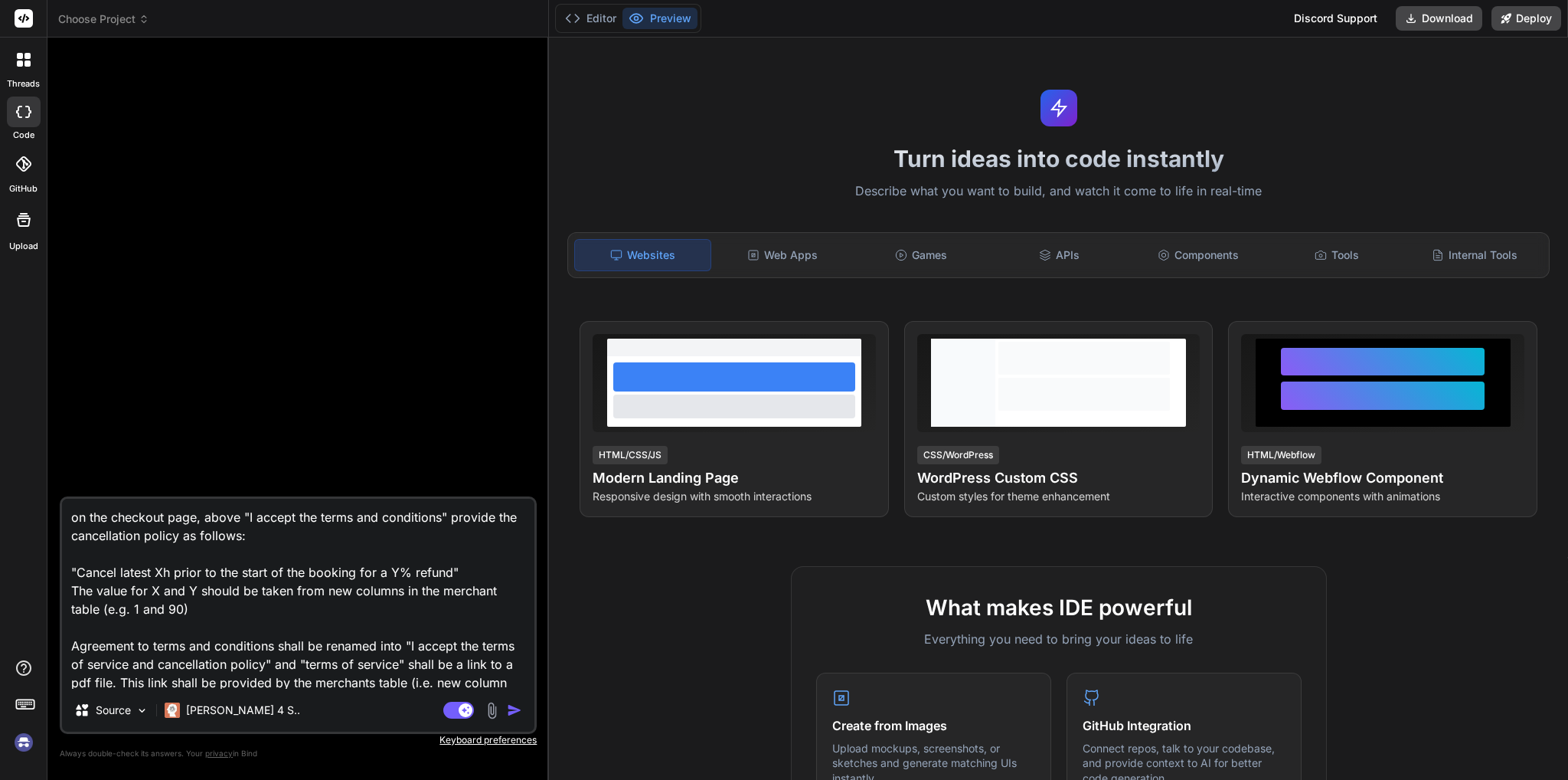
click at [21, 160] on icon at bounding box center [24, 164] width 15 height 15
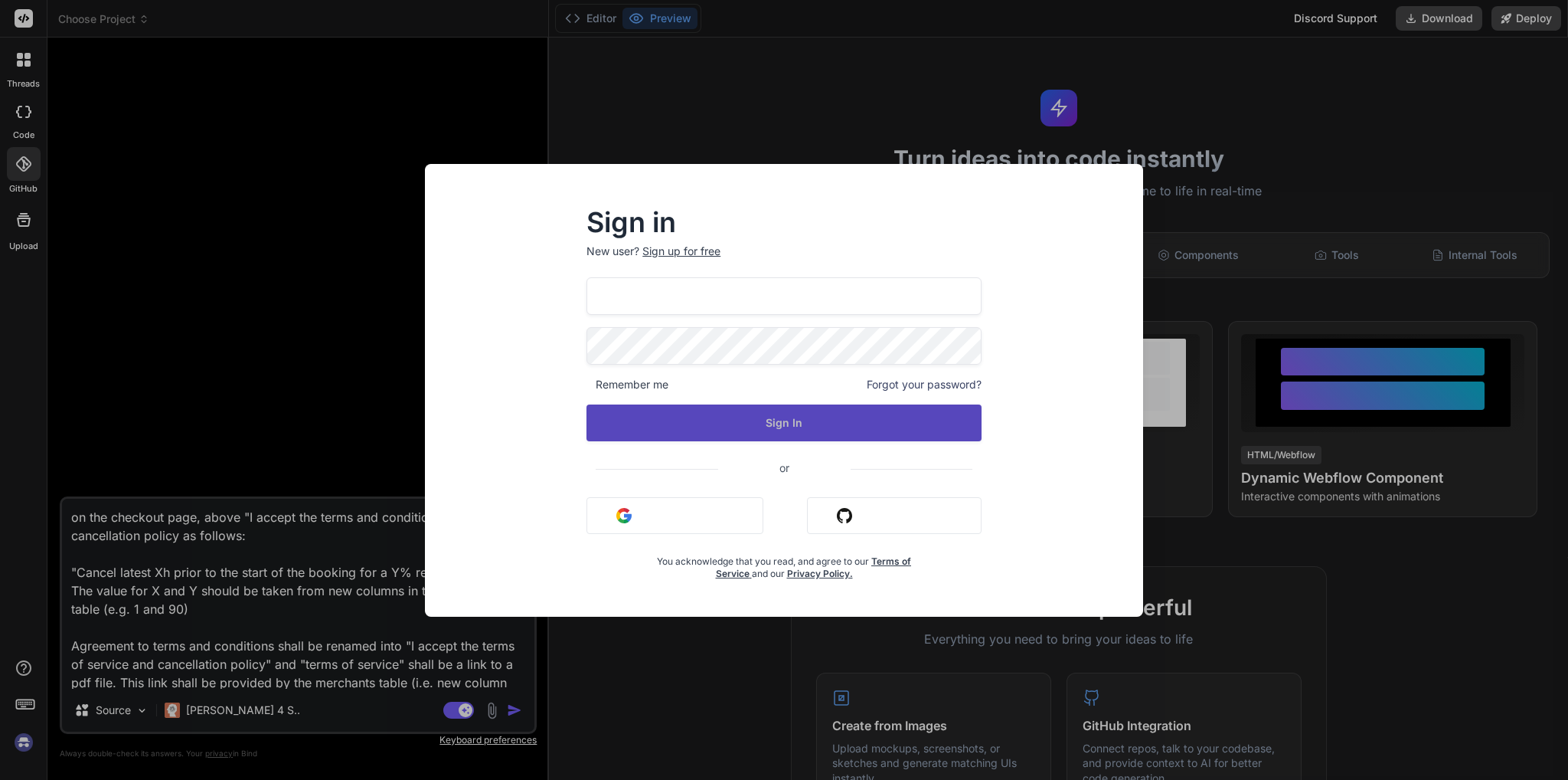
click at [771, 421] on button "Sign In" at bounding box center [784, 422] width 395 height 37
click at [782, 416] on button "Sign In" at bounding box center [784, 422] width 395 height 37
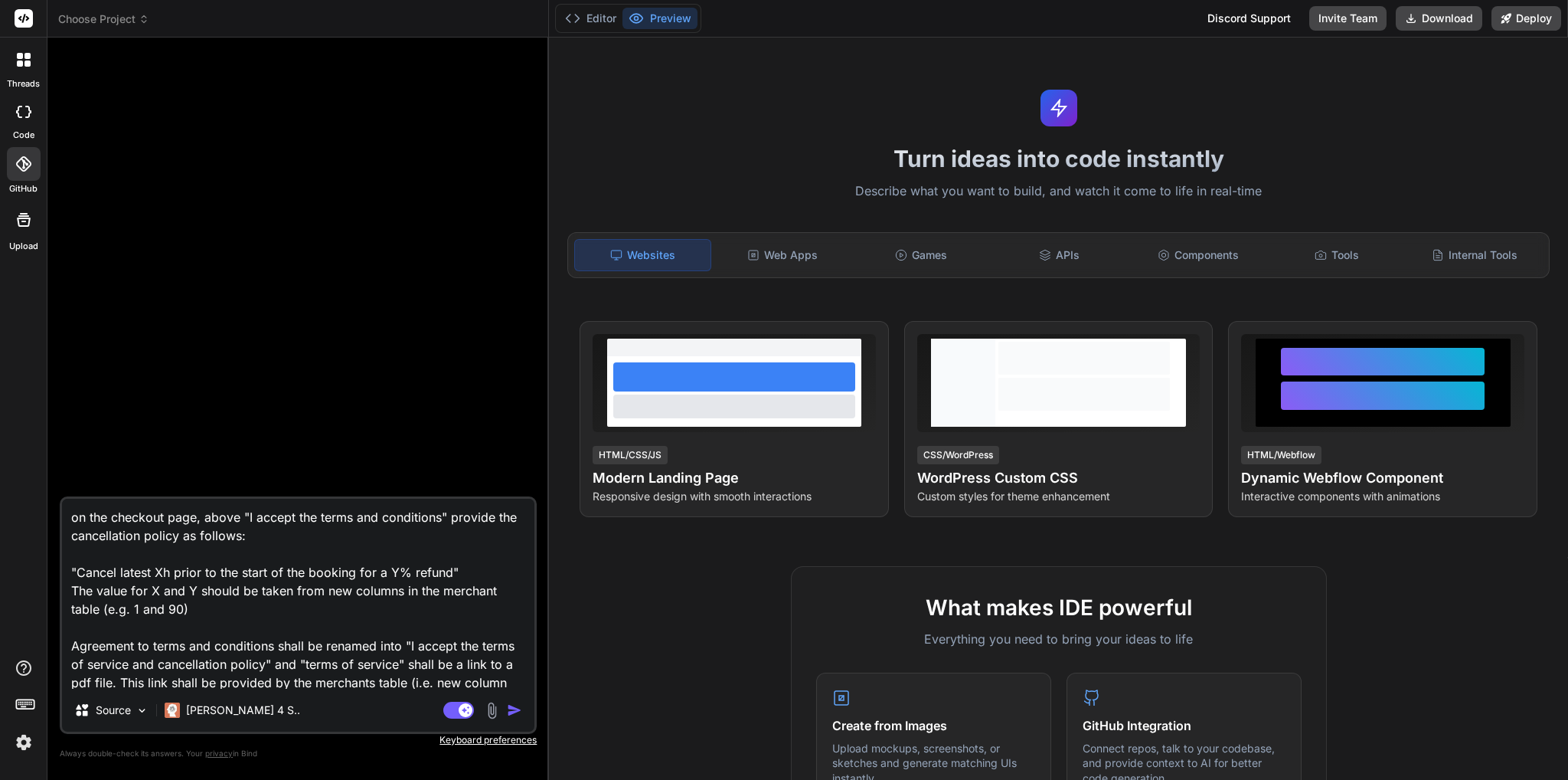
click at [112, 349] on div at bounding box center [299, 273] width 474 height 446
click at [19, 120] on div at bounding box center [24, 112] width 34 height 31
click at [106, 16] on span "Choose Project" at bounding box center [104, 19] width 91 height 15
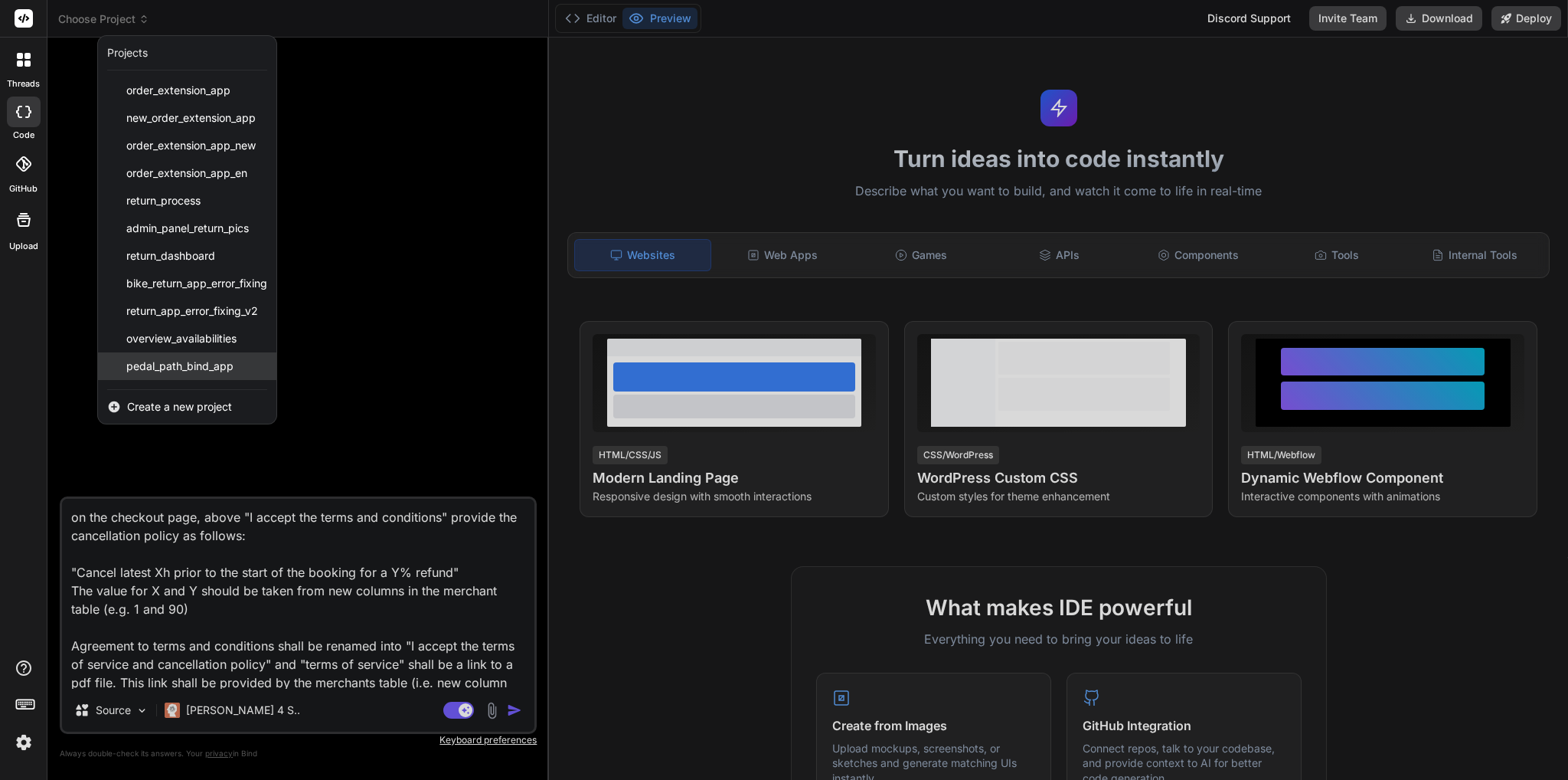
click at [236, 363] on div "pedal_path_bind_app" at bounding box center [187, 366] width 178 height 28
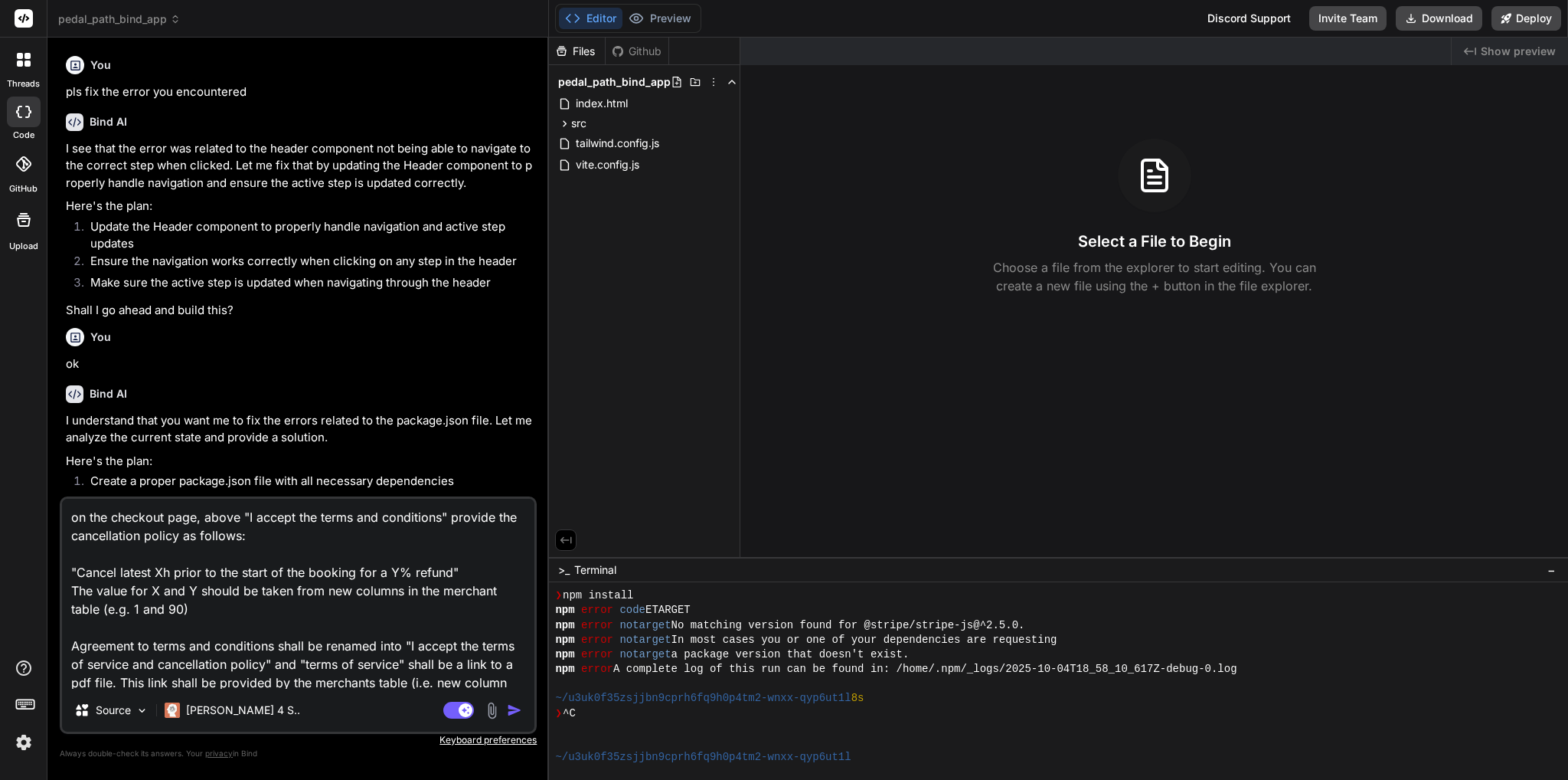
click at [178, 16] on icon at bounding box center [174, 19] width 11 height 11
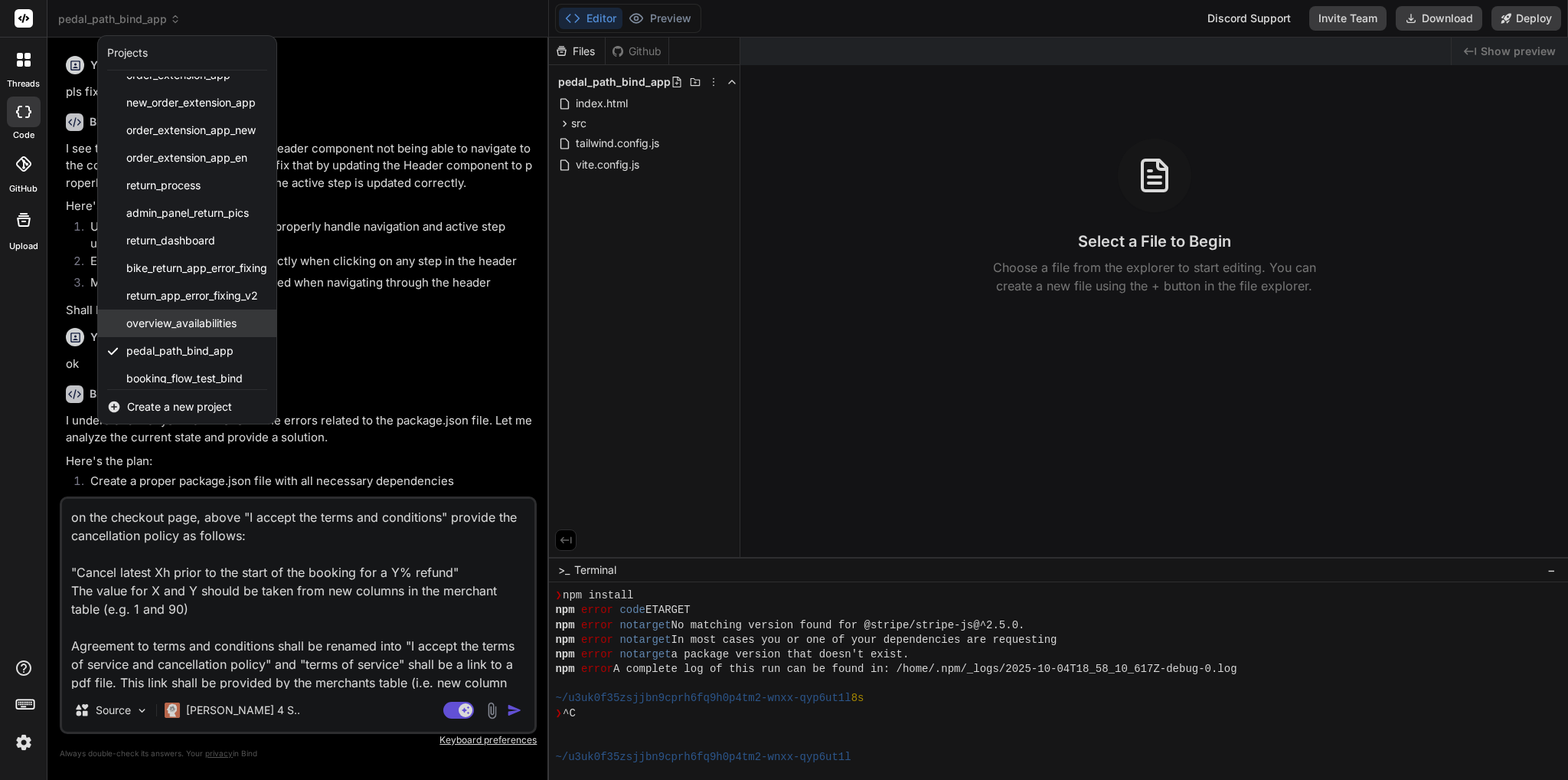
scroll to position [24, 0]
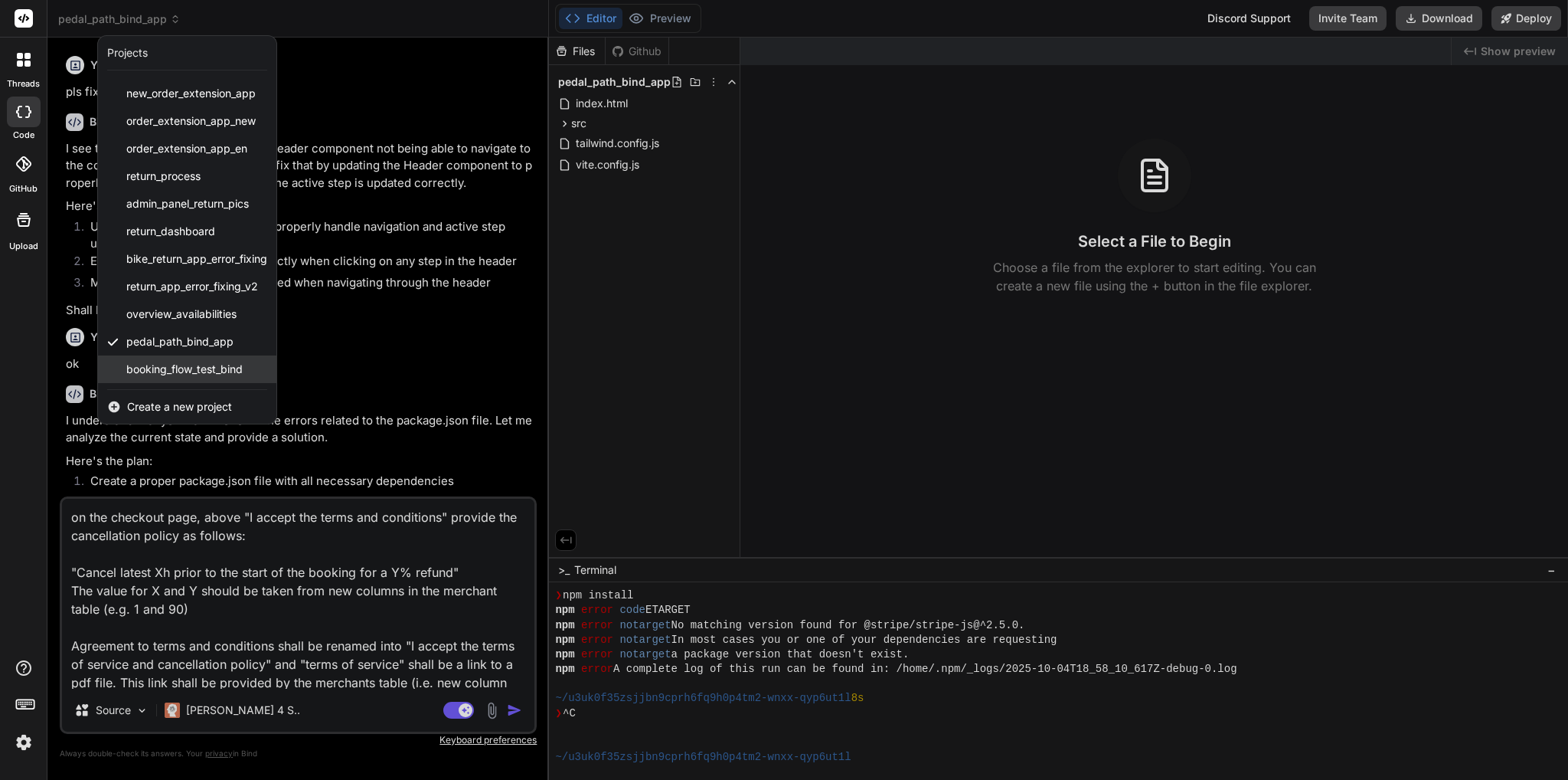
click at [238, 360] on div "booking_flow_test_bind" at bounding box center [187, 369] width 178 height 28
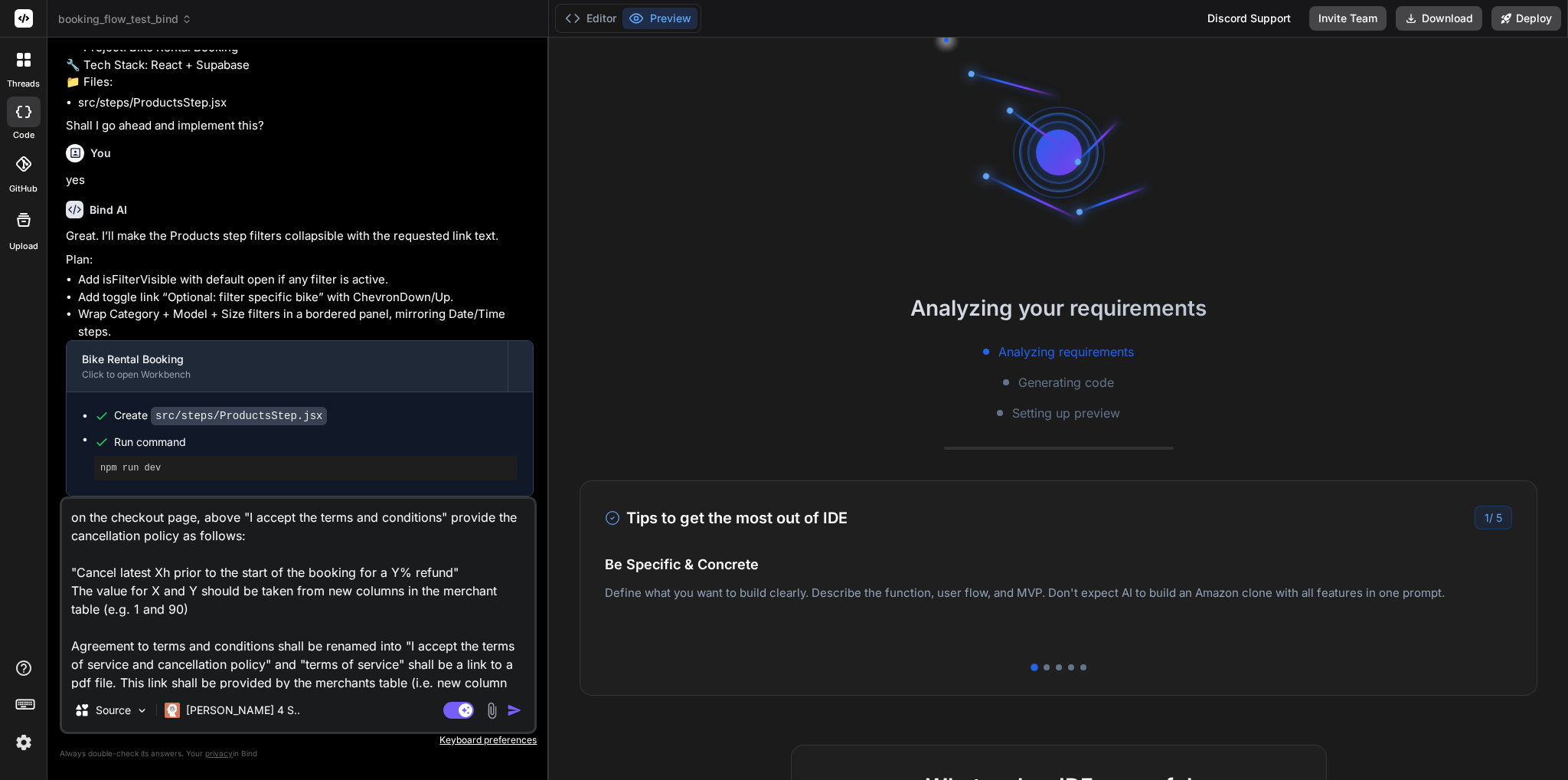
scroll to position [1616, 0]
click at [1043, 664] on div at bounding box center [1046, 667] width 6 height 6
click at [1055, 666] on div at bounding box center [1059, 667] width 6 height 6
click at [1061, 664] on div at bounding box center [1058, 667] width 907 height 6
click at [1068, 669] on div at bounding box center [1071, 667] width 6 height 6
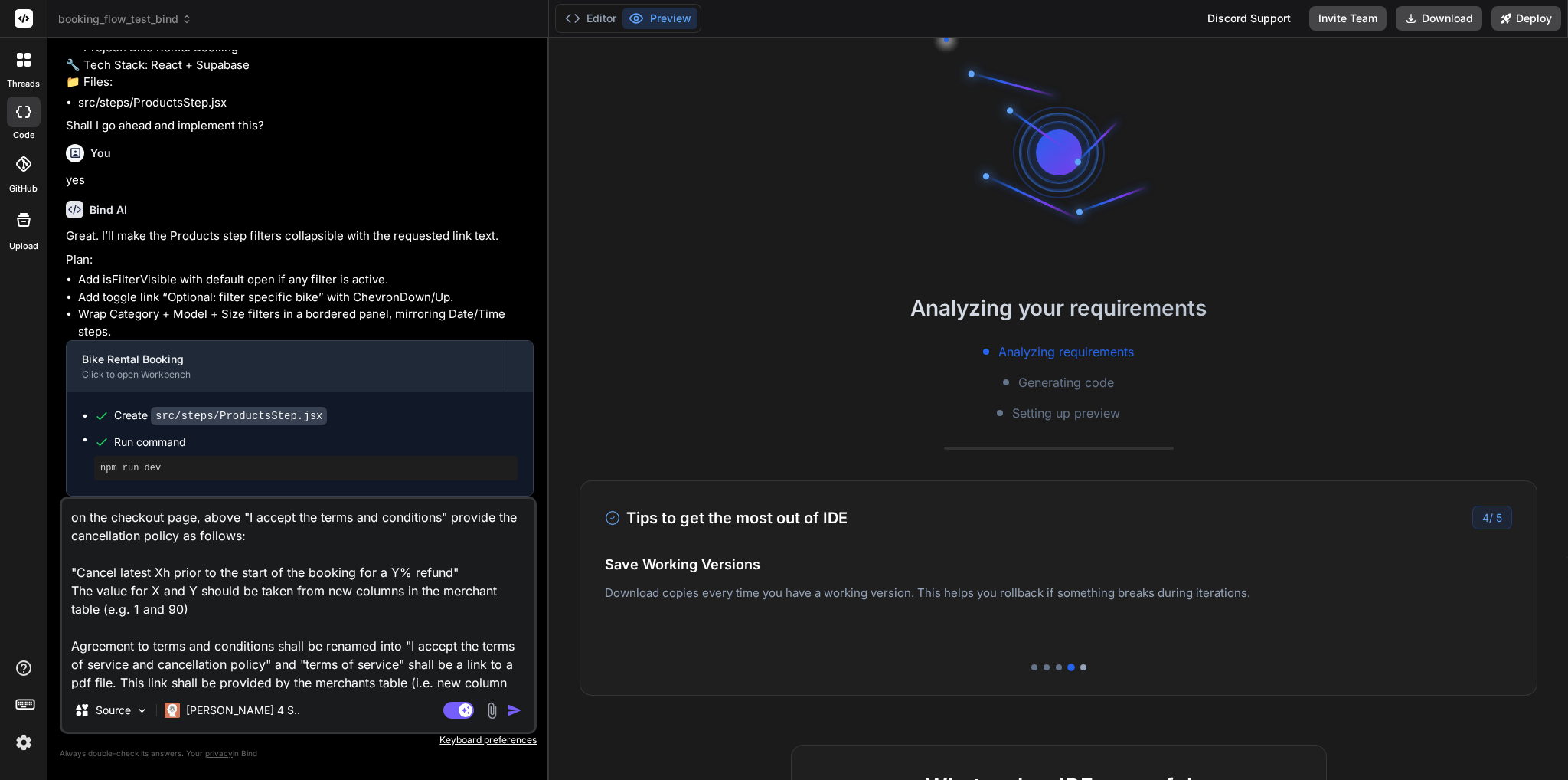
click at [1080, 667] on div at bounding box center [1084, 667] width 6 height 6
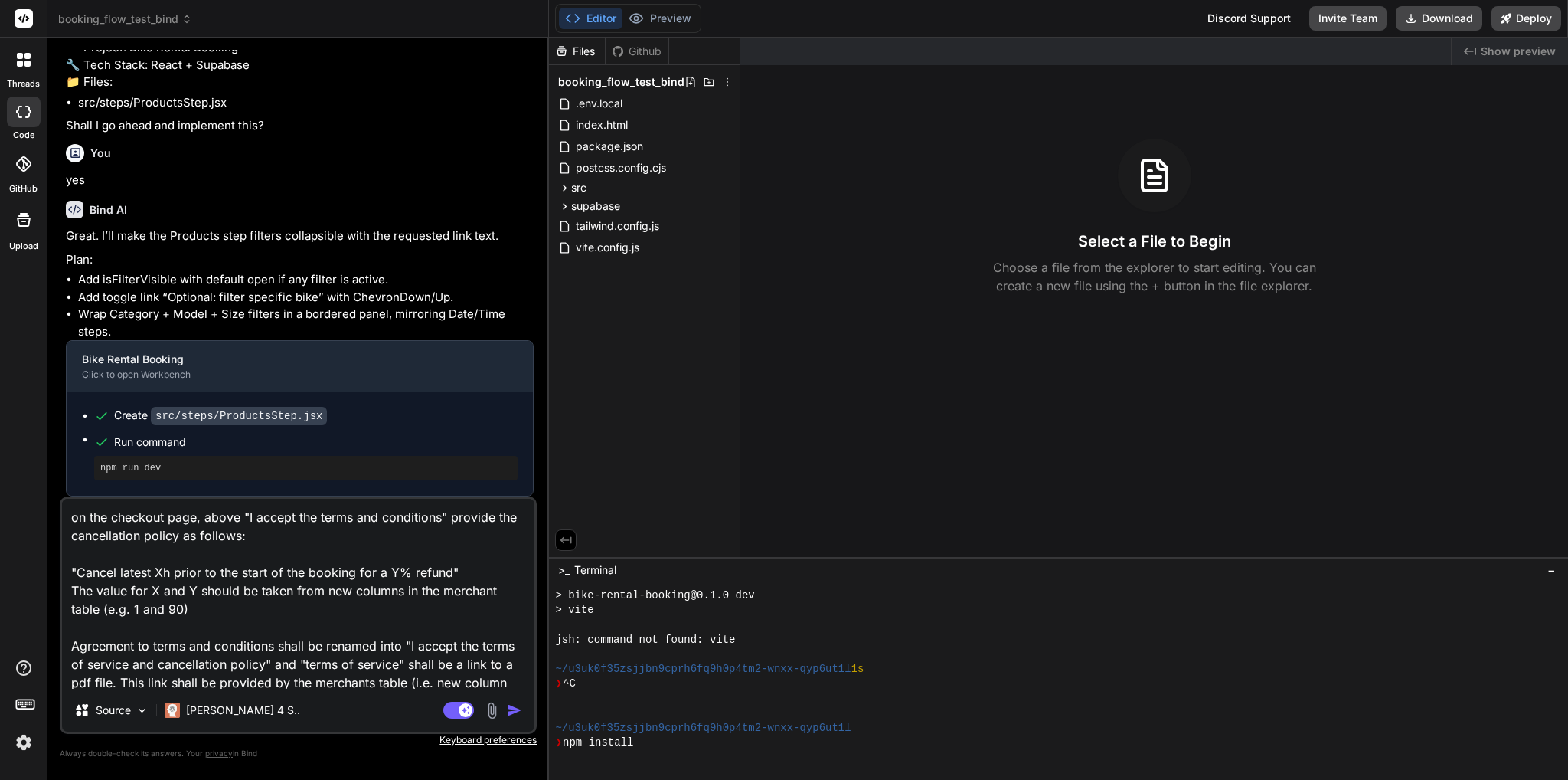
scroll to position [76, 0]
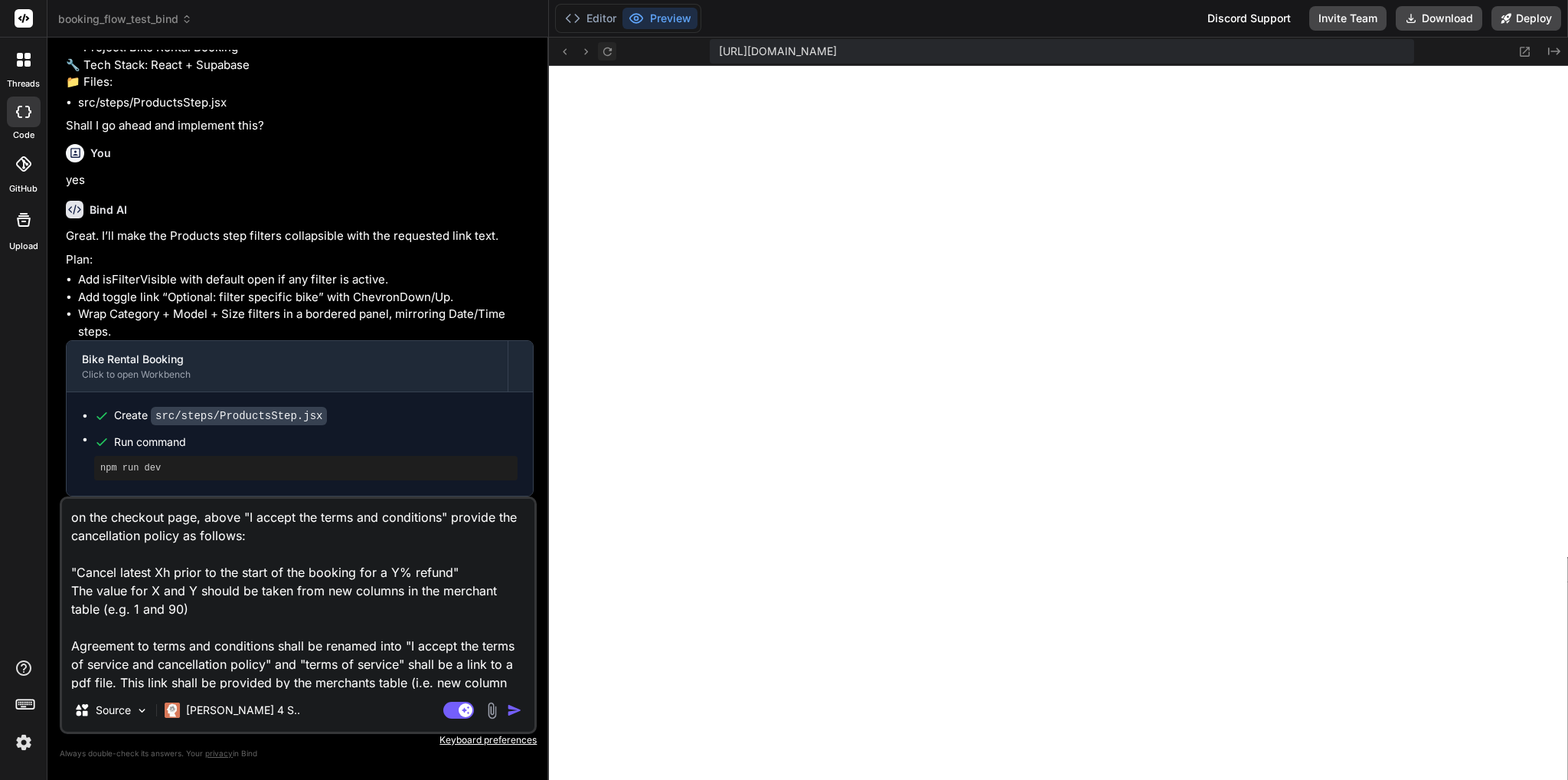
click at [614, 47] on button at bounding box center [607, 51] width 19 height 19
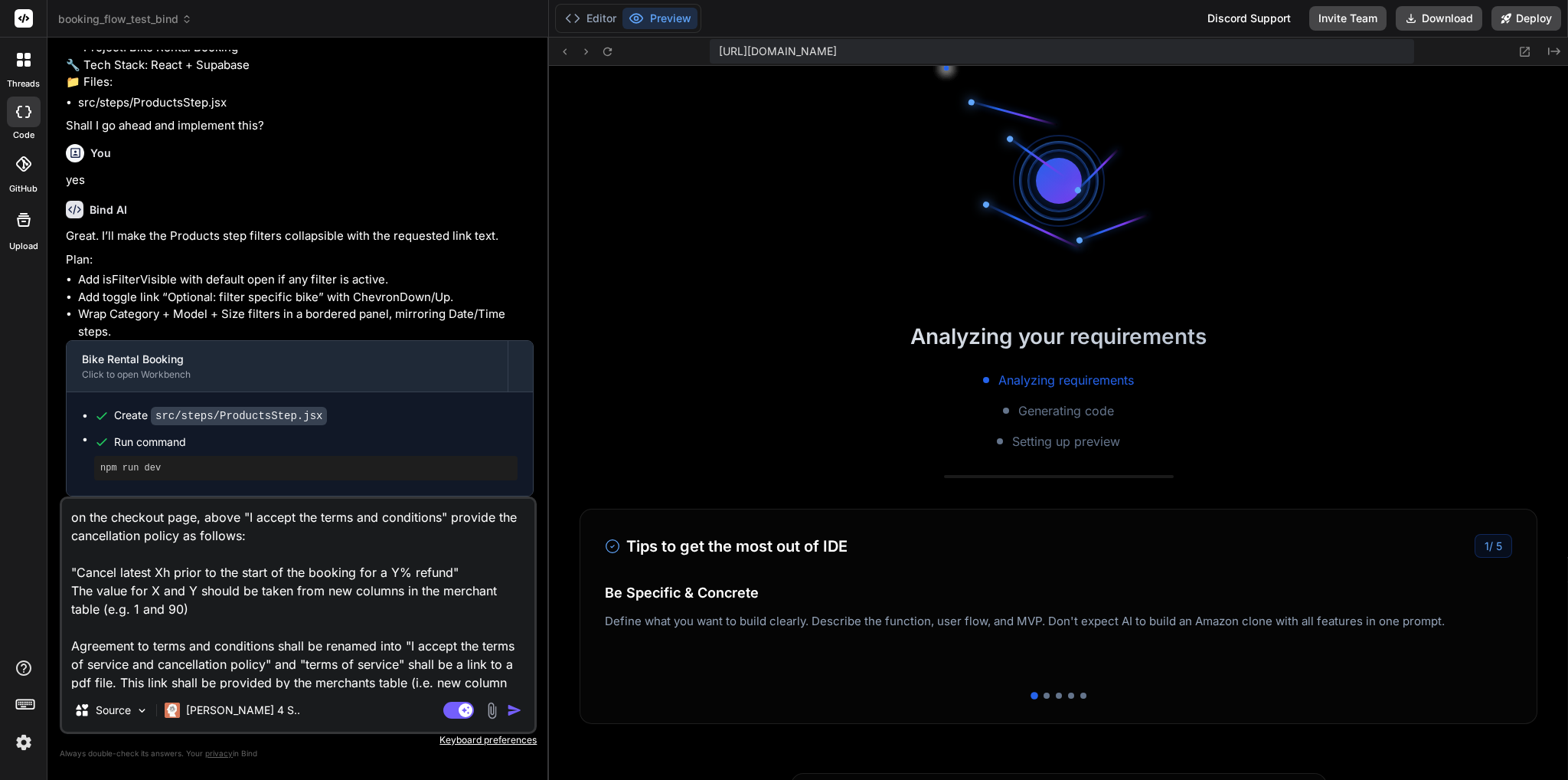
click at [516, 713] on img "button" at bounding box center [514, 709] width 15 height 15
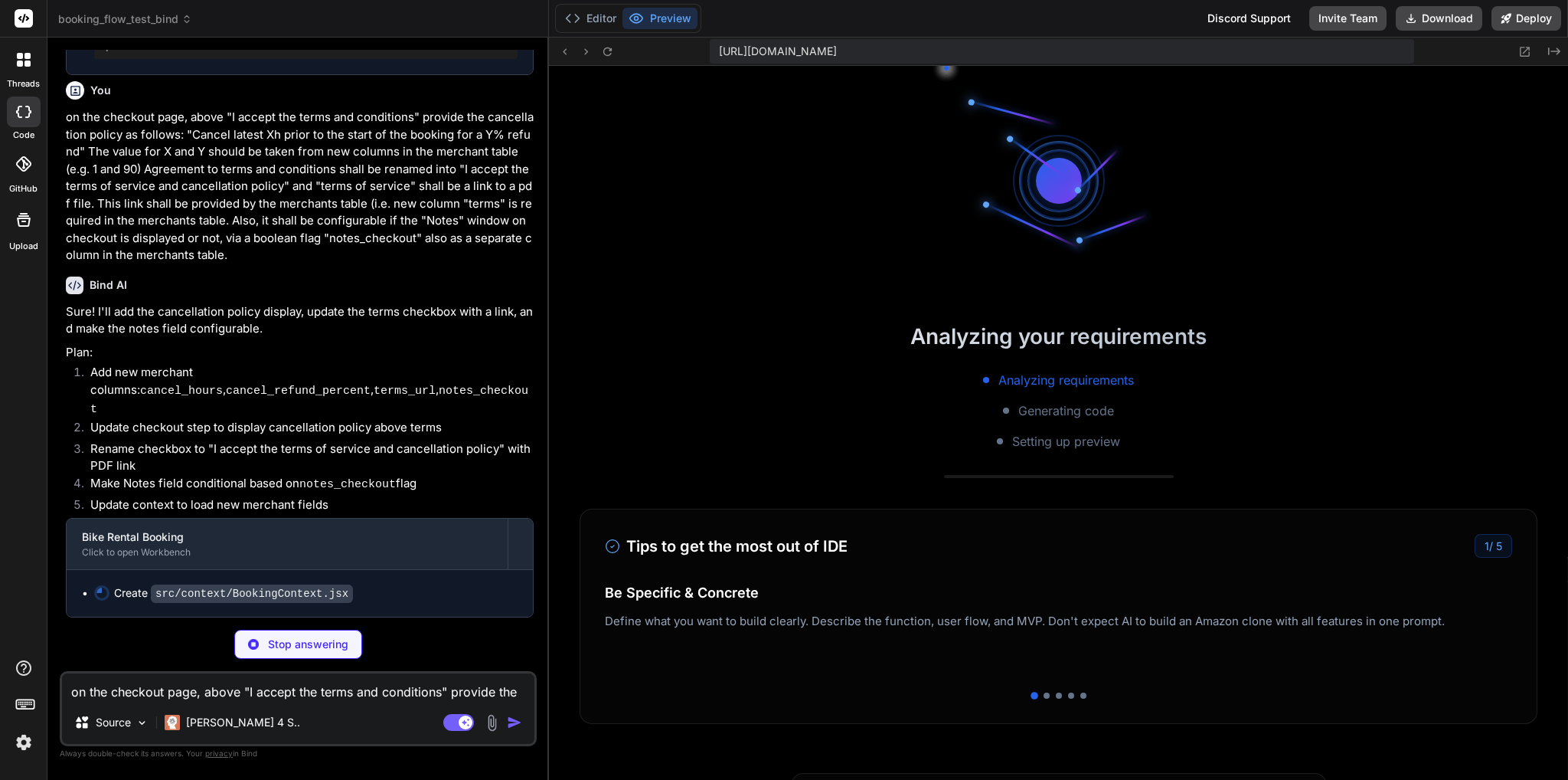
scroll to position [2016, 0]
click at [237, 716] on p "[PERSON_NAME] 4 S.." at bounding box center [243, 722] width 114 height 15
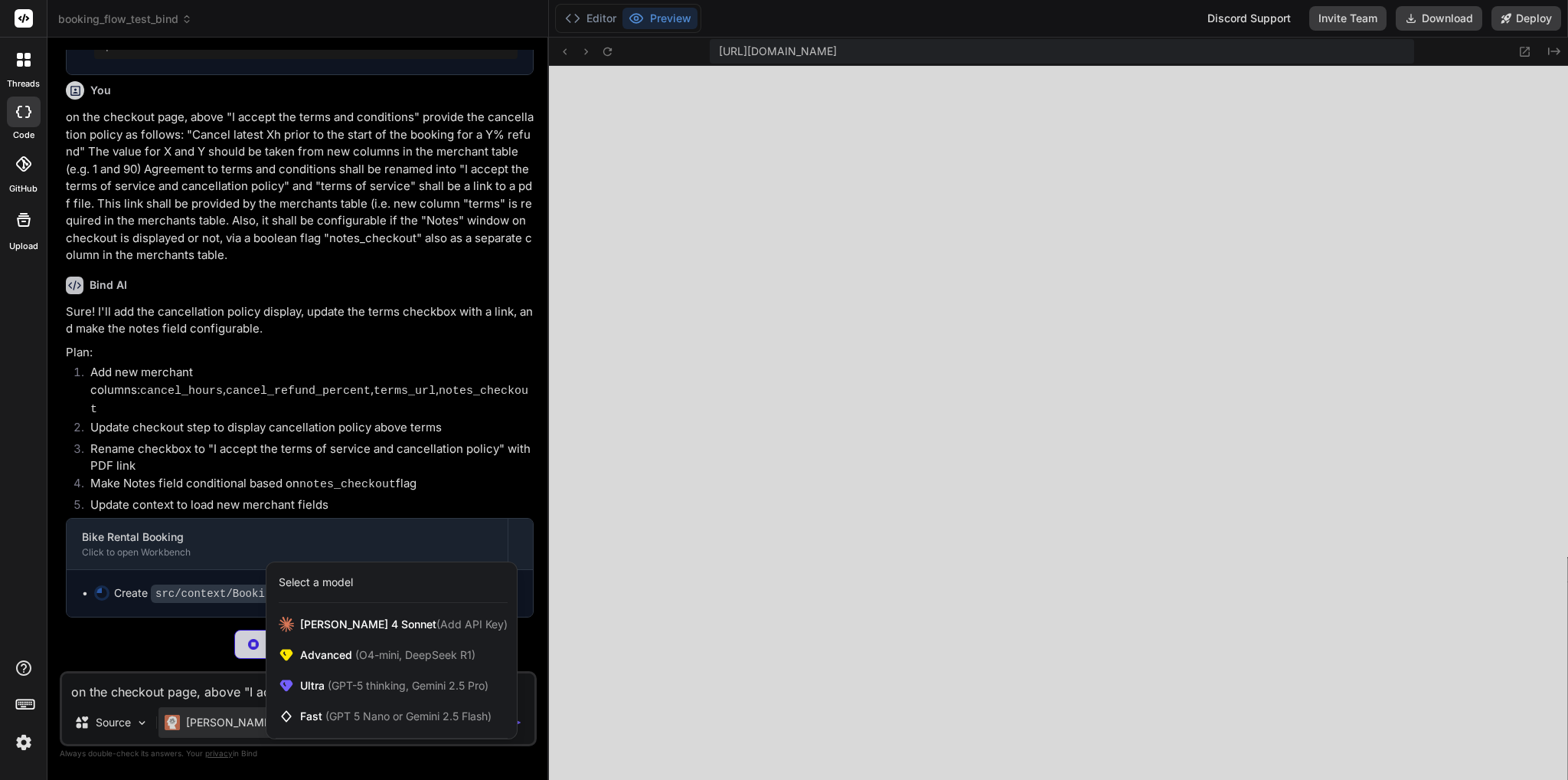
click at [275, 485] on div at bounding box center [784, 390] width 1568 height 780
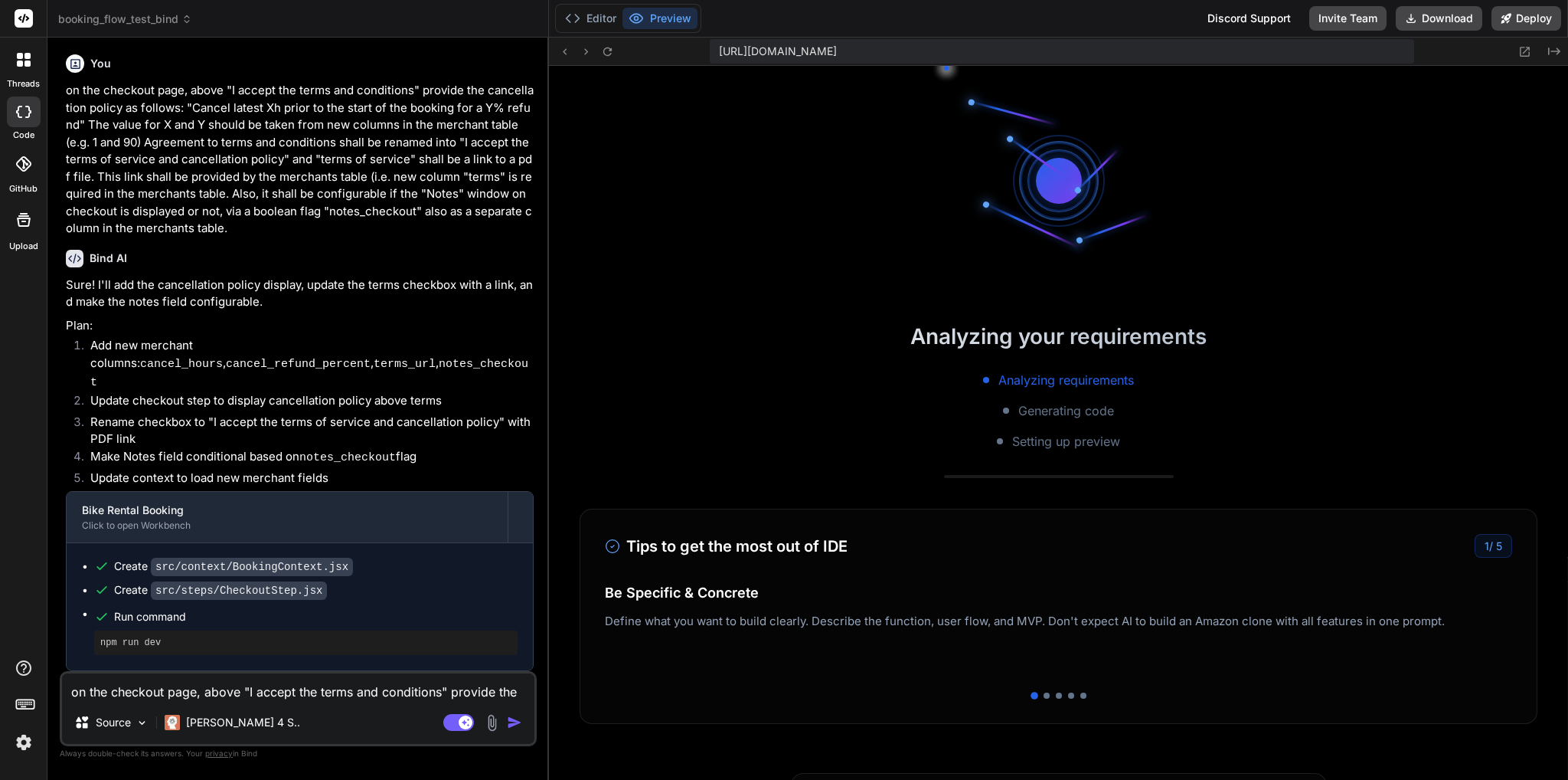
scroll to position [2043, 0]
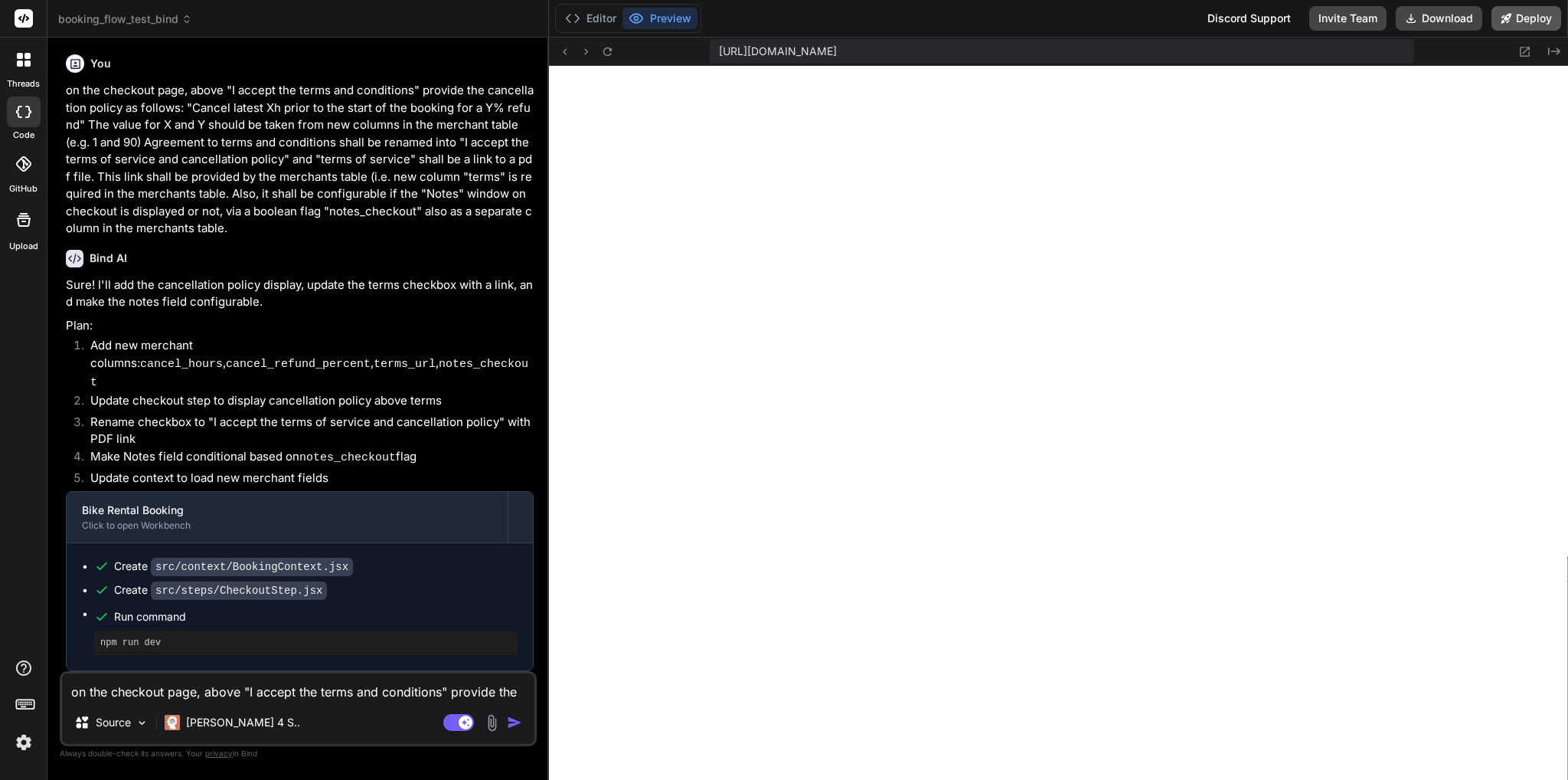
click at [1544, 10] on button "Deploy" at bounding box center [1526, 19] width 70 height 24
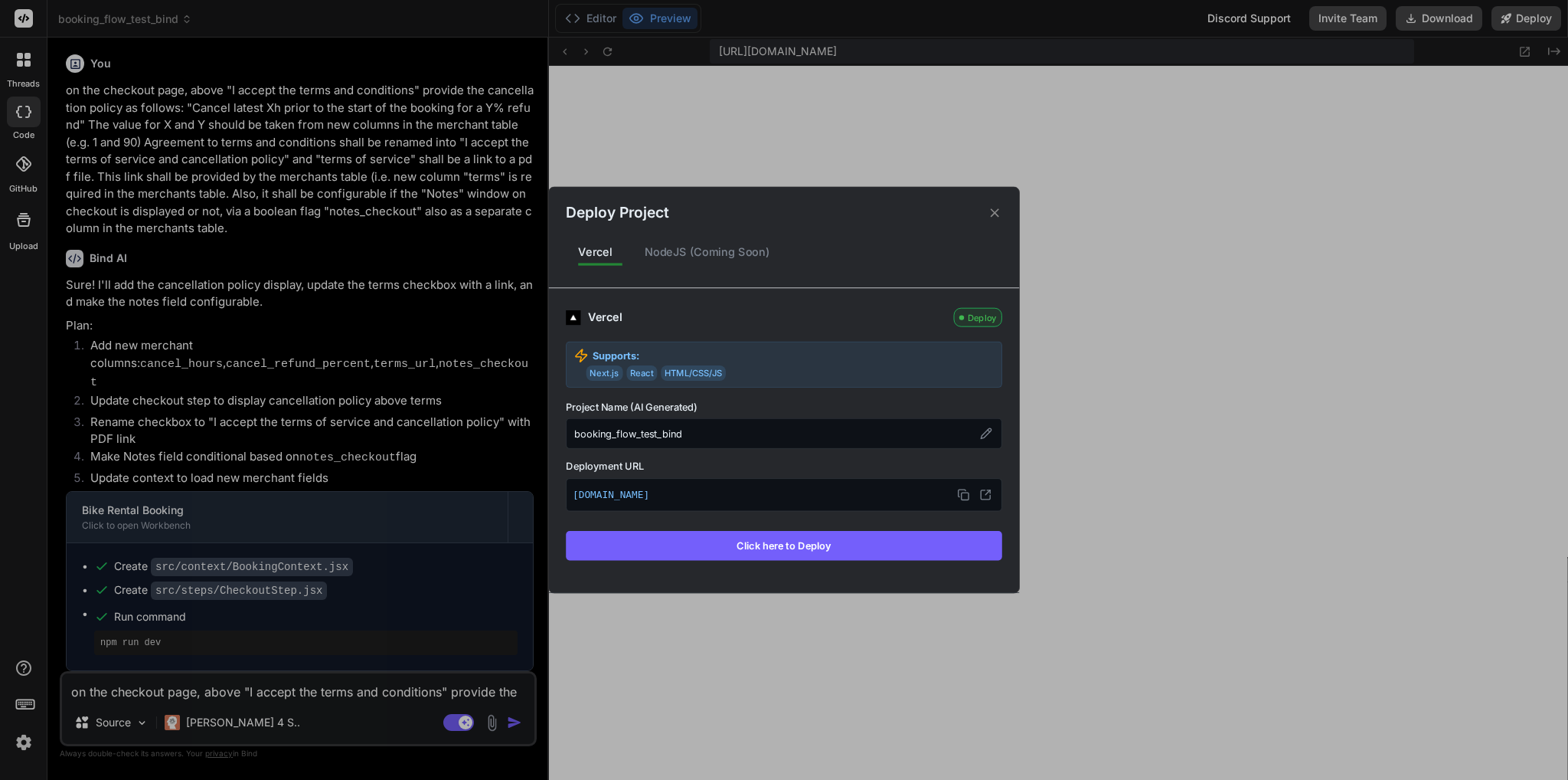
click at [797, 546] on button "Click here to Deploy" at bounding box center [784, 545] width 436 height 29
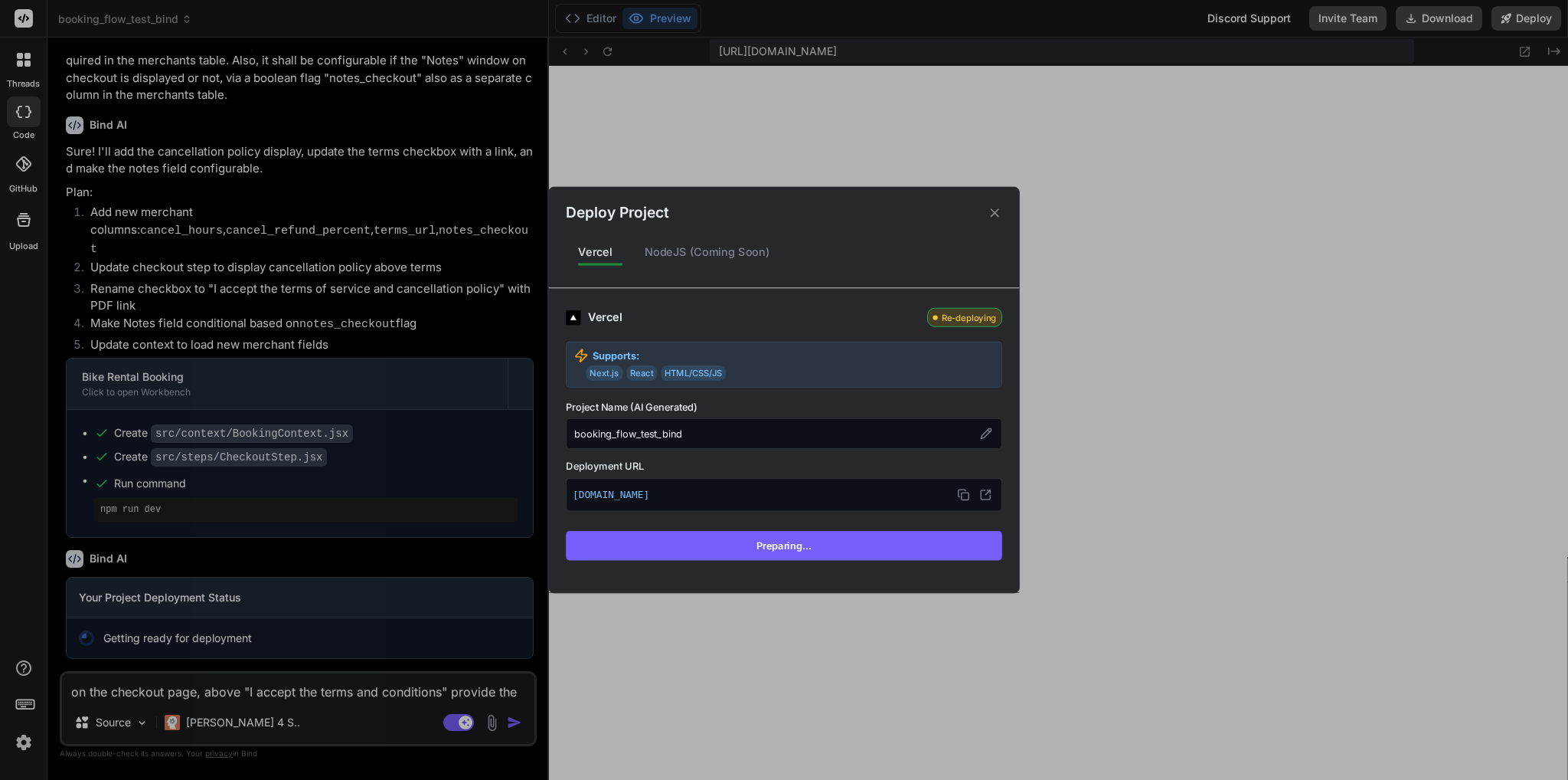
scroll to position [2175, 0]
